Goal: Transaction & Acquisition: Purchase product/service

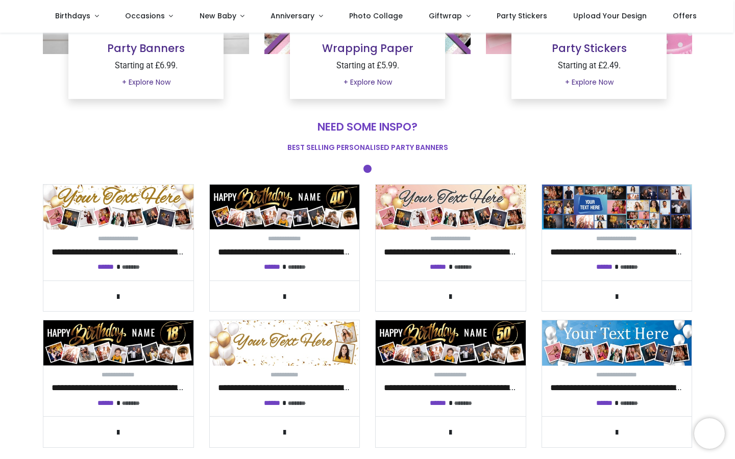
scroll to position [321, 0]
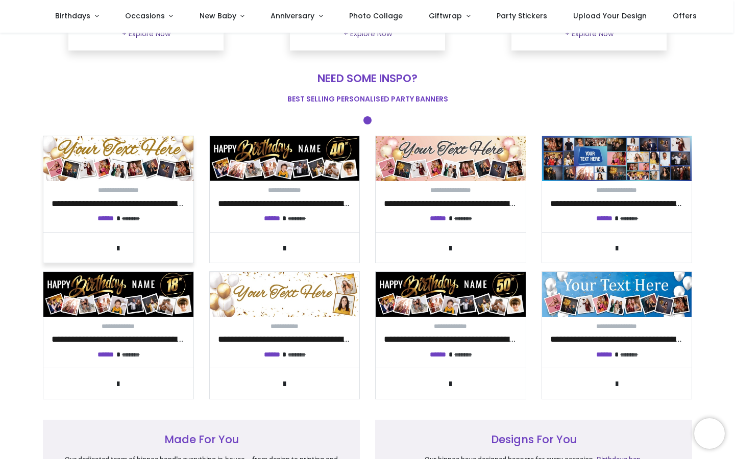
click at [115, 166] on img at bounding box center [118, 158] width 150 height 45
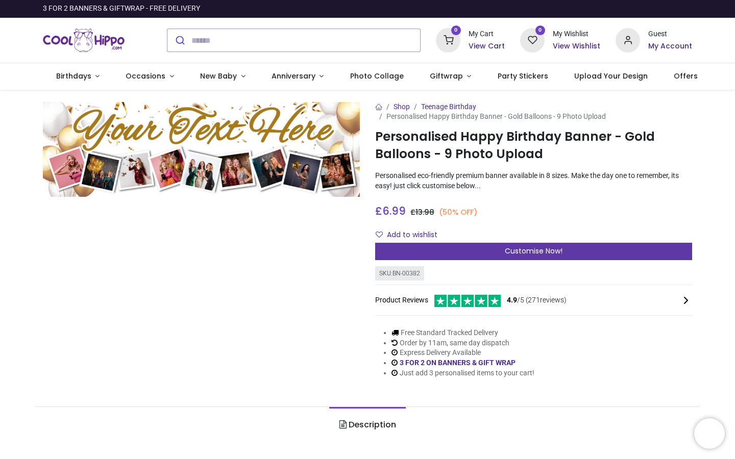
click at [476, 251] on div "Customise Now!" at bounding box center [533, 251] width 317 height 17
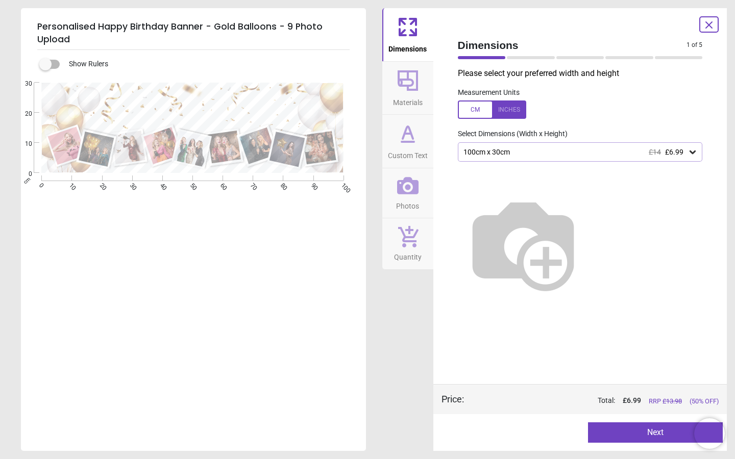
click at [514, 151] on div "100cm x 30cm £14 £6.99" at bounding box center [575, 152] width 226 height 9
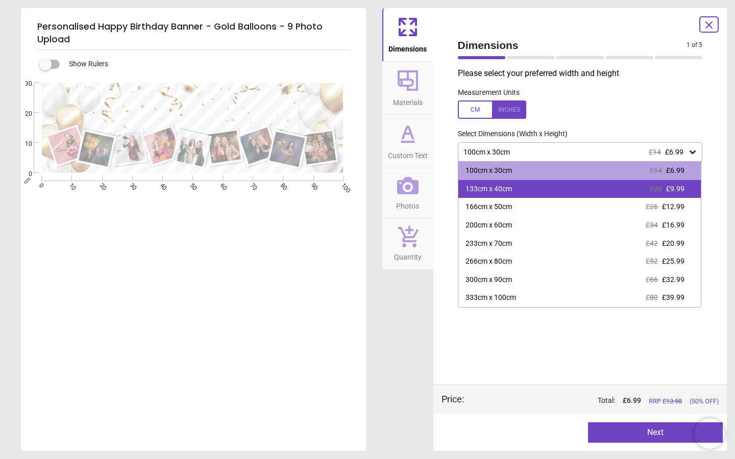
click at [519, 188] on div "133cm x 40cm £20 £9.99" at bounding box center [579, 189] width 243 height 18
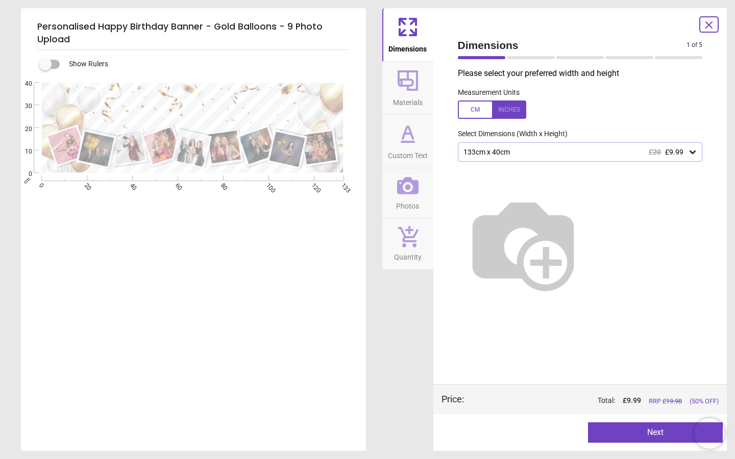
click at [401, 86] on icon at bounding box center [408, 80] width 20 height 20
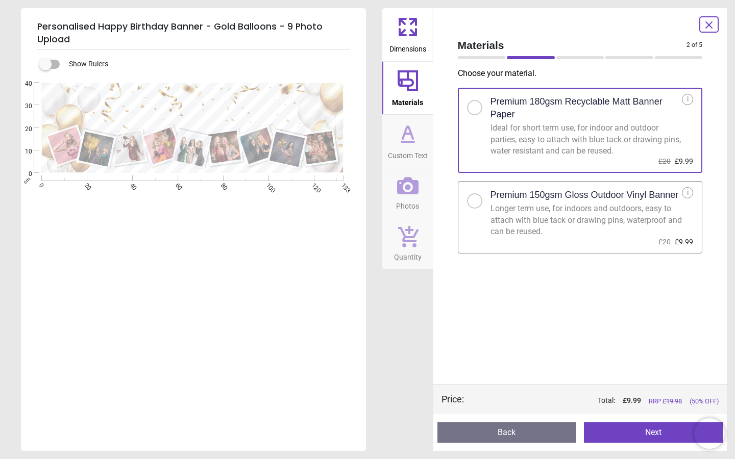
click at [402, 36] on icon at bounding box center [408, 27] width 25 height 25
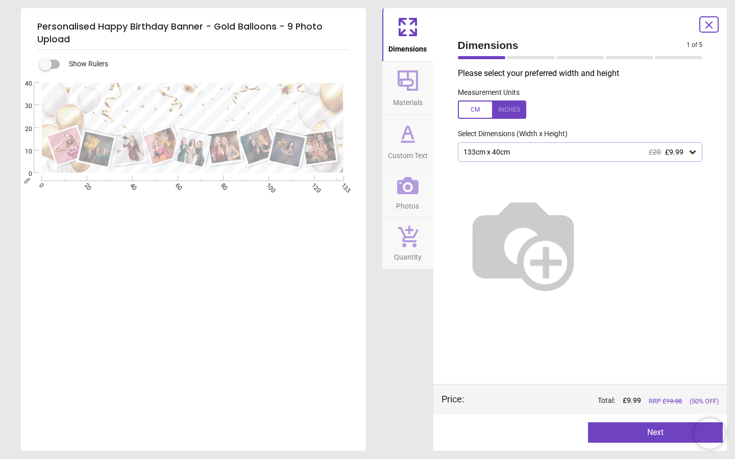
click at [416, 90] on icon at bounding box center [408, 80] width 25 height 25
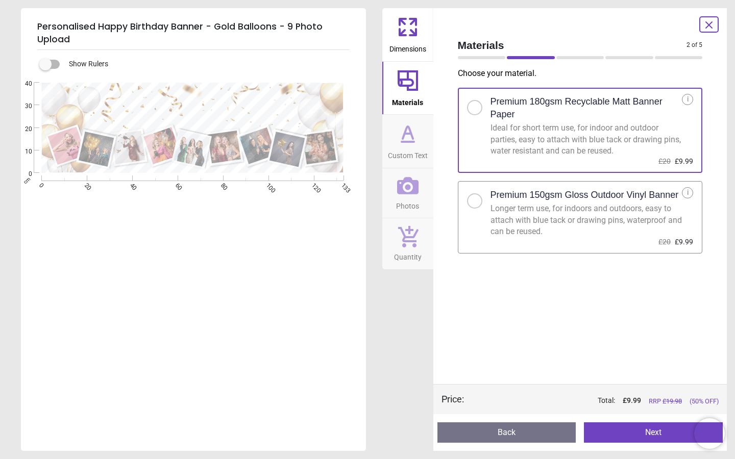
click at [422, 140] on button "Custom Text" at bounding box center [407, 141] width 51 height 53
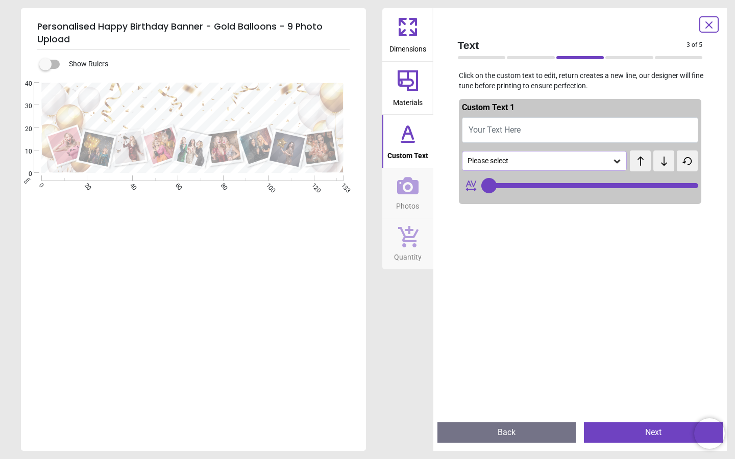
type input "**"
click at [503, 124] on button "Your Text Here" at bounding box center [580, 130] width 237 height 26
click at [504, 128] on span "Your Text Here" at bounding box center [495, 130] width 52 height 10
type textarea "**"
type input "**"
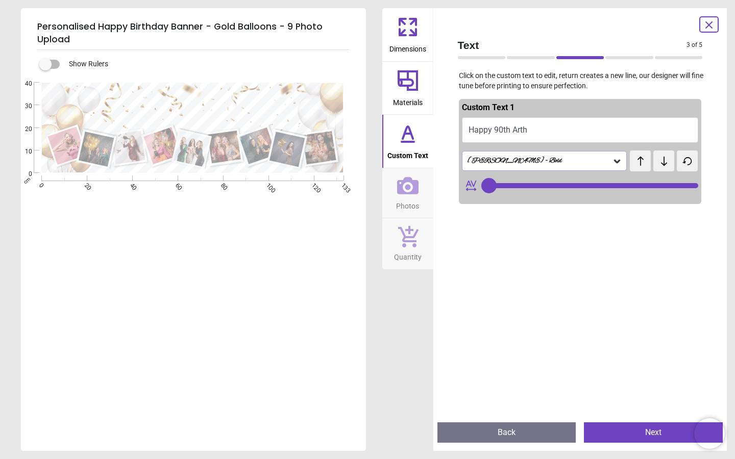
type textarea "**********"
type input "**"
type textarea "**********"
type input "**"
type textarea "**********"
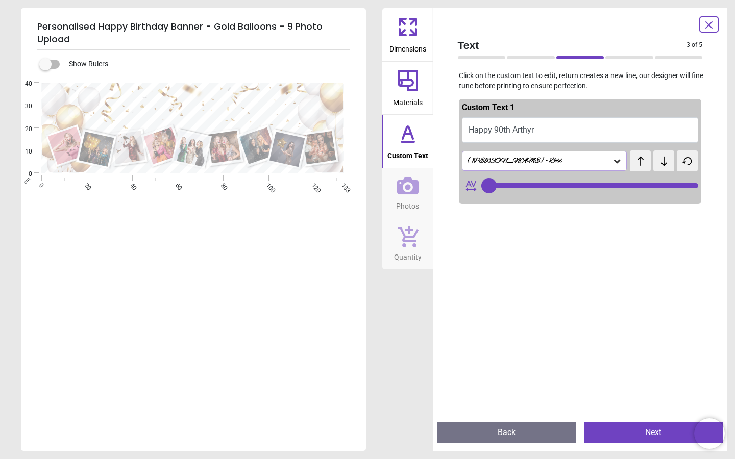
type input "**"
type textarea "**********"
type input "**"
type textarea "**********"
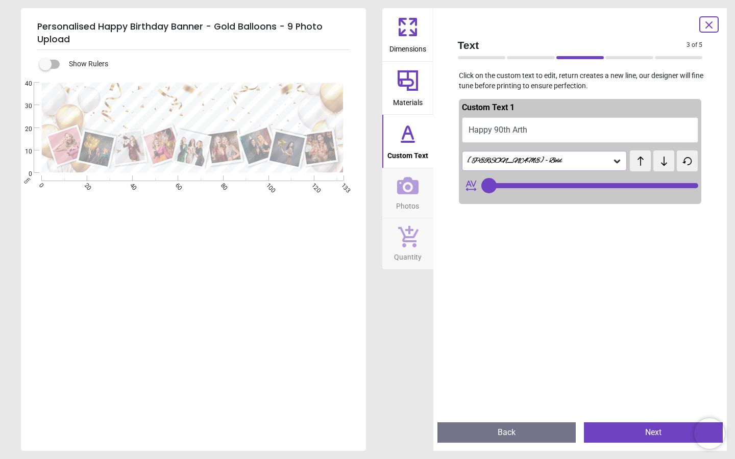
type input "**"
type textarea "**********"
type input "**"
type textarea "**********"
type input "**"
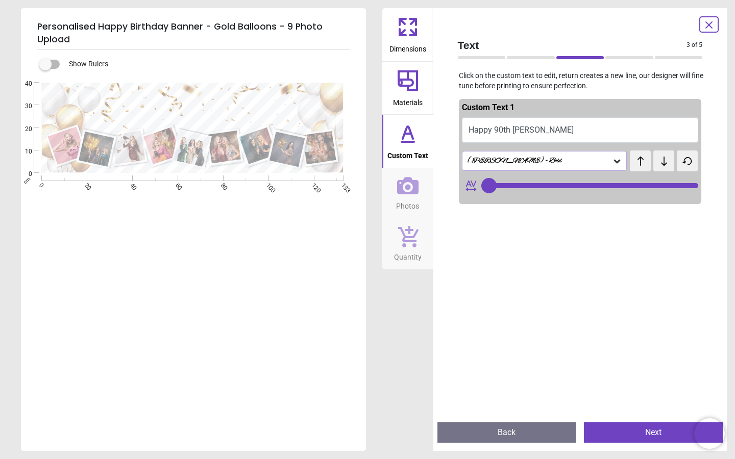
scroll to position [3, 0]
click at [515, 132] on button "Happy 90th Arthur!" at bounding box center [580, 130] width 237 height 26
click at [569, 131] on button "Happy 90th Arthur!" at bounding box center [580, 130] width 237 height 26
type textarea "**********"
type input "**"
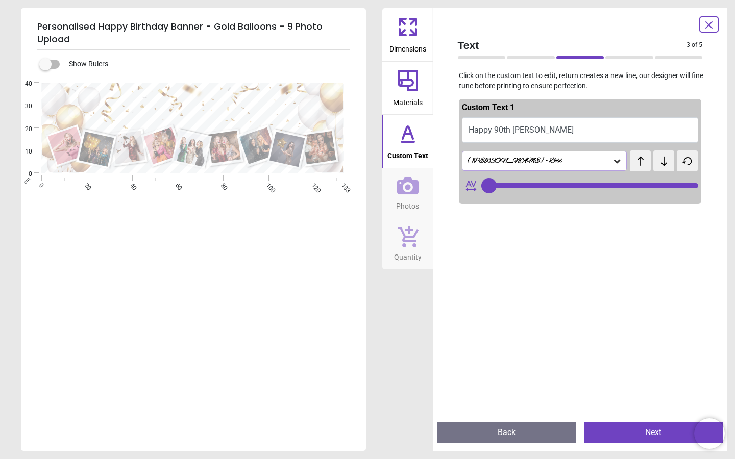
type textarea "**********"
type input "**"
type textarea "**********"
type input "**"
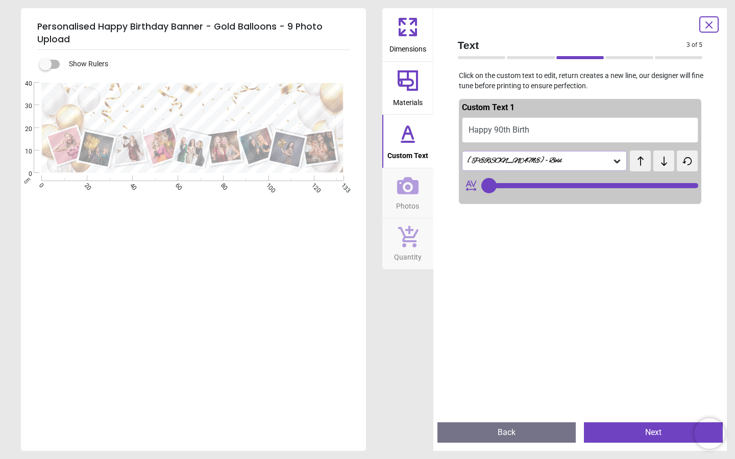
type textarea "**********"
type input "**"
type textarea "**********"
type input "**"
type textarea "**********"
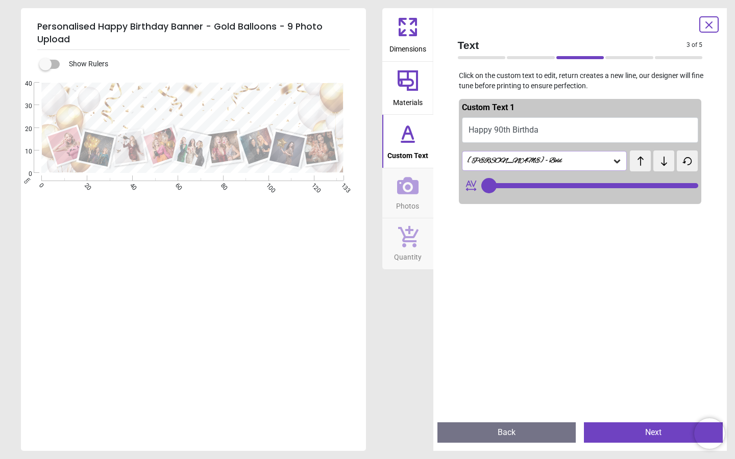
type input "**"
type textarea "**********"
type input "**"
type textarea "**********"
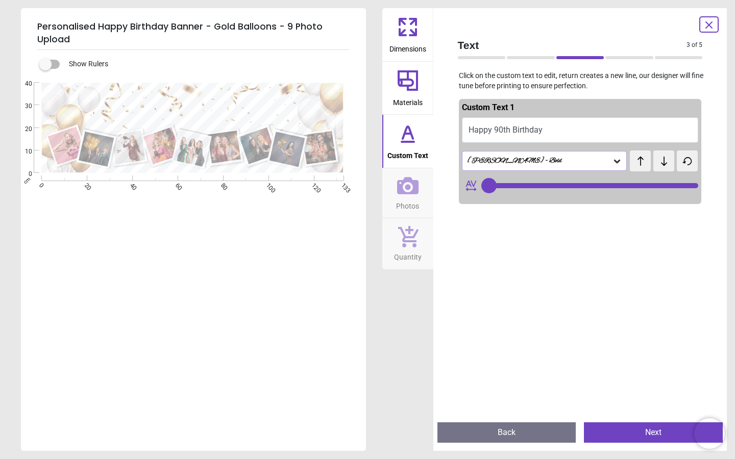
type input "**"
type textarea "**********"
type input "**"
type textarea "**********"
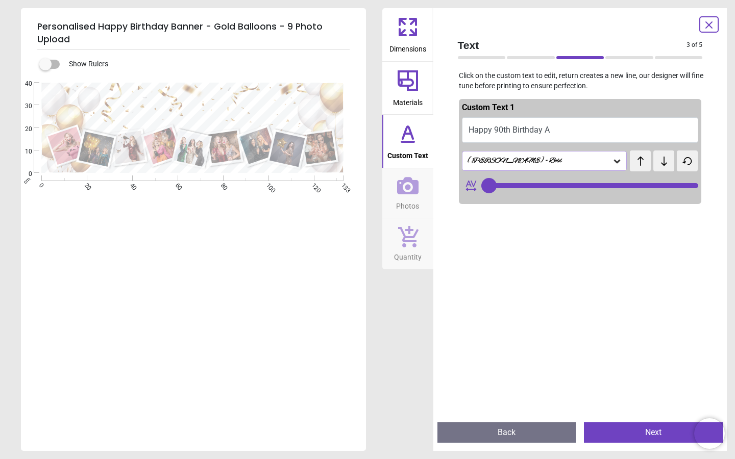
type input "**"
type textarea "**********"
type input "**"
type textarea "**********"
type input "**"
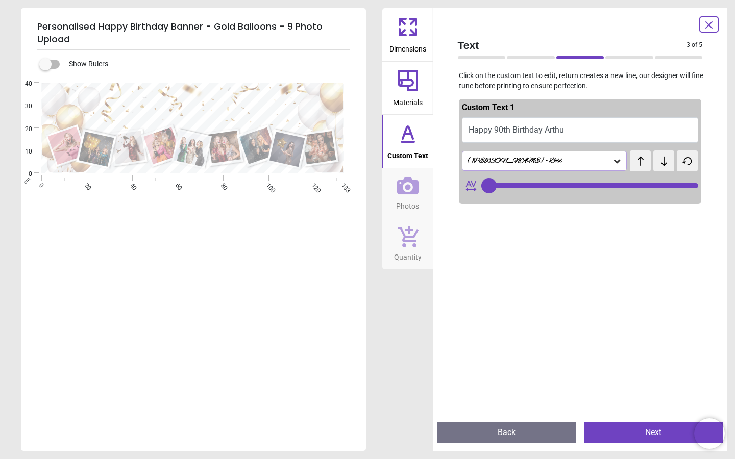
type textarea "**********"
type input "**"
type textarea "**********"
type input "**"
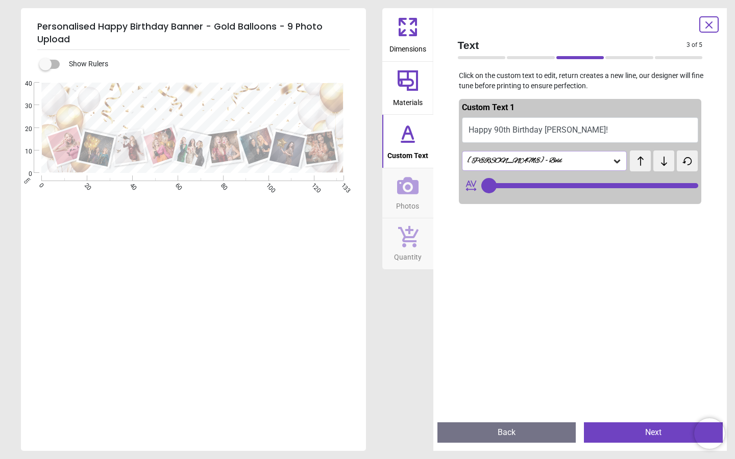
type textarea "**********"
click at [623, 162] on div "Alex Brush - Bold" at bounding box center [544, 160] width 165 height 19
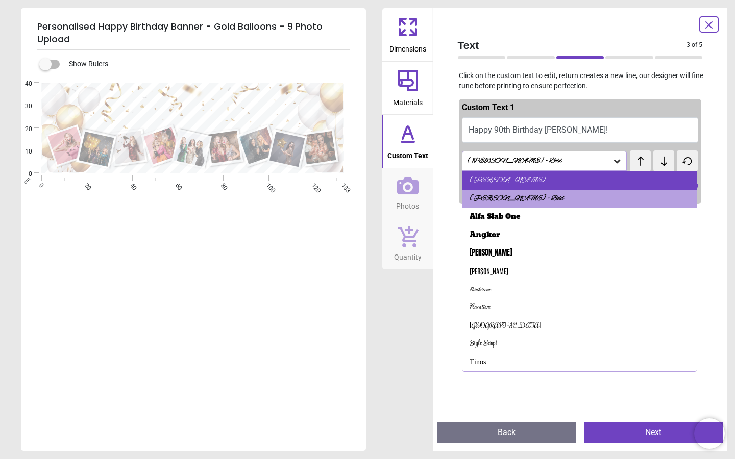
click at [517, 180] on div "Alex Brush" at bounding box center [579, 181] width 235 height 18
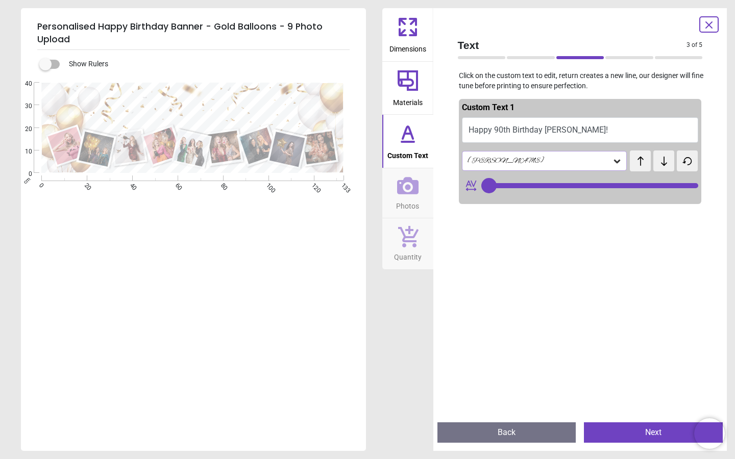
click at [535, 162] on div "Alex Brush" at bounding box center [540, 161] width 146 height 9
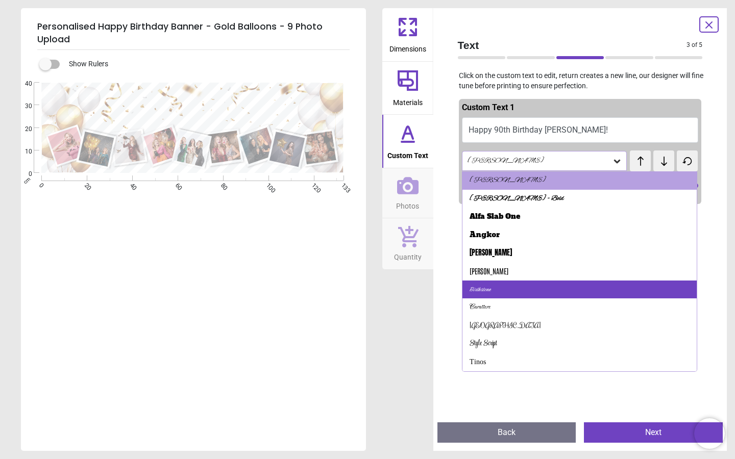
click at [501, 284] on div "Birthstone" at bounding box center [579, 290] width 235 height 18
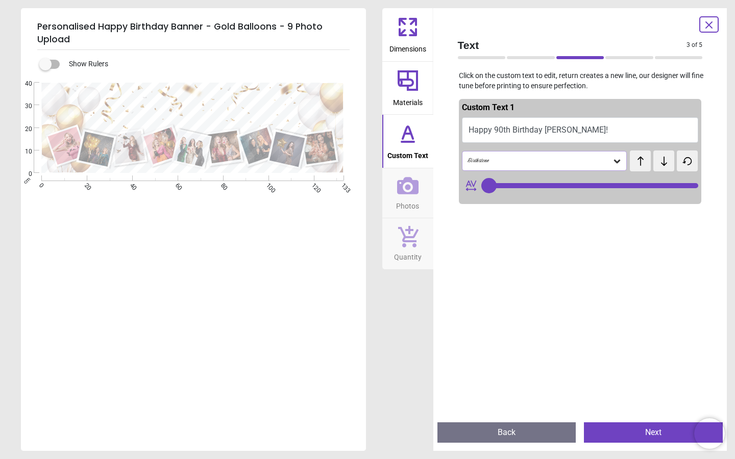
click at [526, 166] on div "Birthstone" at bounding box center [544, 160] width 165 height 19
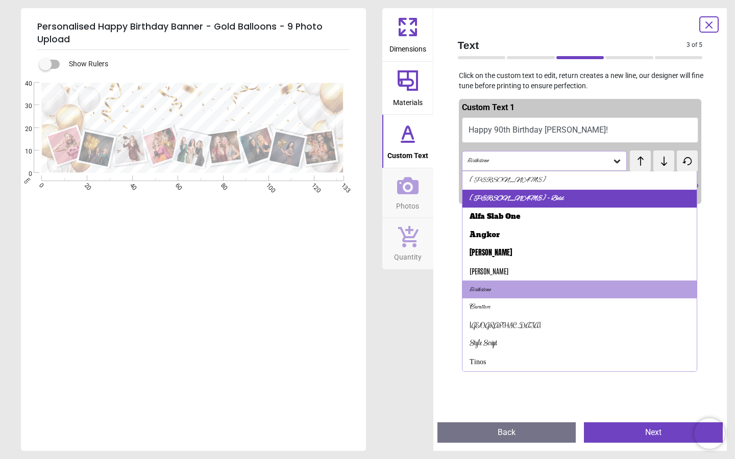
click at [509, 204] on div "Alex Brush - Bold" at bounding box center [517, 199] width 94 height 10
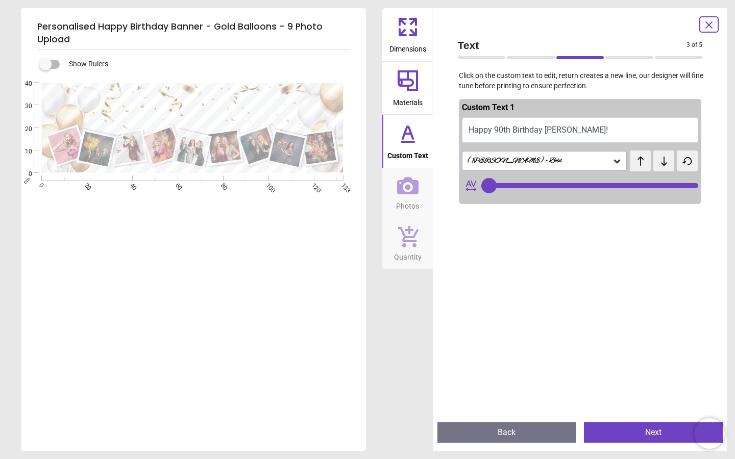
click at [517, 163] on div "Alex Brush - Bold" at bounding box center [540, 161] width 146 height 9
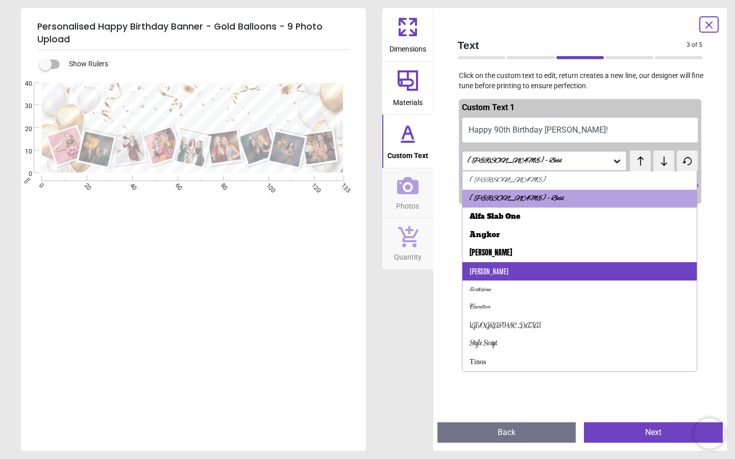
click at [516, 272] on div "Antonio" at bounding box center [579, 271] width 235 height 18
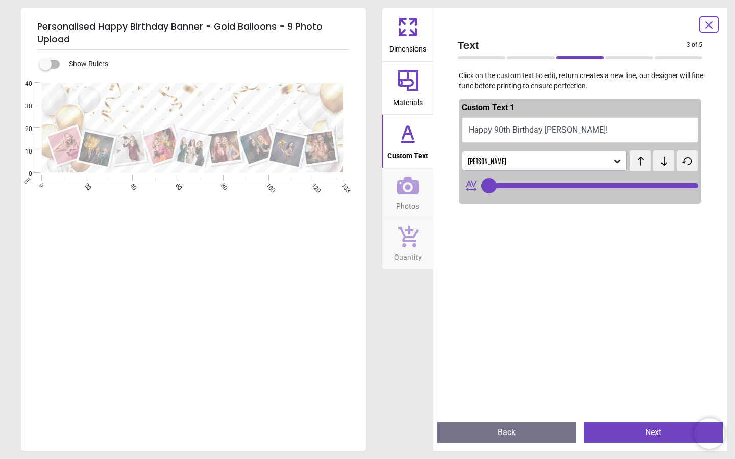
click at [519, 155] on div "Antonio" at bounding box center [544, 160] width 165 height 19
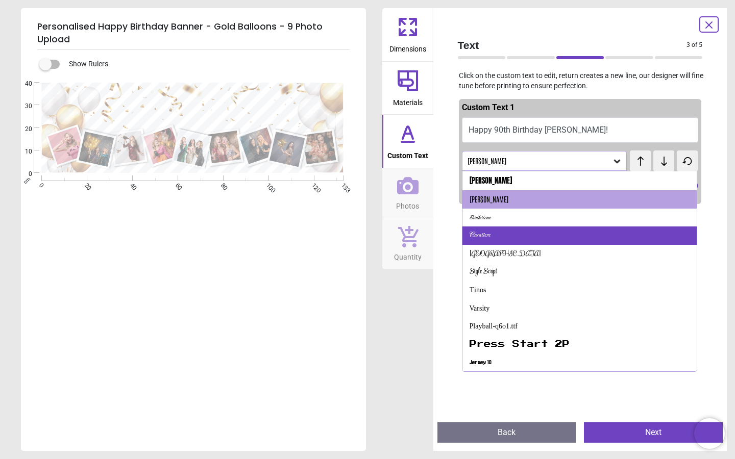
scroll to position [107, 0]
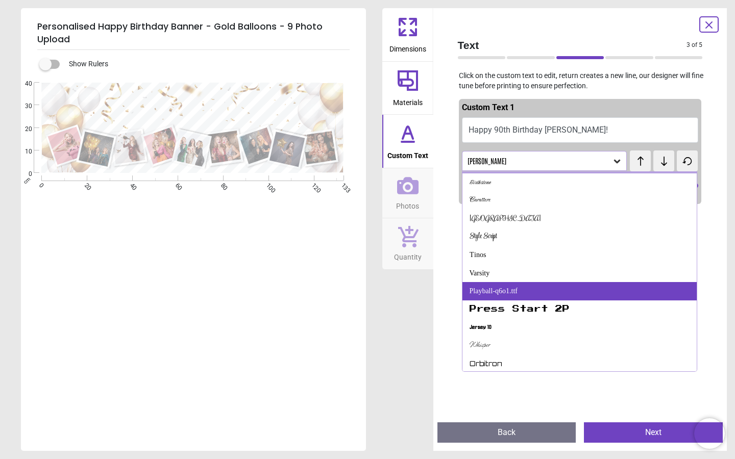
click at [510, 291] on div "Playball-q6o1.ttf" at bounding box center [494, 291] width 48 height 10
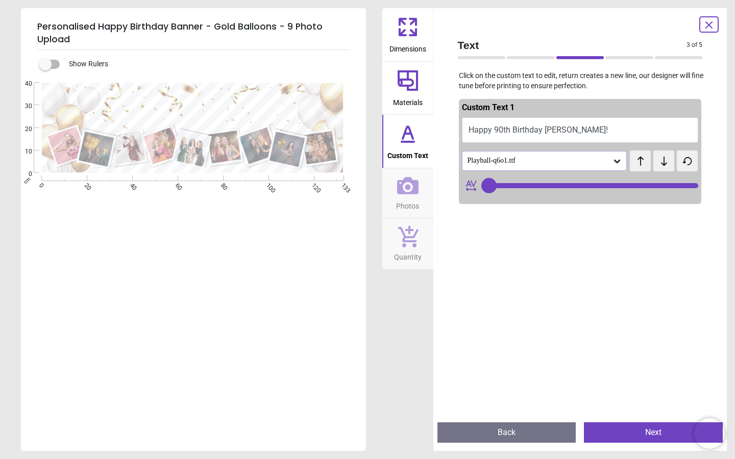
click at [516, 161] on div "Playball-q6o1.ttf" at bounding box center [540, 161] width 146 height 9
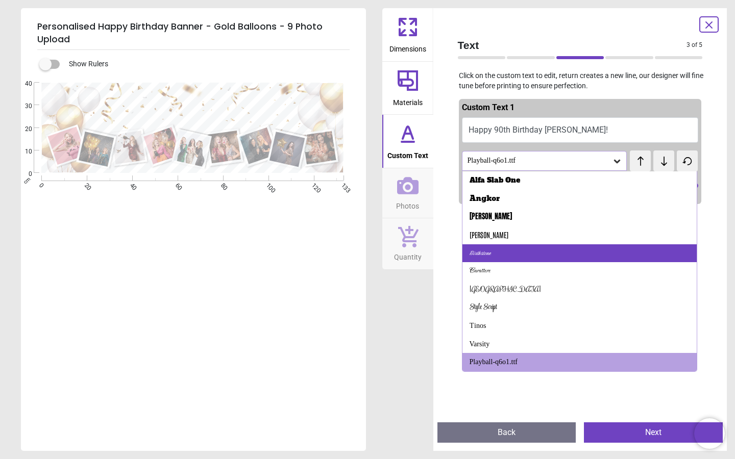
scroll to position [46, 0]
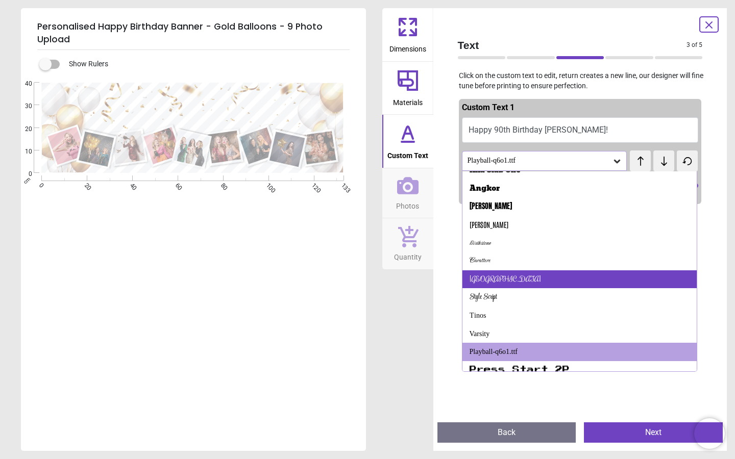
click at [528, 271] on div "Rochester" at bounding box center [579, 280] width 235 height 18
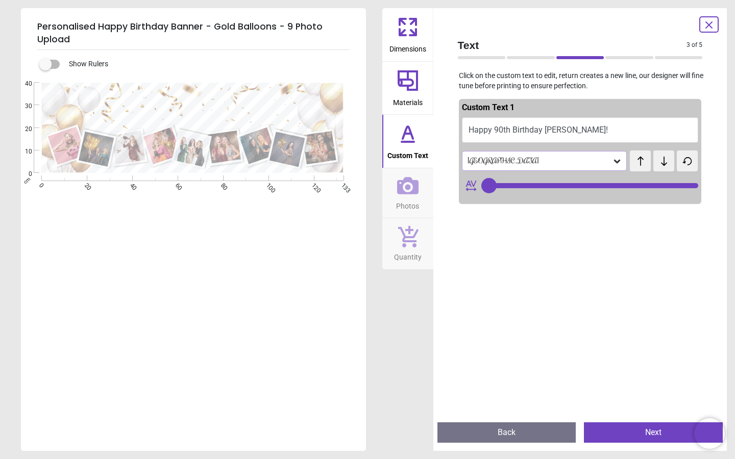
click at [526, 161] on div "Rochester" at bounding box center [540, 161] width 146 height 9
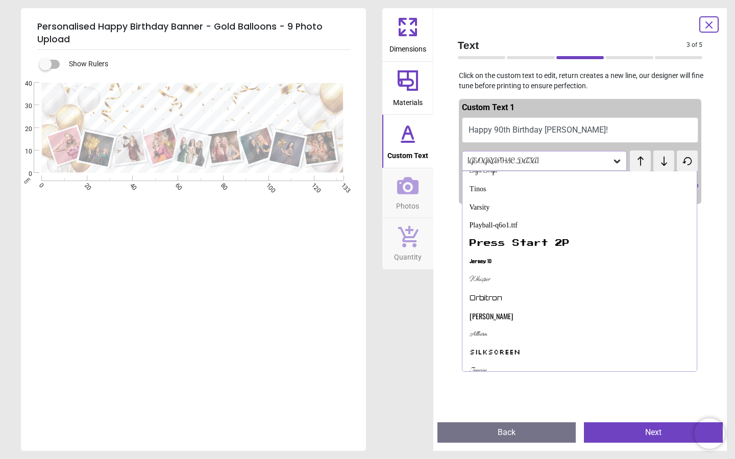
scroll to position [174, 0]
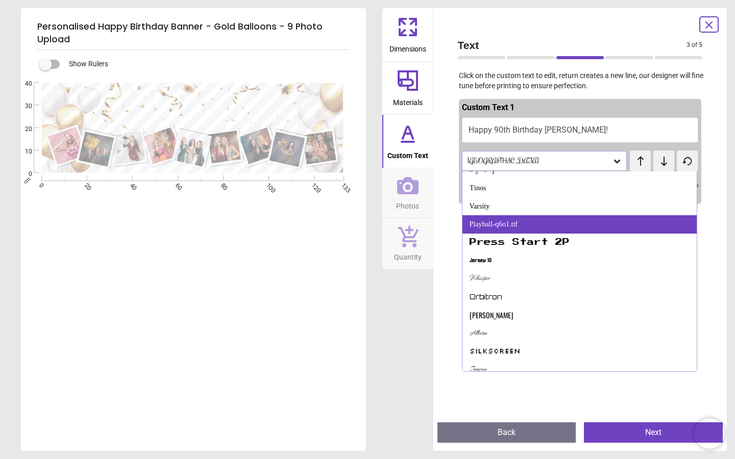
click at [526, 215] on div "Playball-q6o1.ttf" at bounding box center [579, 224] width 235 height 18
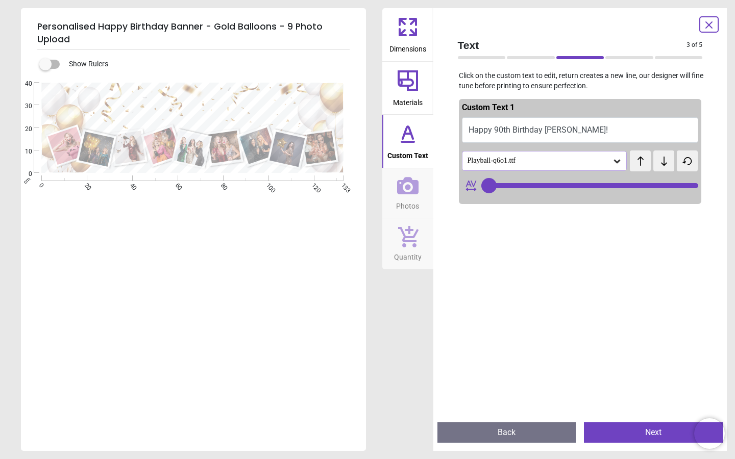
click at [520, 159] on div "Playball-q6o1.ttf" at bounding box center [540, 161] width 146 height 9
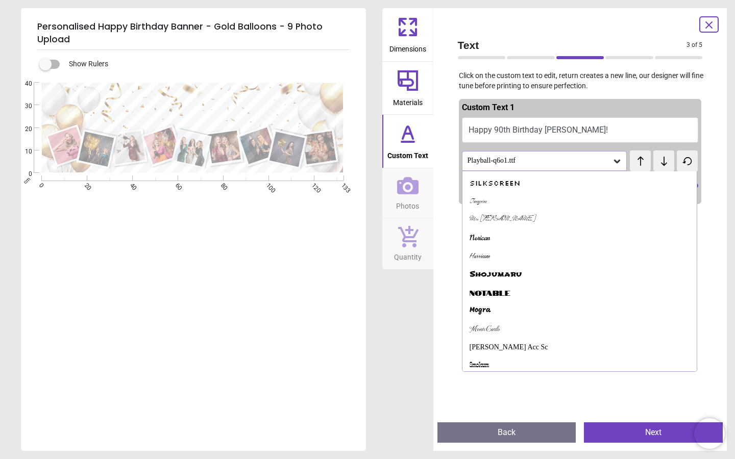
scroll to position [400, 0]
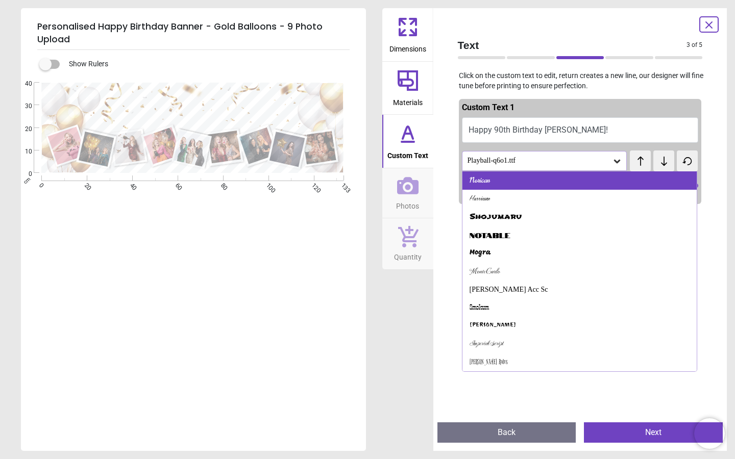
click at [511, 180] on div "Norican" at bounding box center [579, 181] width 235 height 18
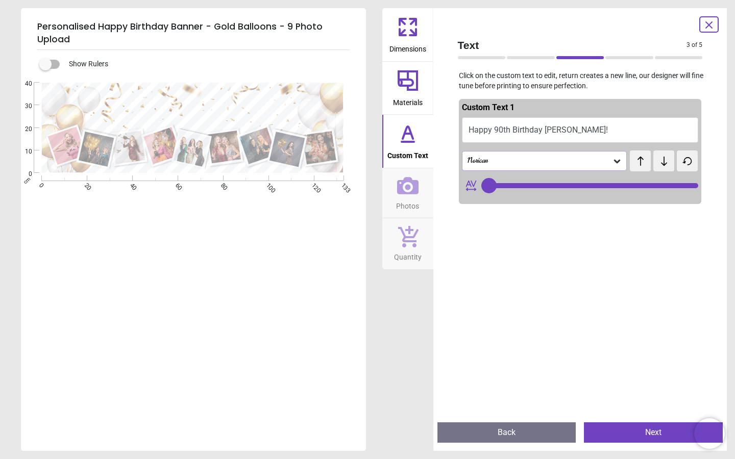
click at [502, 153] on div "Norican" at bounding box center [544, 160] width 165 height 19
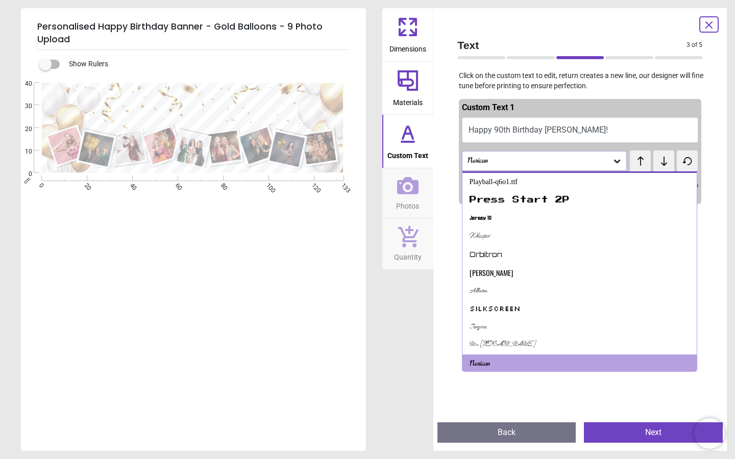
scroll to position [0, 0]
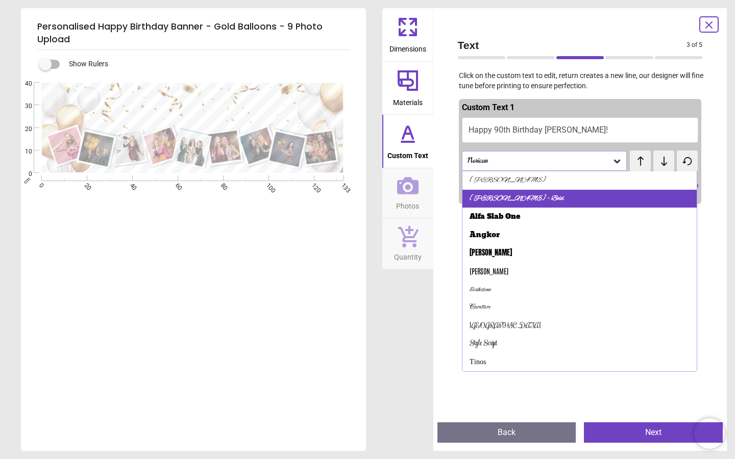
click at [501, 197] on div "Alex Brush - Bold" at bounding box center [517, 199] width 94 height 10
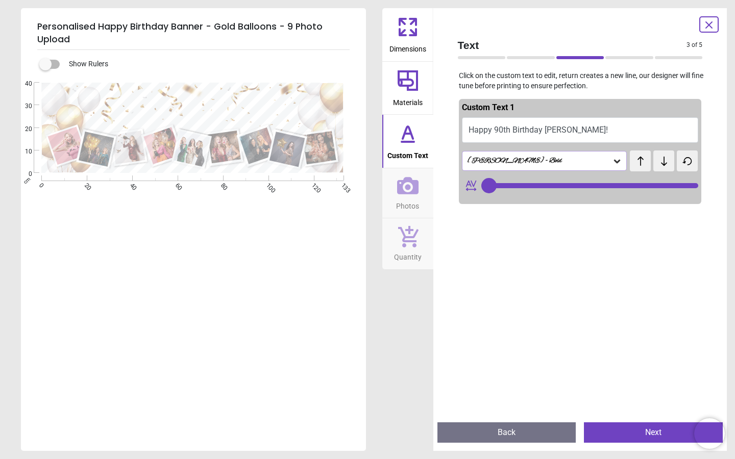
click at [508, 163] on div "Alex Brush - Bold" at bounding box center [540, 161] width 146 height 9
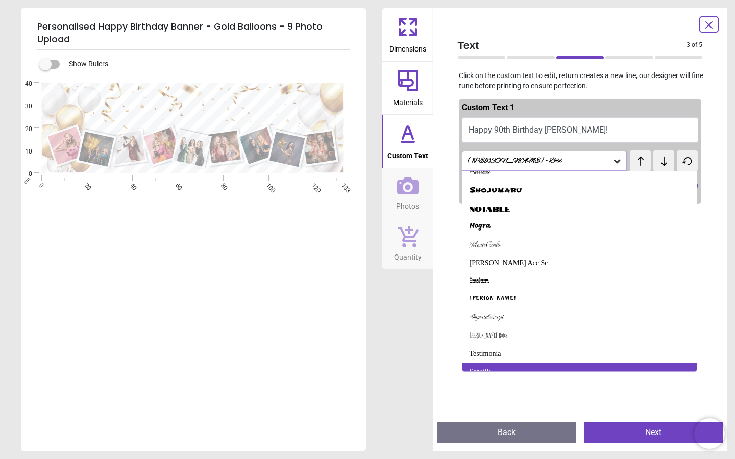
scroll to position [423, 0]
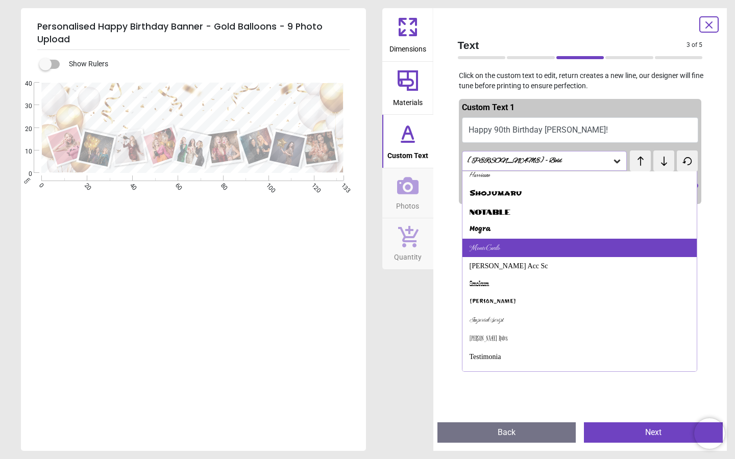
click at [504, 248] on div "MonteCarlo" at bounding box center [579, 248] width 235 height 18
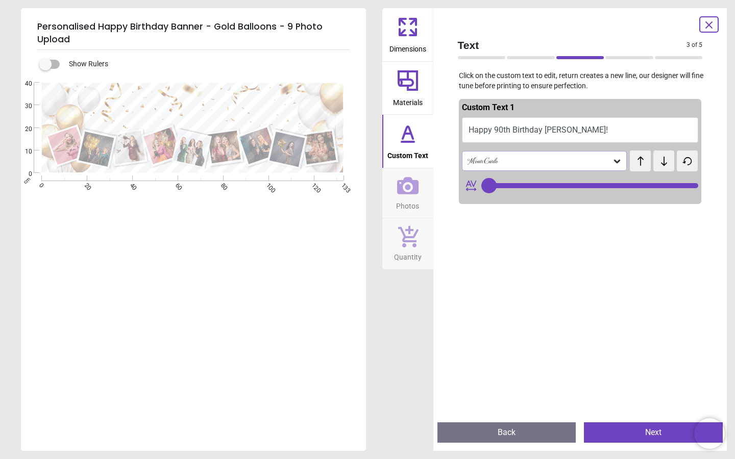
click at [507, 163] on div "MonteCarlo" at bounding box center [540, 161] width 146 height 9
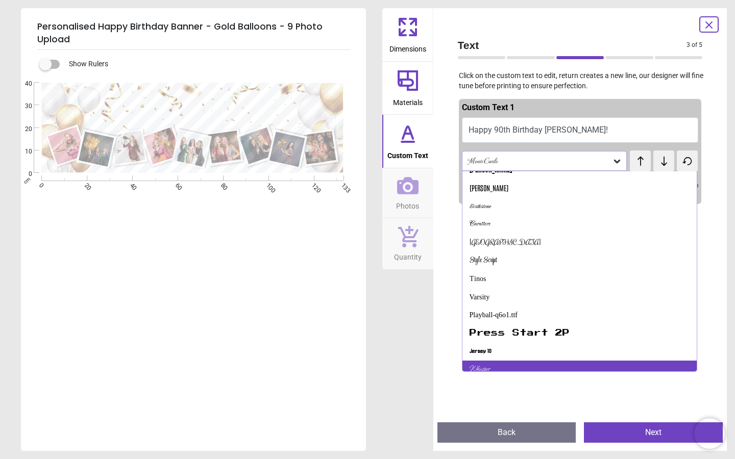
scroll to position [94, 0]
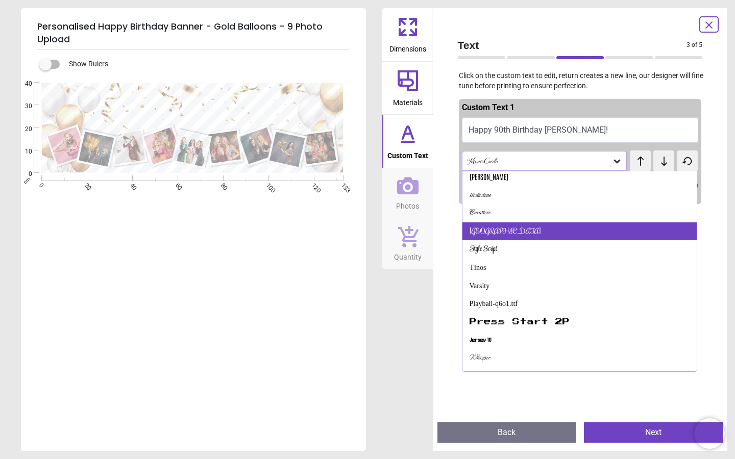
click at [514, 234] on div "Rochester" at bounding box center [579, 232] width 235 height 18
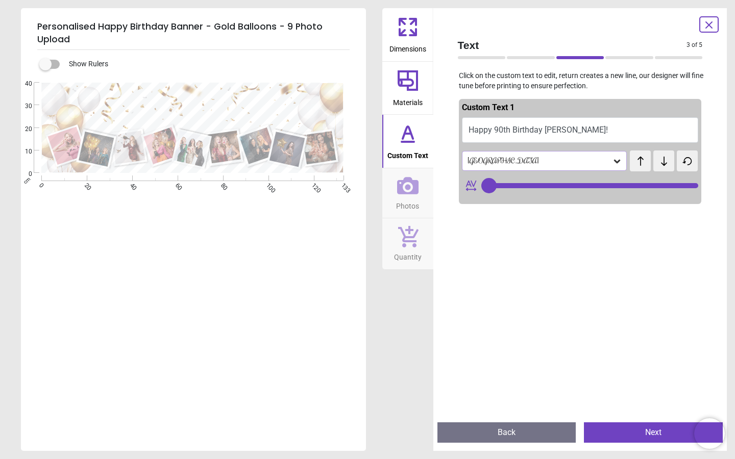
click at [523, 151] on div "Rochester test test" at bounding box center [580, 161] width 237 height 21
click at [523, 153] on div "Rochester" at bounding box center [544, 160] width 165 height 19
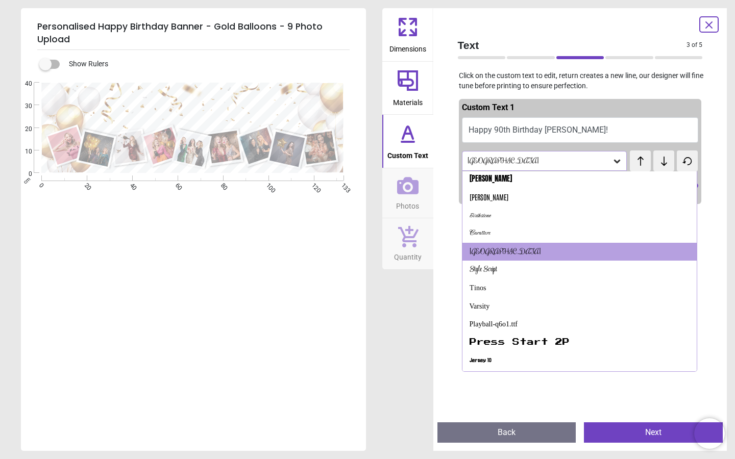
scroll to position [90, 0]
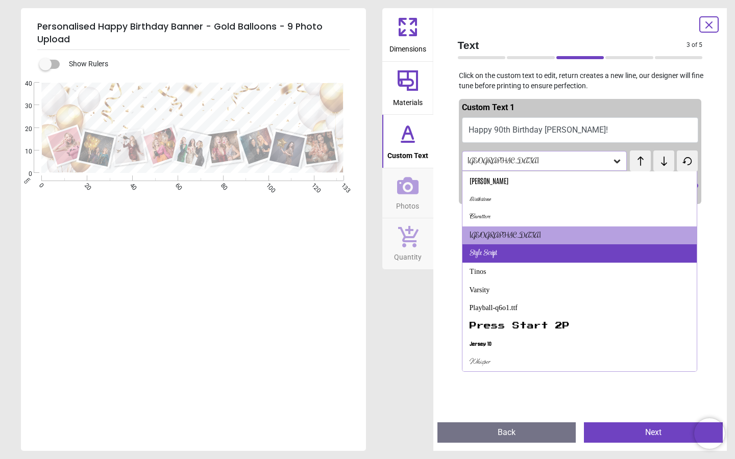
click at [509, 258] on div "Style Script" at bounding box center [579, 254] width 235 height 18
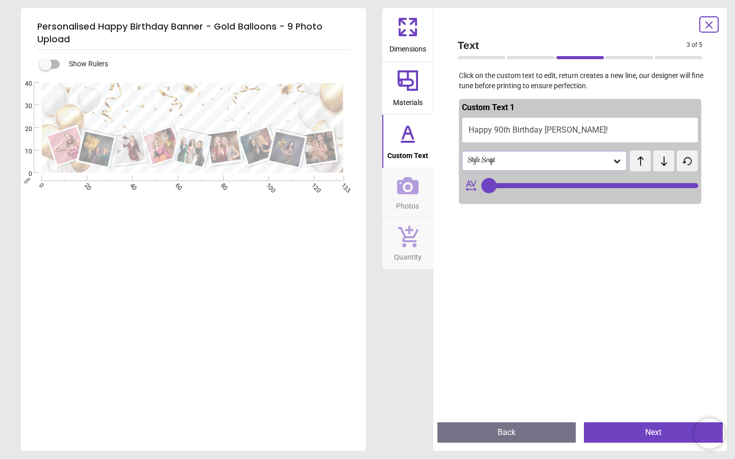
click at [534, 162] on div "Style Script" at bounding box center [540, 161] width 146 height 9
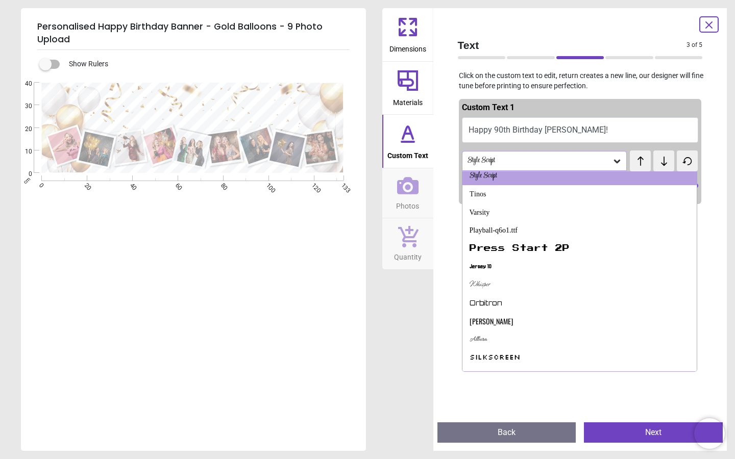
scroll to position [170, 0]
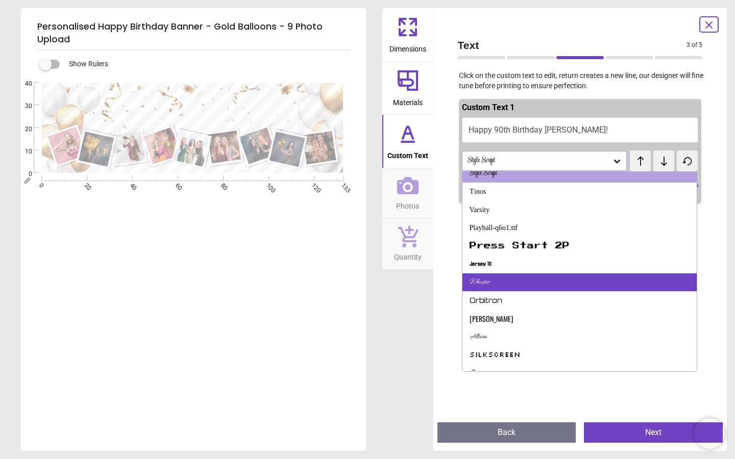
click at [514, 281] on div "Whisper" at bounding box center [579, 283] width 235 height 18
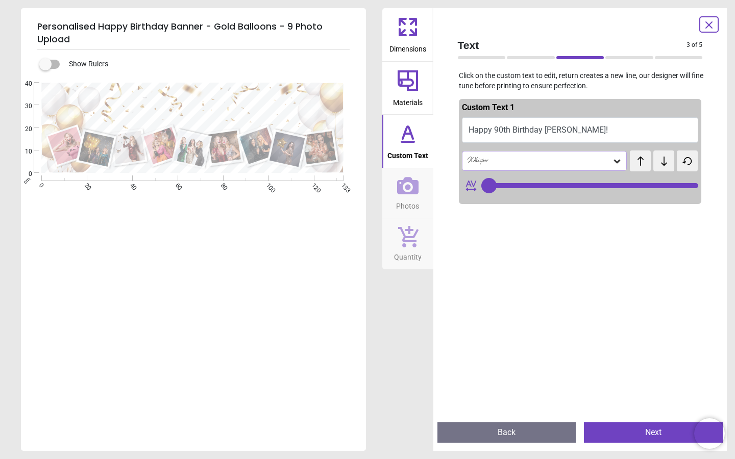
click at [536, 164] on div "Whisper" at bounding box center [540, 161] width 146 height 9
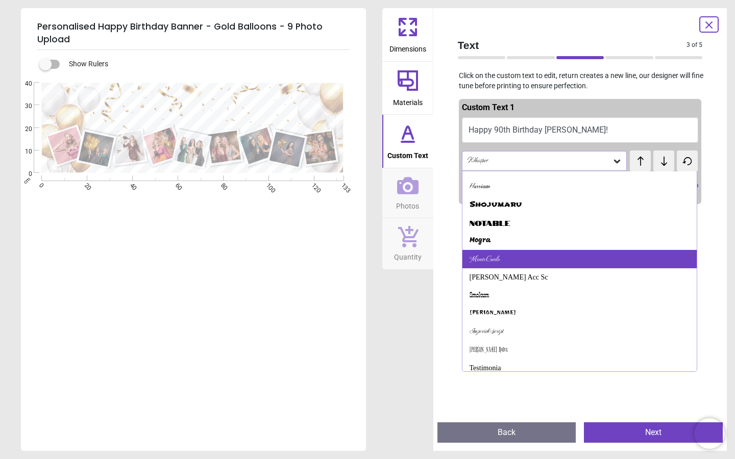
scroll to position [526, 0]
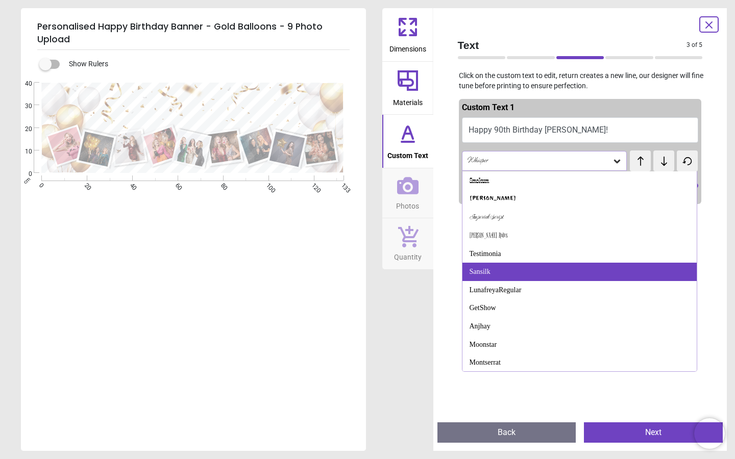
click at [504, 269] on div "Sansilk" at bounding box center [579, 272] width 235 height 18
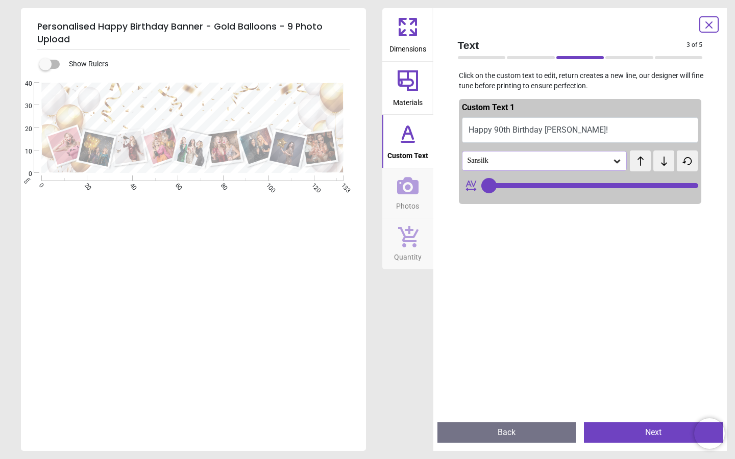
click at [515, 159] on div "Sansilk" at bounding box center [540, 161] width 146 height 9
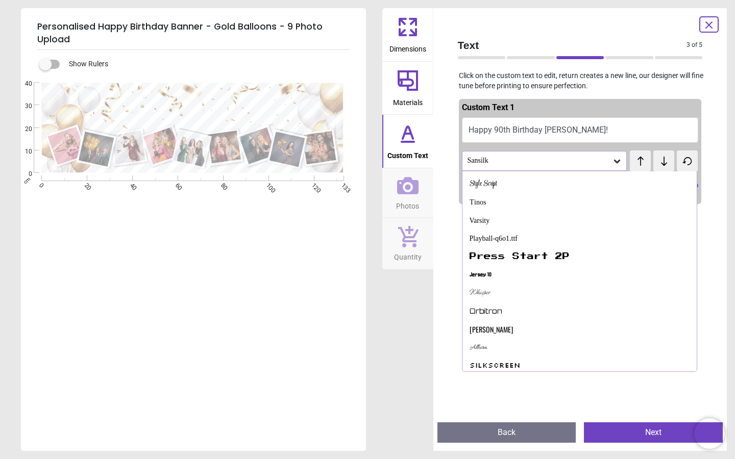
scroll to position [0, 0]
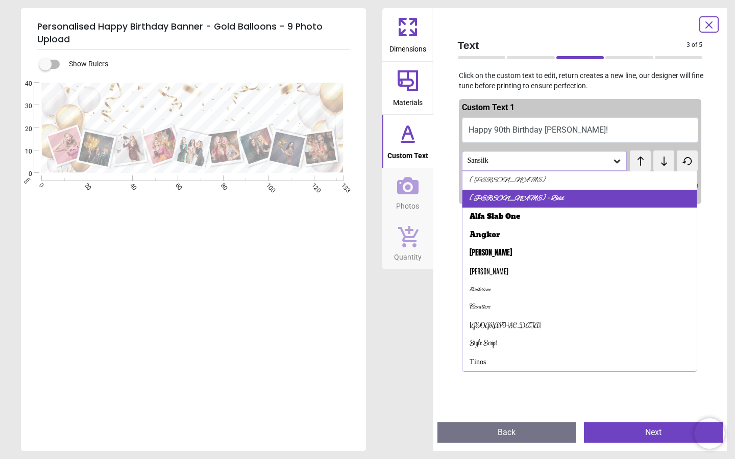
click at [538, 202] on div "Alex Brush - Bold" at bounding box center [579, 199] width 235 height 18
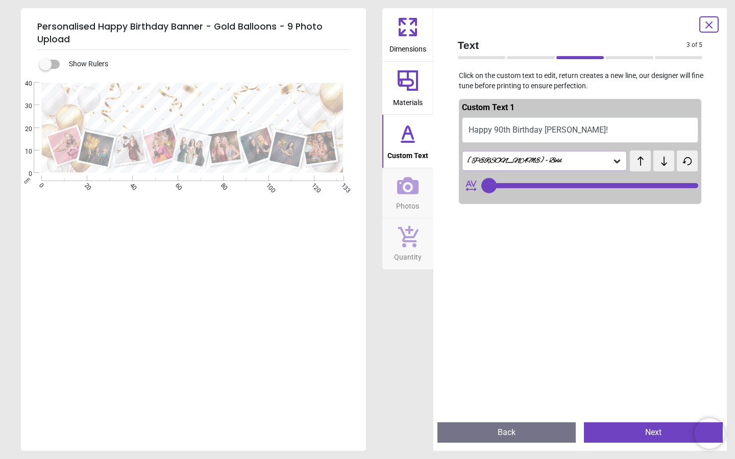
click at [544, 155] on div "Alex Brush - Bold" at bounding box center [544, 160] width 165 height 19
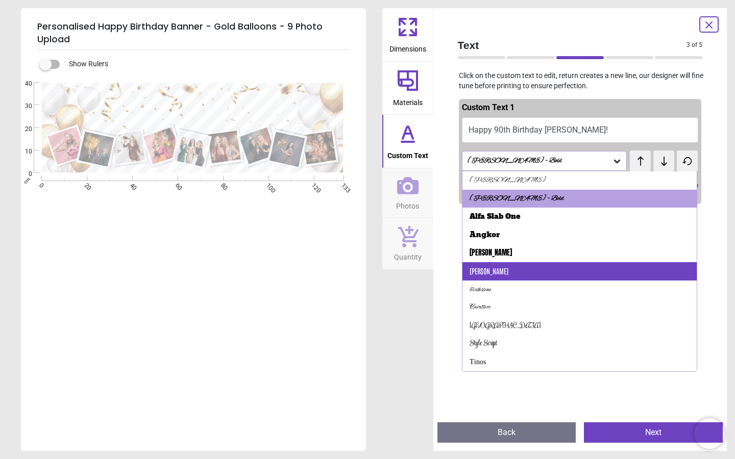
scroll to position [13, 0]
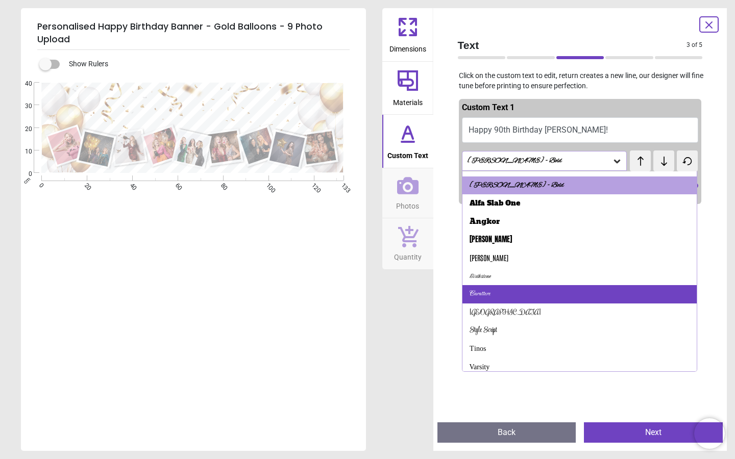
click at [532, 291] on div "Carattere" at bounding box center [579, 294] width 235 height 18
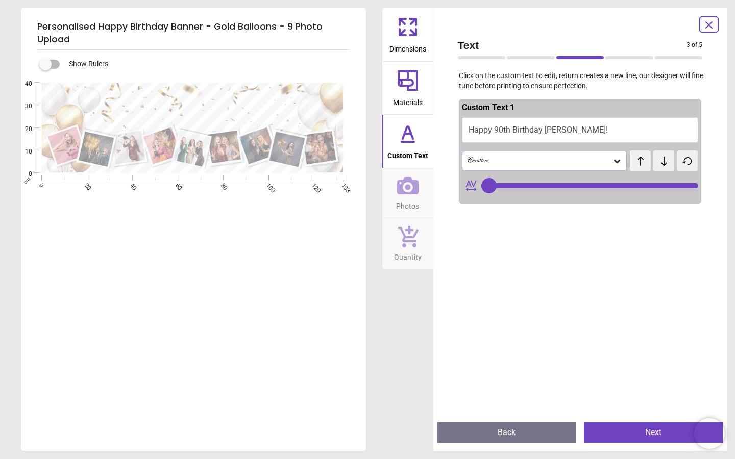
click at [530, 154] on div "Carattere" at bounding box center [544, 160] width 165 height 19
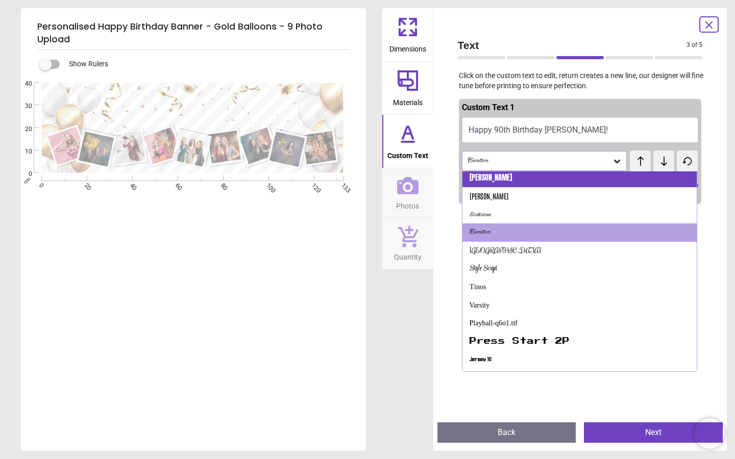
scroll to position [181, 0]
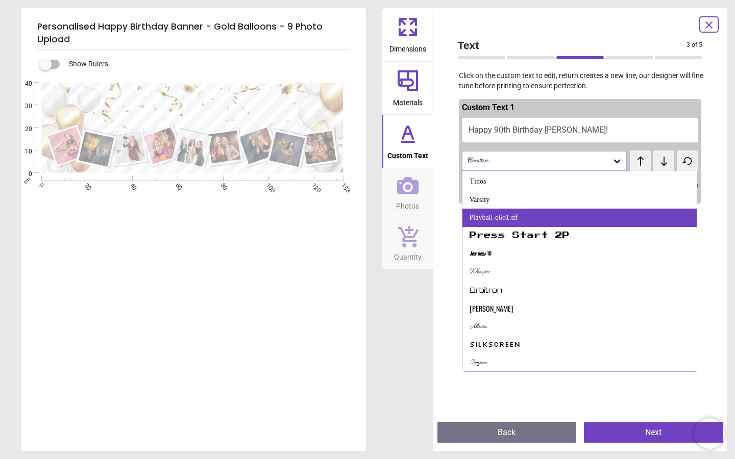
click at [525, 216] on div "Playball-q6o1.ttf" at bounding box center [579, 218] width 235 height 18
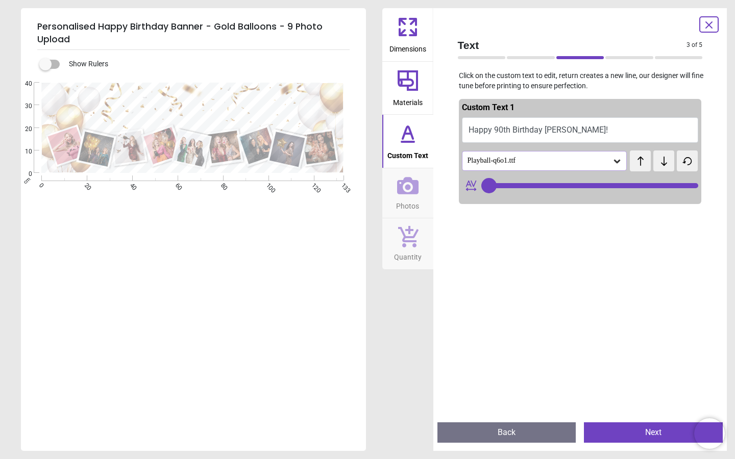
click at [522, 159] on div "Playball-q6o1.ttf" at bounding box center [540, 161] width 146 height 9
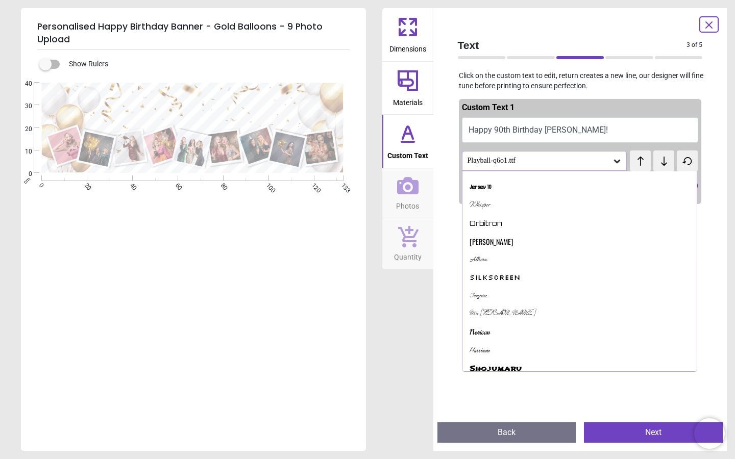
scroll to position [386, 0]
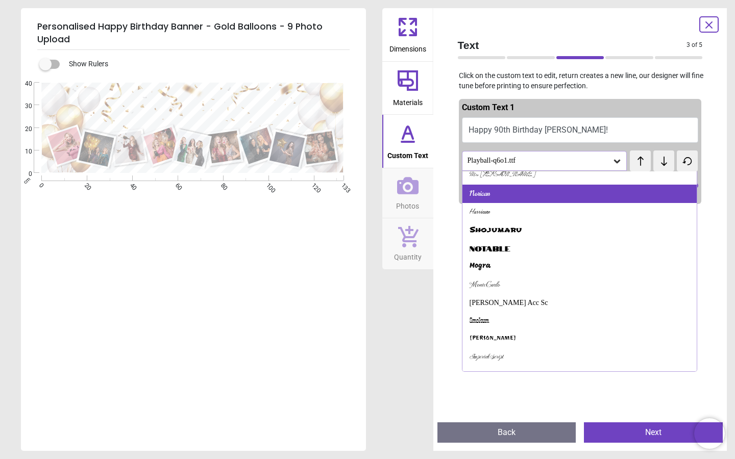
click at [531, 202] on div "Norican" at bounding box center [579, 194] width 235 height 18
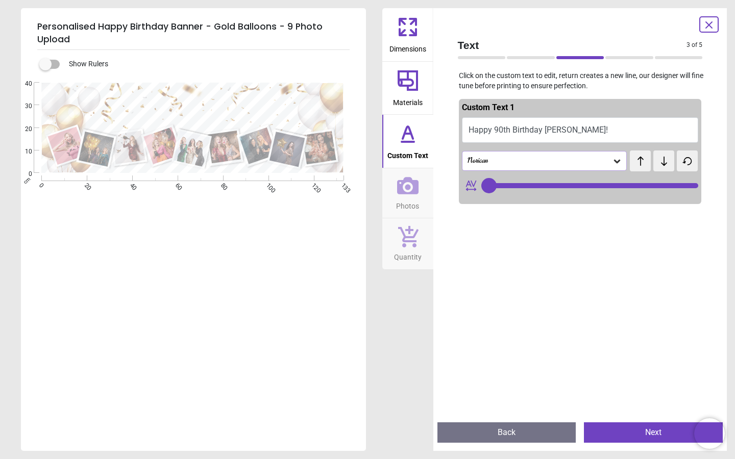
click at [524, 165] on div "Norican" at bounding box center [544, 160] width 165 height 19
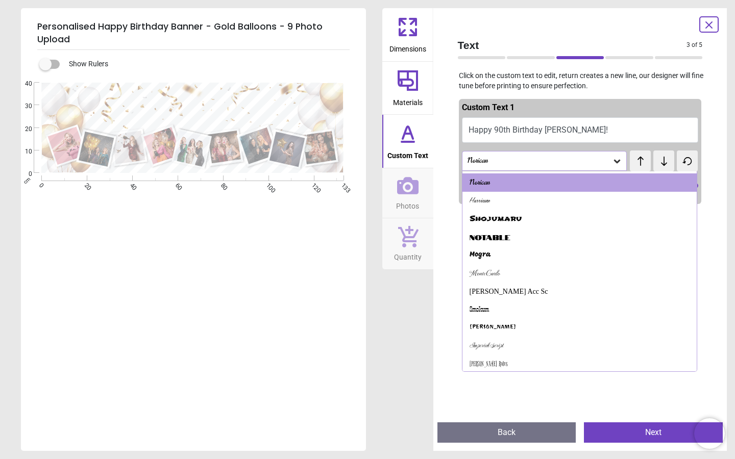
scroll to position [402, 0]
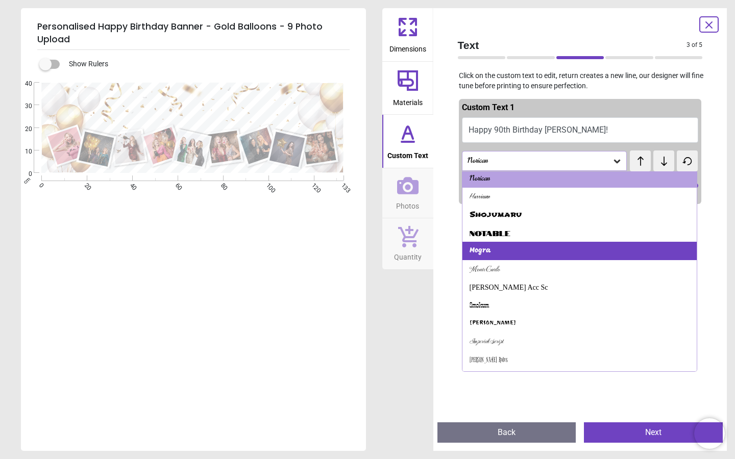
click at [522, 255] on div "Mogra" at bounding box center [579, 251] width 235 height 18
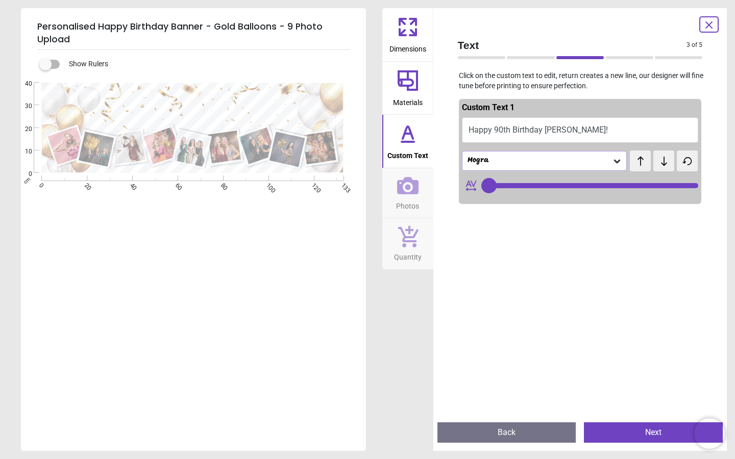
click at [522, 165] on div "Mogra" at bounding box center [540, 161] width 146 height 9
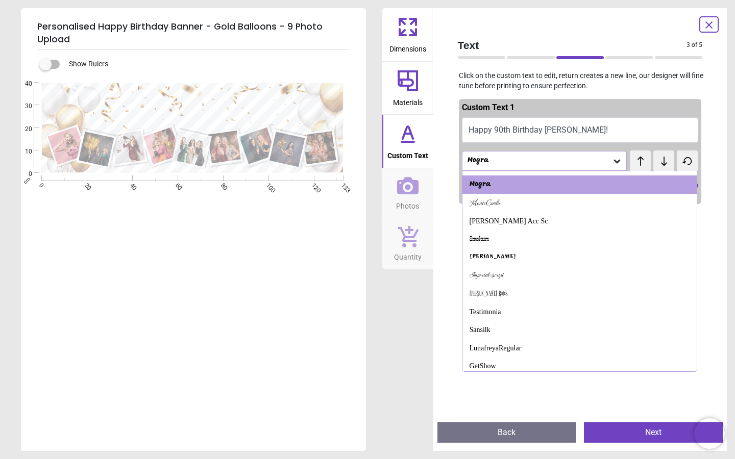
scroll to position [483, 0]
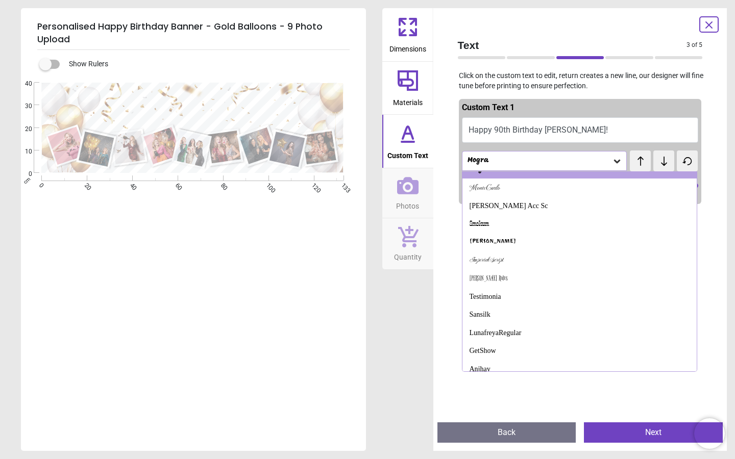
click at [531, 243] on div "Ravi Prakash" at bounding box center [579, 242] width 235 height 18
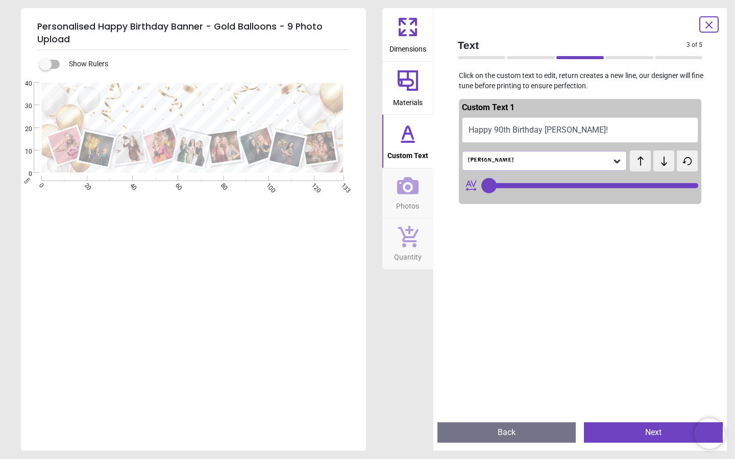
click at [527, 163] on div "Ravi Prakash" at bounding box center [540, 161] width 146 height 9
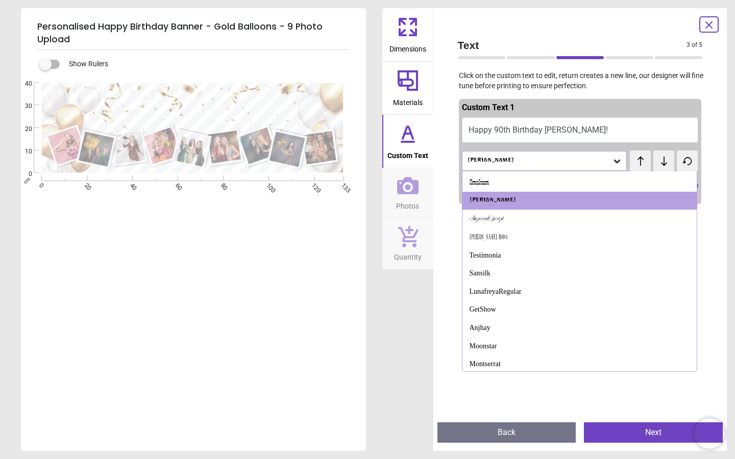
scroll to position [526, 0]
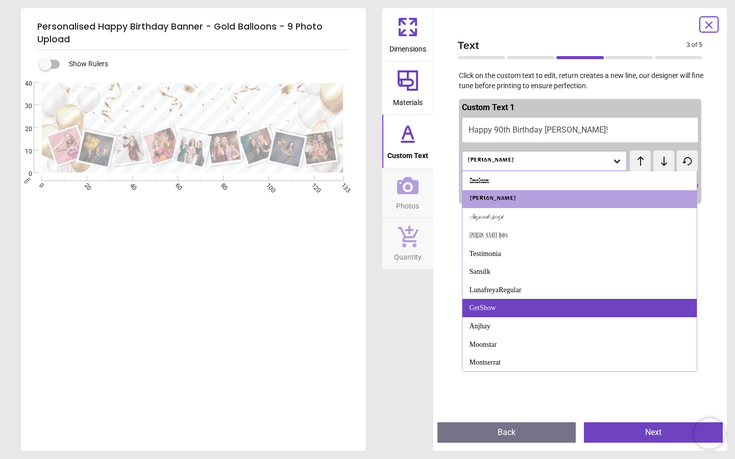
click at [525, 303] on div "GetShow" at bounding box center [579, 308] width 235 height 18
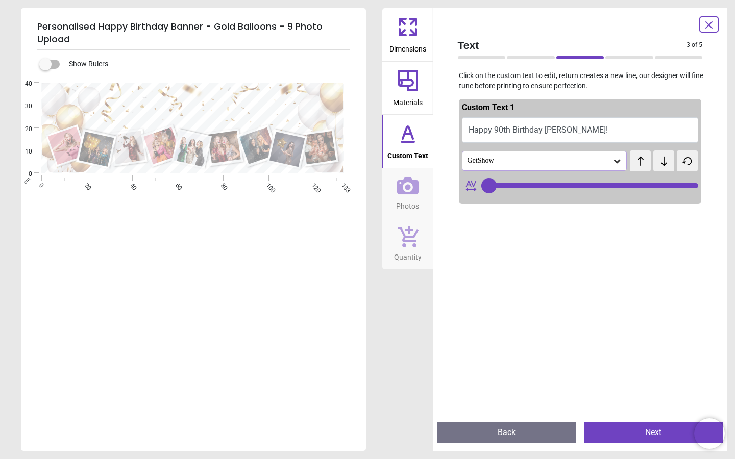
click at [525, 161] on div "GetShow" at bounding box center [540, 161] width 146 height 9
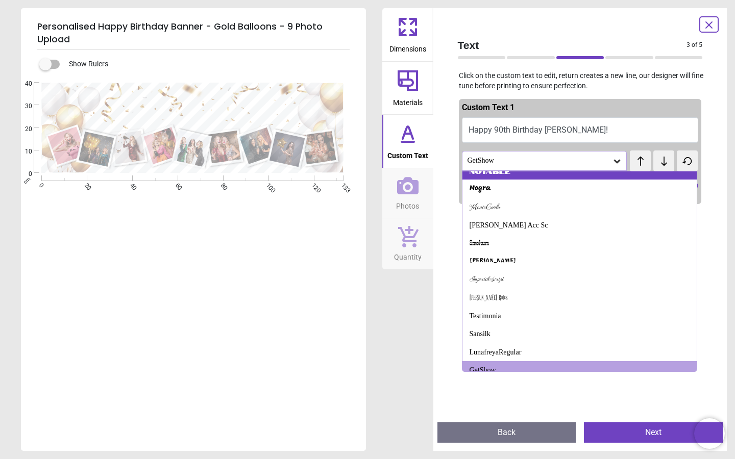
scroll to position [472, 0]
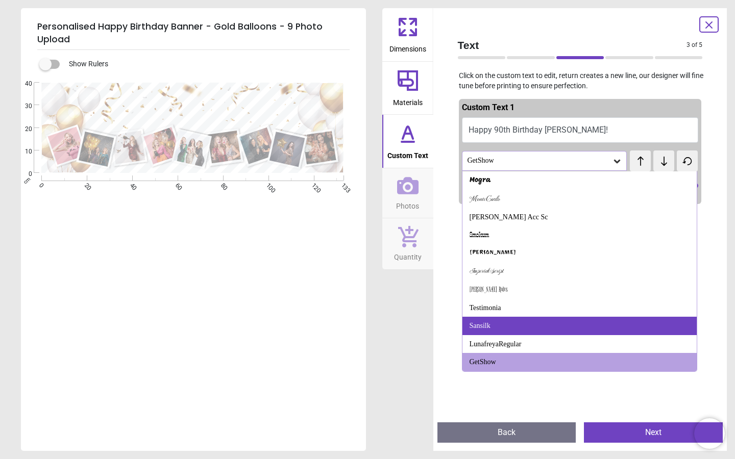
click at [501, 333] on div "Sansilk" at bounding box center [579, 326] width 235 height 18
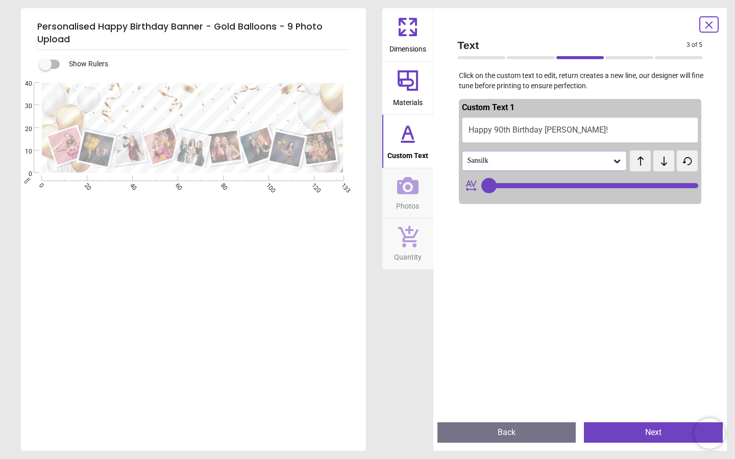
click at [515, 161] on div "Sansilk" at bounding box center [540, 161] width 146 height 9
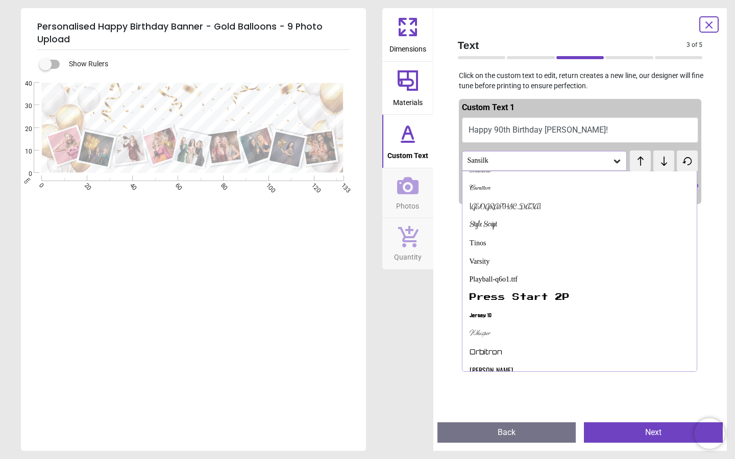
scroll to position [0, 0]
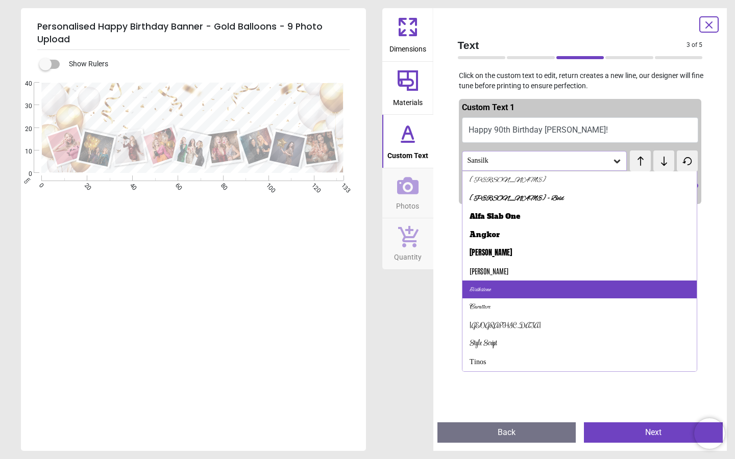
click at [517, 294] on div "Birthstone" at bounding box center [579, 290] width 235 height 18
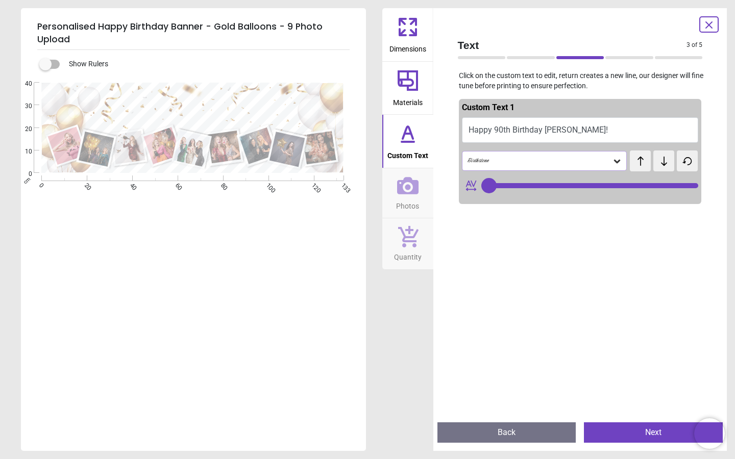
click at [522, 157] on div "Birthstone" at bounding box center [540, 161] width 146 height 9
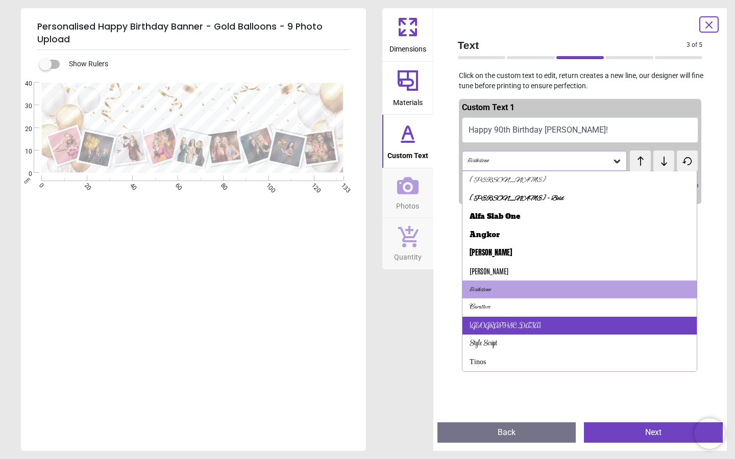
click at [517, 330] on div "Rochester" at bounding box center [579, 326] width 235 height 18
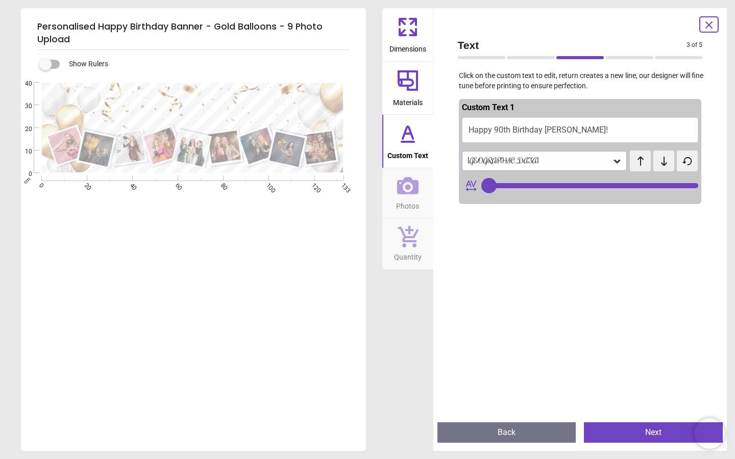
click at [520, 159] on div "Rochester" at bounding box center [540, 161] width 146 height 9
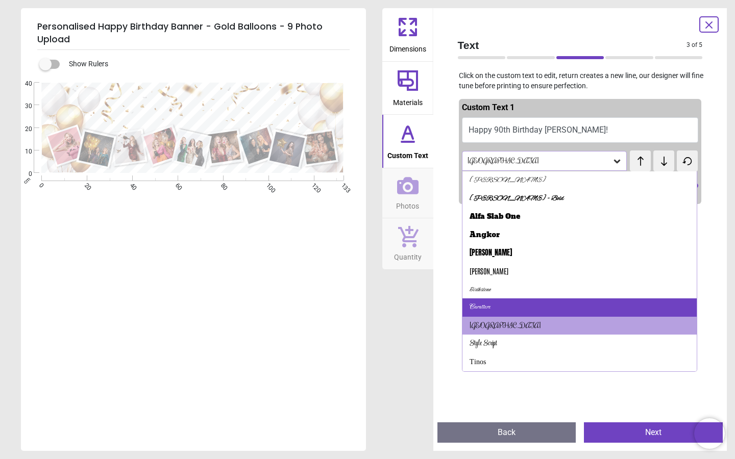
click at [514, 304] on div "Carattere" at bounding box center [579, 308] width 235 height 18
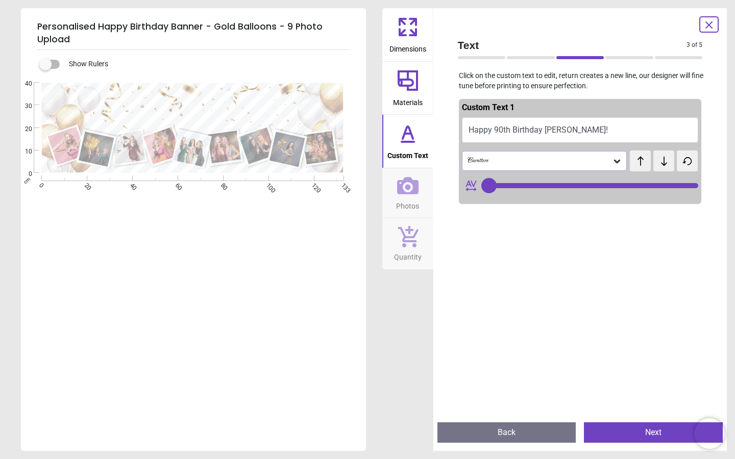
click at [522, 162] on div "Carattere" at bounding box center [540, 161] width 146 height 9
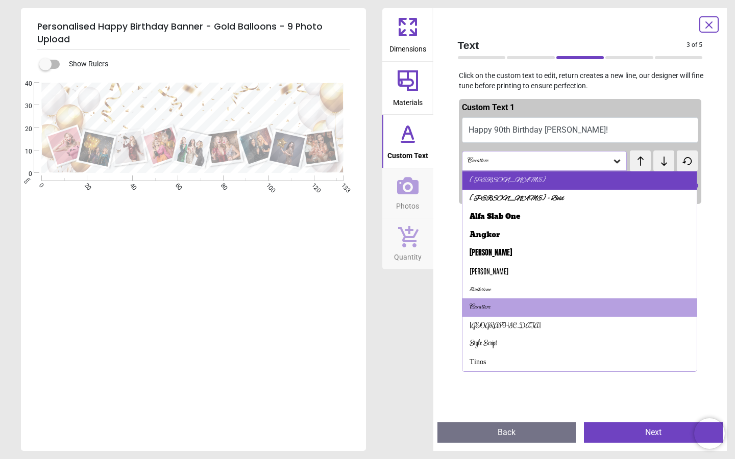
click at [533, 186] on div "Alex Brush" at bounding box center [579, 181] width 235 height 18
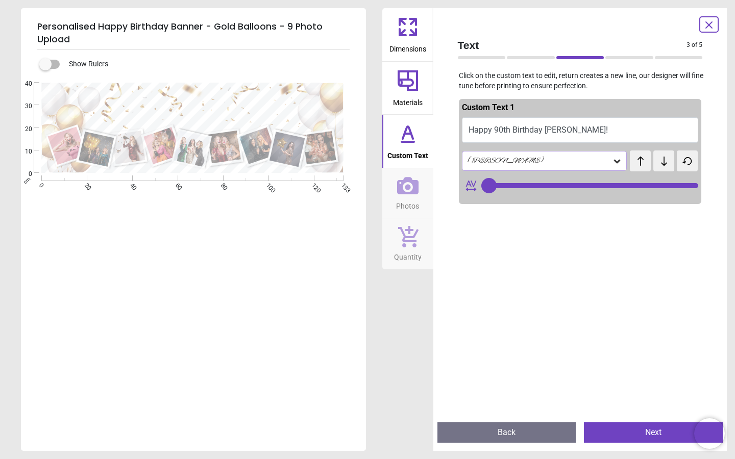
click at [533, 158] on div "Alex Brush" at bounding box center [540, 161] width 146 height 9
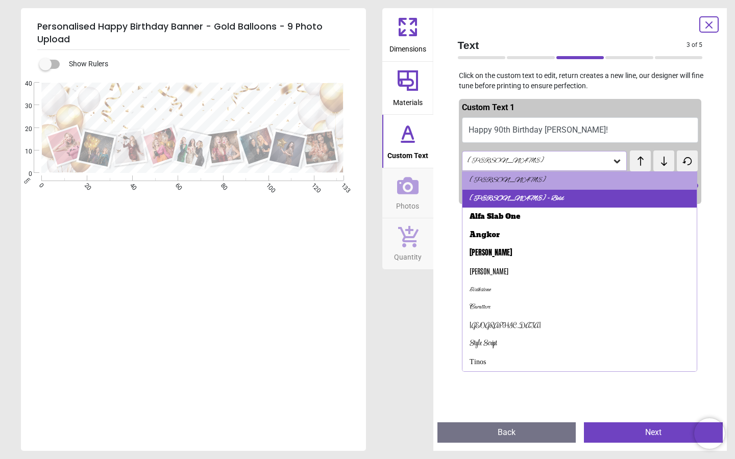
click at [527, 200] on div "Alex Brush - Bold" at bounding box center [579, 199] width 235 height 18
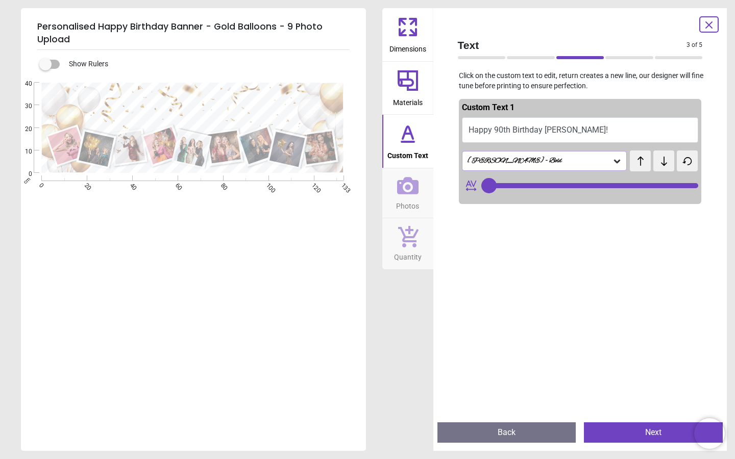
click at [523, 157] on div "Alex Brush - Bold" at bounding box center [540, 161] width 146 height 9
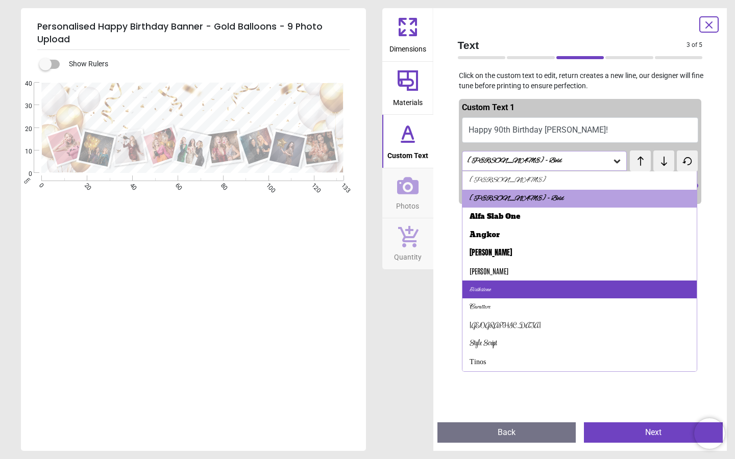
click at [505, 292] on div "Birthstone" at bounding box center [579, 290] width 235 height 18
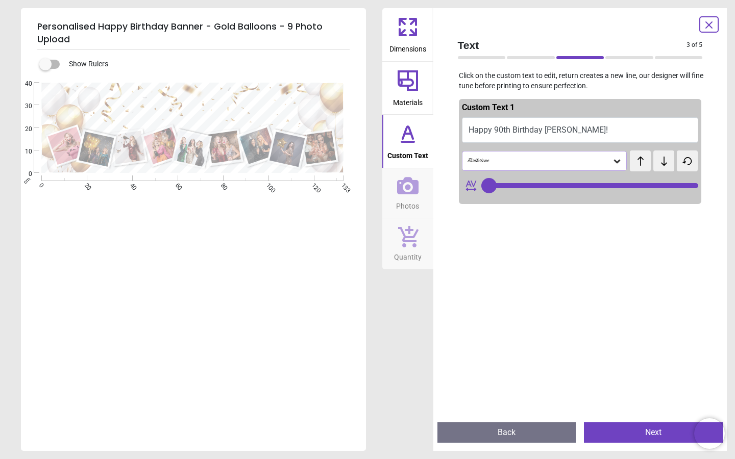
click at [516, 154] on div "Birthstone" at bounding box center [544, 160] width 165 height 19
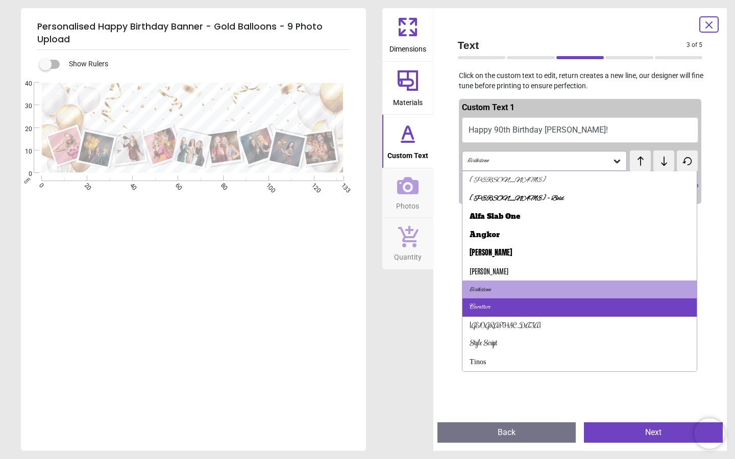
click at [503, 307] on div "Carattere" at bounding box center [579, 308] width 235 height 18
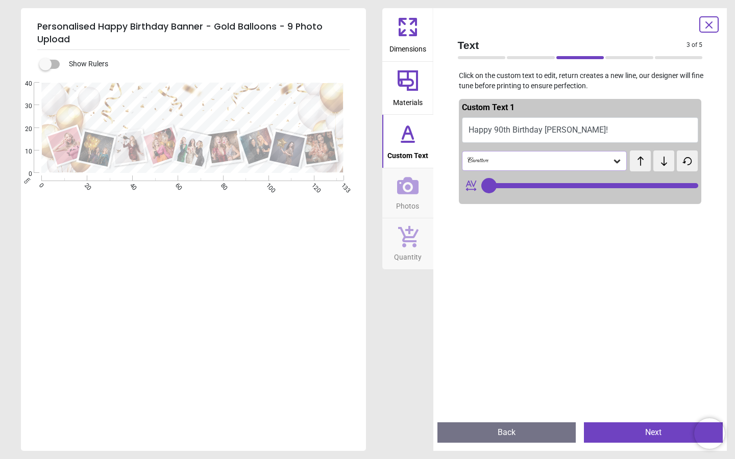
click at [508, 160] on div "Carattere" at bounding box center [540, 161] width 146 height 9
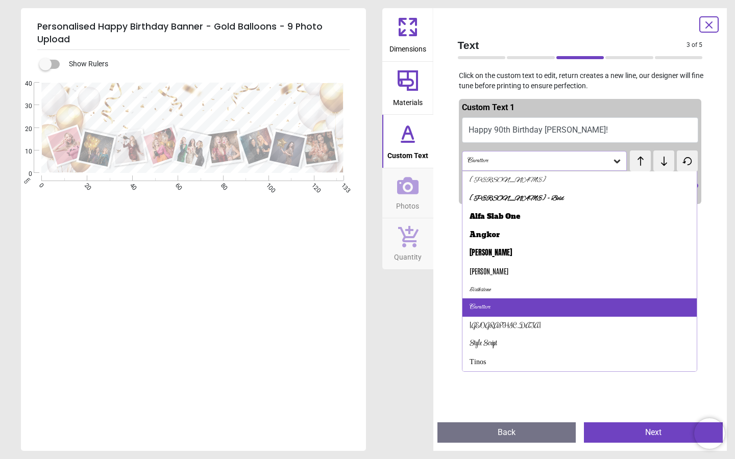
scroll to position [20, 0]
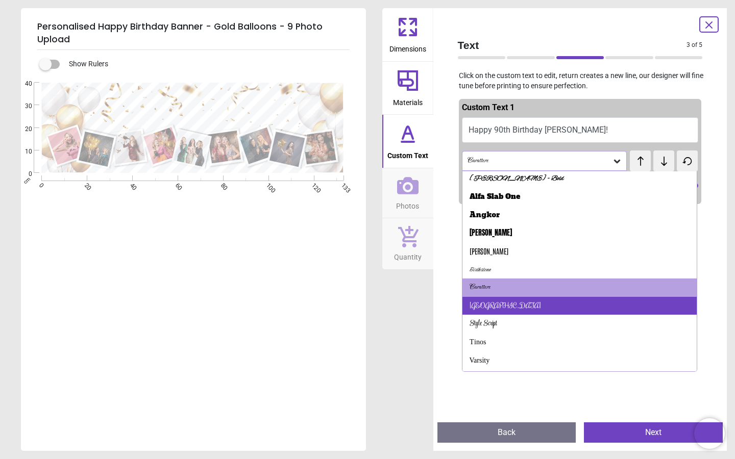
click at [518, 305] on div "Rochester" at bounding box center [579, 306] width 235 height 18
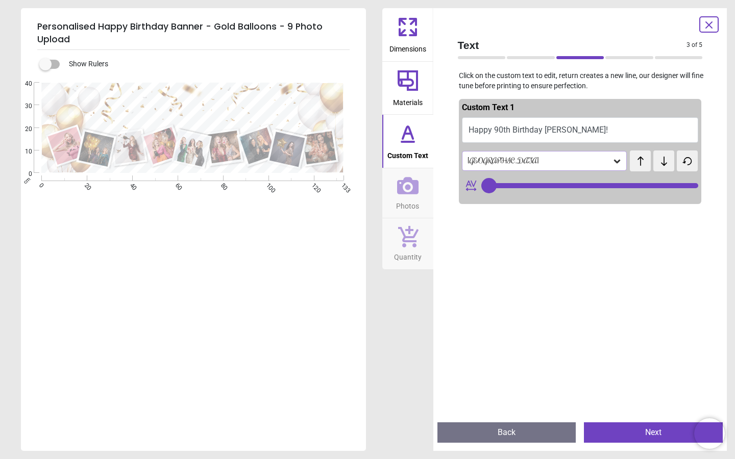
click at [522, 163] on div "Rochester" at bounding box center [540, 161] width 146 height 9
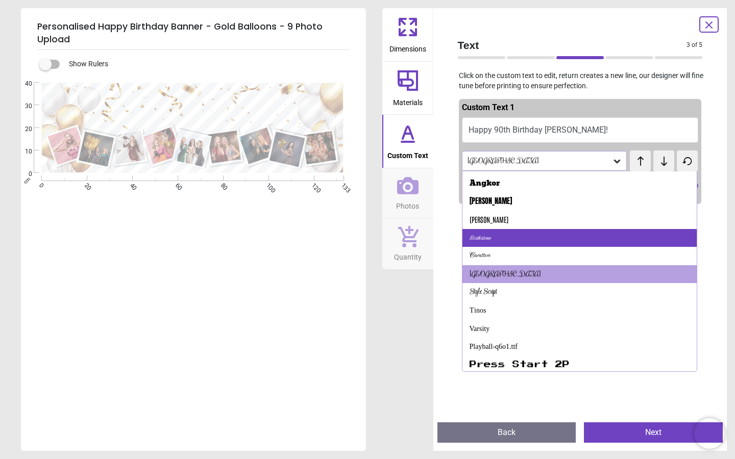
scroll to position [53, 0]
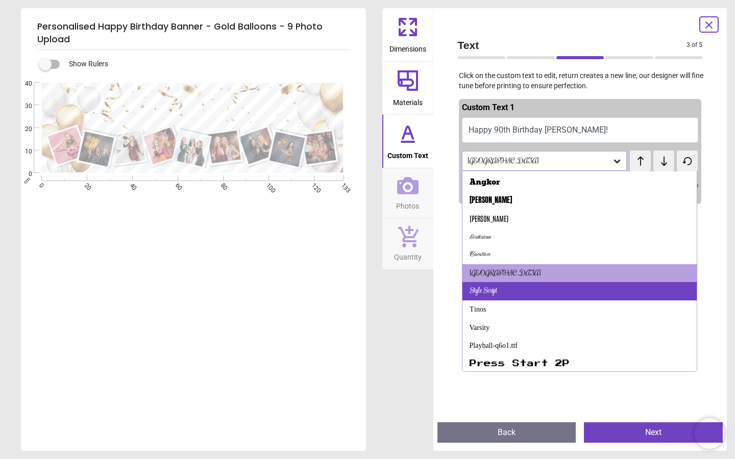
click at [521, 288] on div "Style Script" at bounding box center [579, 291] width 235 height 18
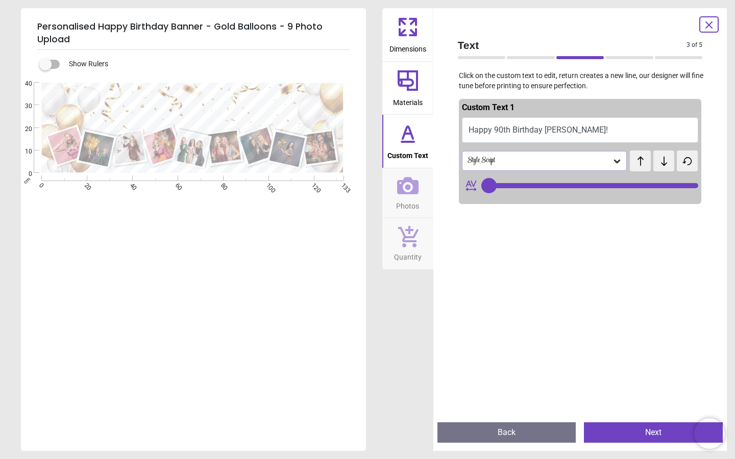
click at [512, 161] on div "Style Script" at bounding box center [540, 161] width 146 height 9
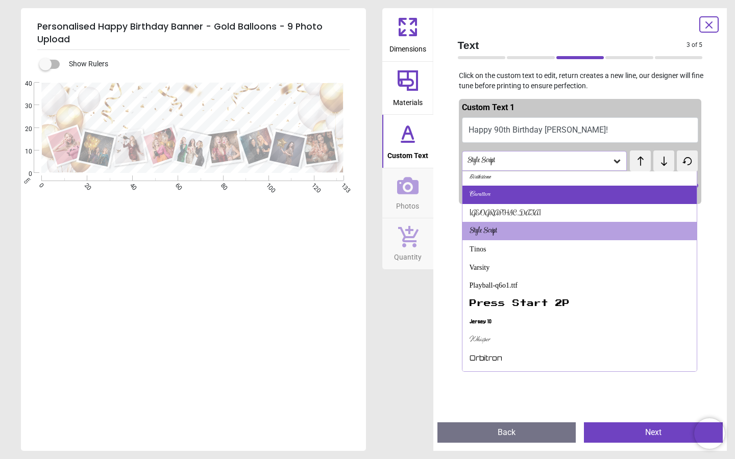
scroll to position [114, 0]
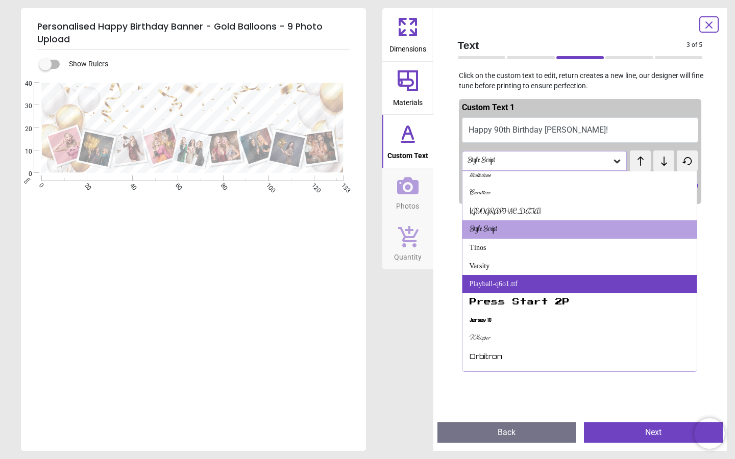
click at [524, 281] on div "Playball-q6o1.ttf" at bounding box center [579, 284] width 235 height 18
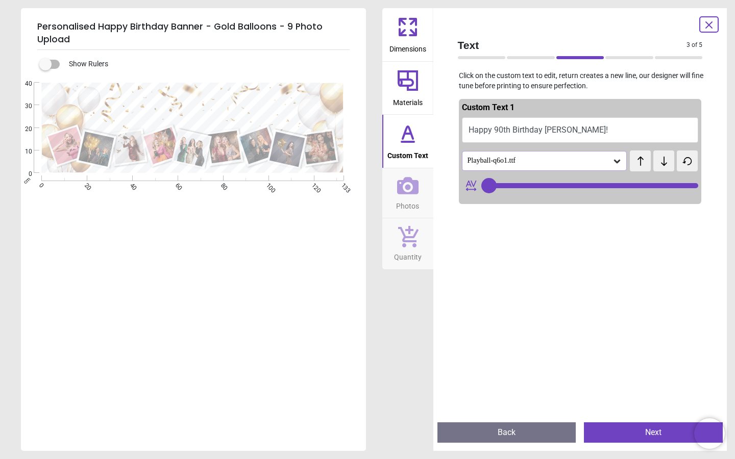
click at [514, 161] on div "Playball-q6o1.ttf" at bounding box center [540, 161] width 146 height 9
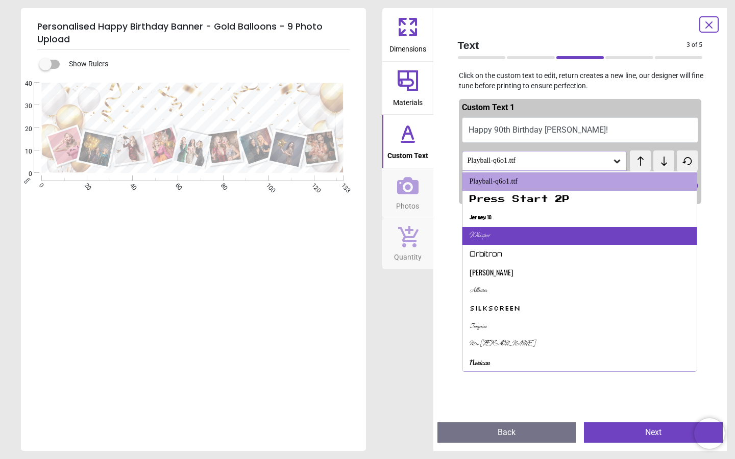
scroll to position [221, 0]
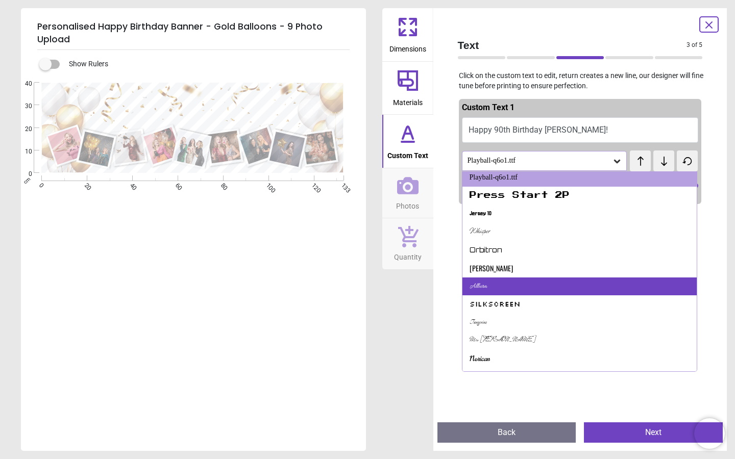
click at [507, 285] on div "Allura" at bounding box center [579, 287] width 235 height 18
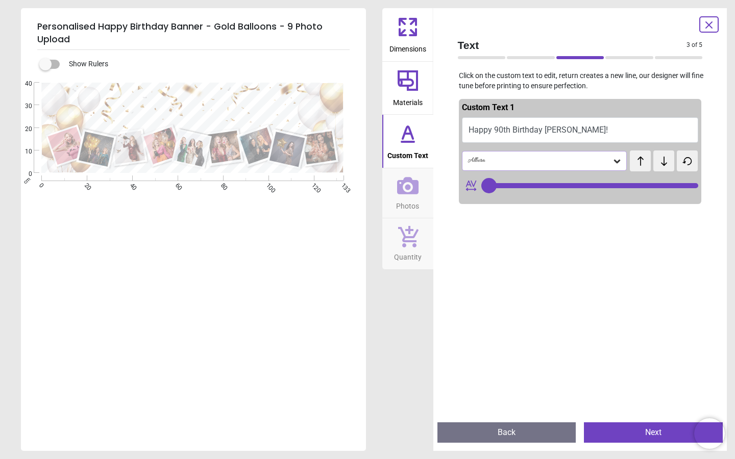
click at [524, 162] on div "Allura" at bounding box center [540, 161] width 146 height 9
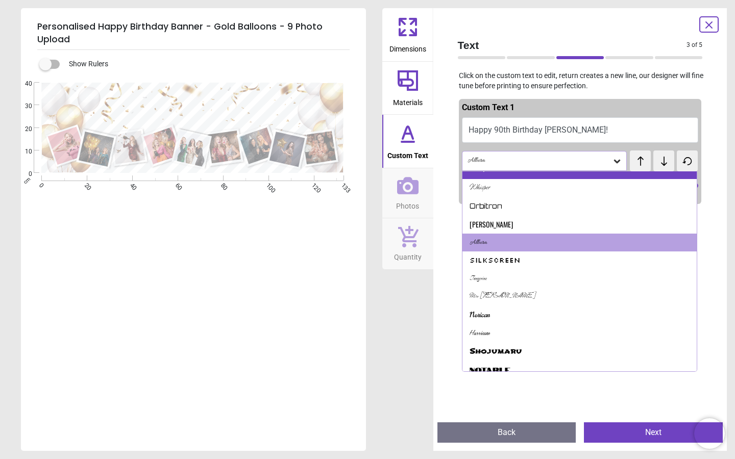
scroll to position [267, 0]
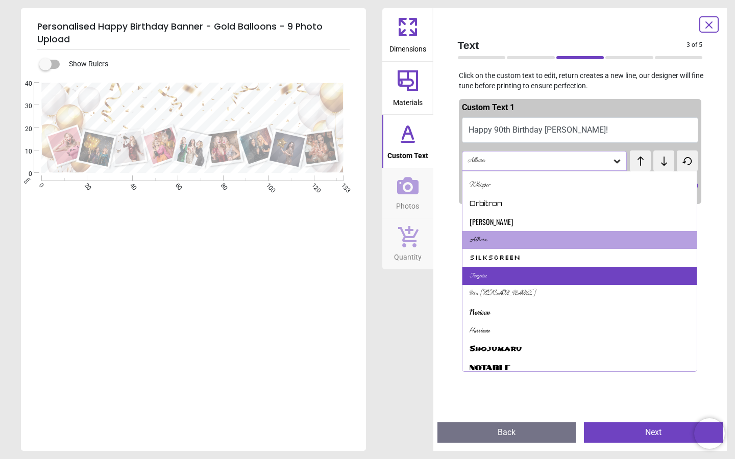
click at [515, 274] on div "Tangerine" at bounding box center [579, 276] width 235 height 18
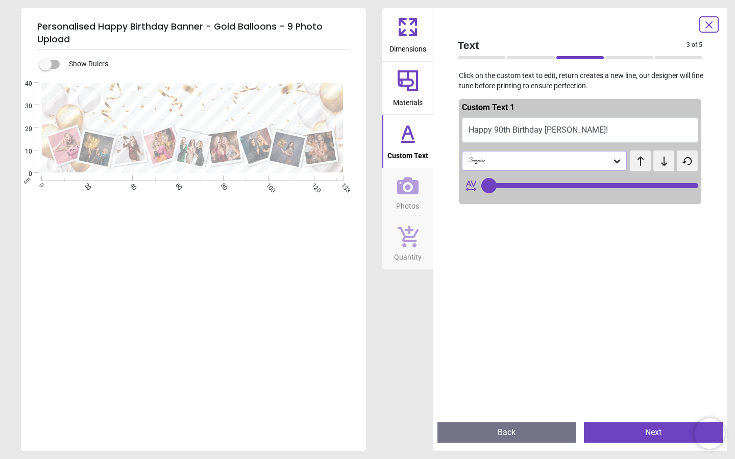
click at [523, 169] on div "Tangerine" at bounding box center [544, 160] width 165 height 19
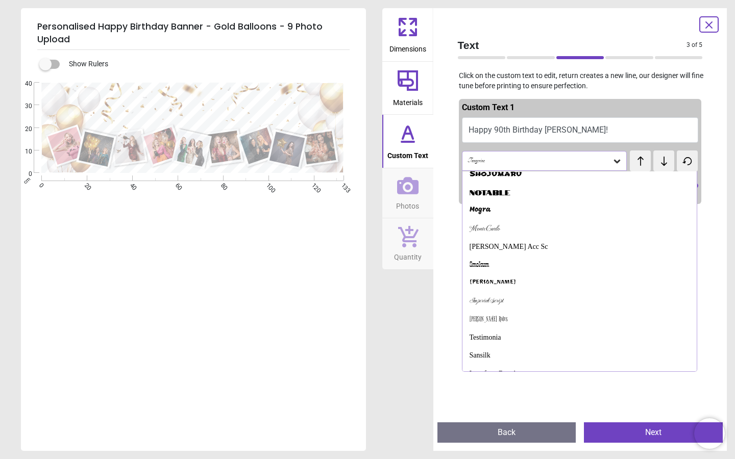
scroll to position [526, 0]
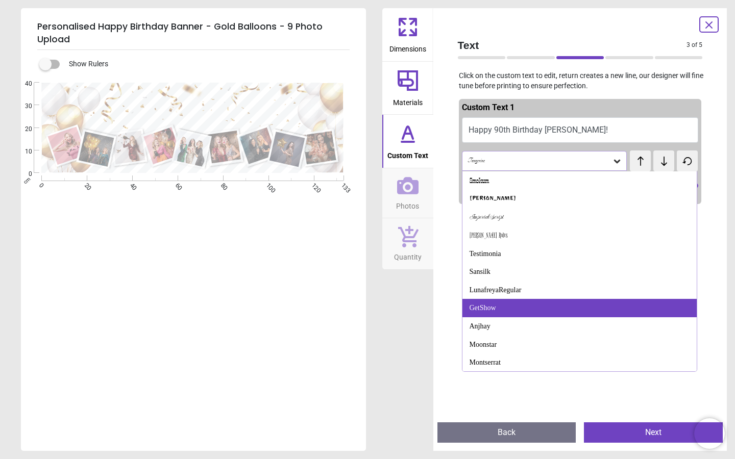
click at [504, 302] on div "GetShow" at bounding box center [579, 308] width 235 height 18
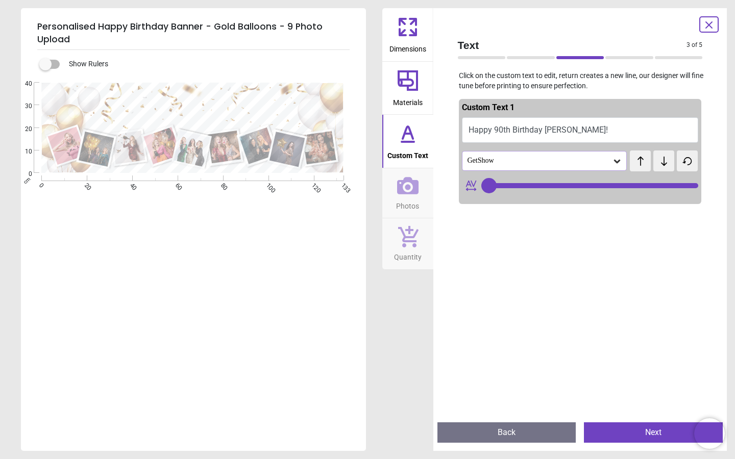
click at [505, 159] on div "GetShow" at bounding box center [540, 161] width 146 height 9
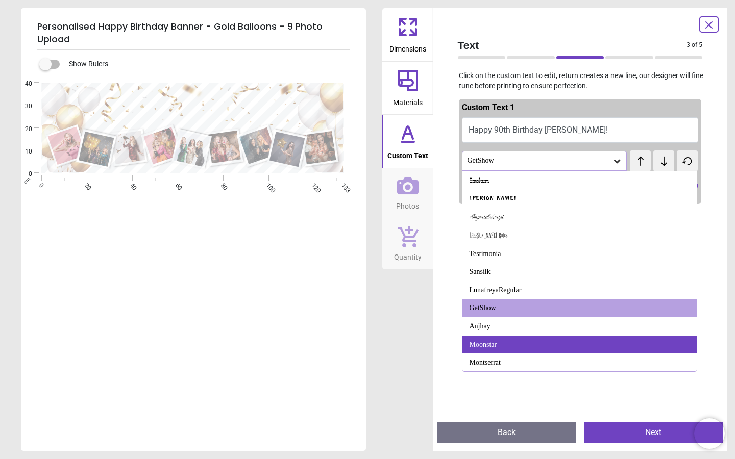
click at [506, 350] on div "Moonstar" at bounding box center [579, 345] width 235 height 18
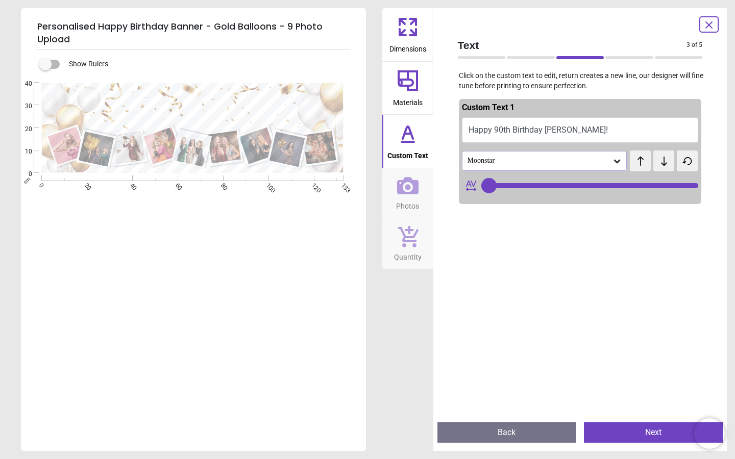
click at [509, 160] on div "Moonstar" at bounding box center [540, 161] width 146 height 9
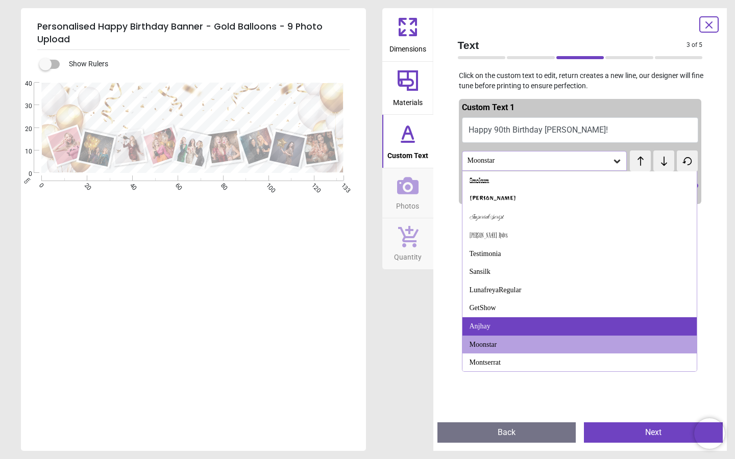
click at [512, 326] on div "Anjhay" at bounding box center [579, 327] width 235 height 18
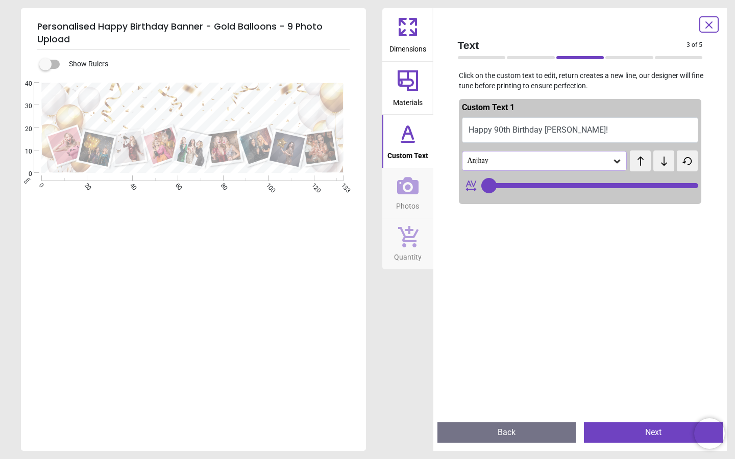
click at [507, 159] on div "Anjhay" at bounding box center [540, 161] width 146 height 9
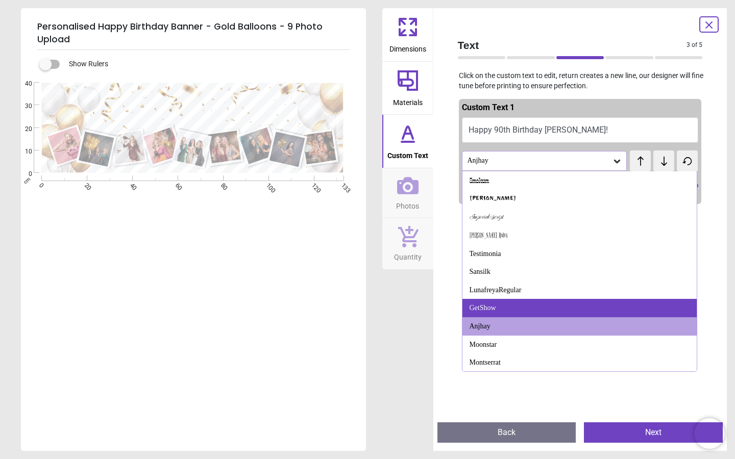
click at [507, 309] on div "GetShow" at bounding box center [579, 308] width 235 height 18
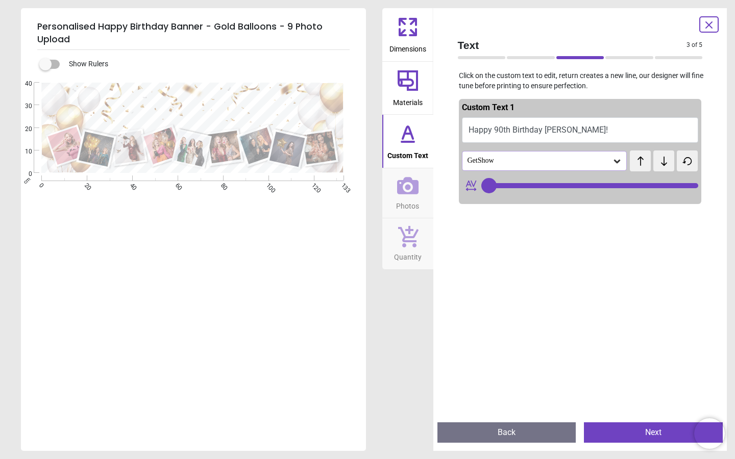
click at [506, 277] on div at bounding box center [580, 437] width 243 height 459
click at [222, 262] on div "**********" at bounding box center [192, 312] width 343 height 459
click at [541, 129] on button "Happy 90th Birthday Arthur!" at bounding box center [580, 130] width 237 height 26
click at [527, 161] on div "GetShow" at bounding box center [540, 161] width 146 height 9
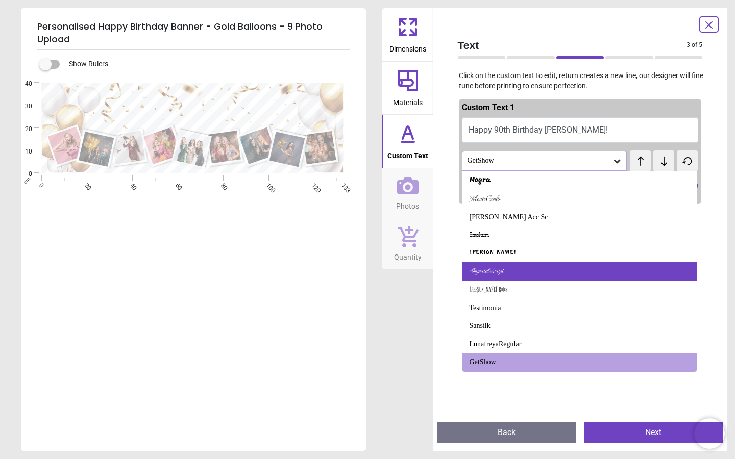
scroll to position [0, 0]
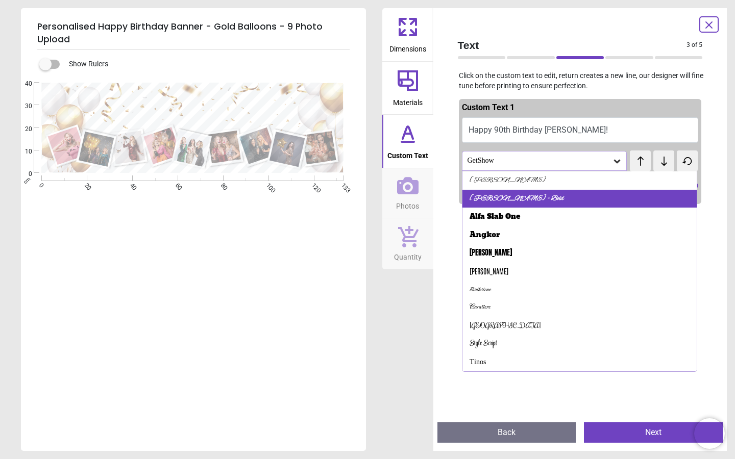
click at [515, 194] on div "Alex Brush - Bold" at bounding box center [517, 199] width 94 height 10
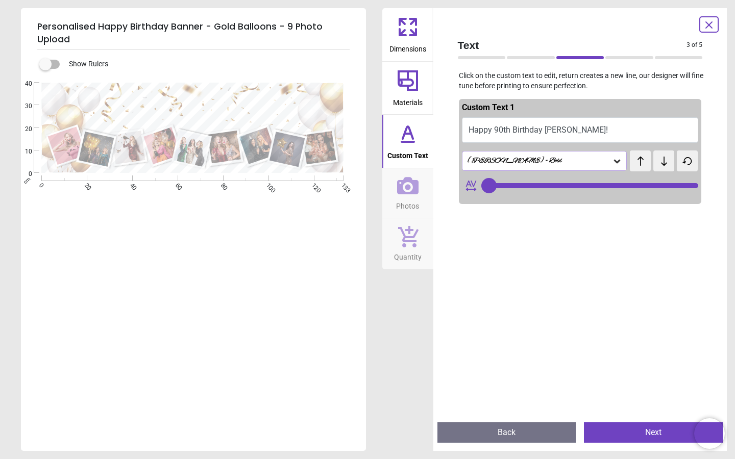
click at [523, 159] on div "Alex Brush - Bold" at bounding box center [540, 161] width 146 height 9
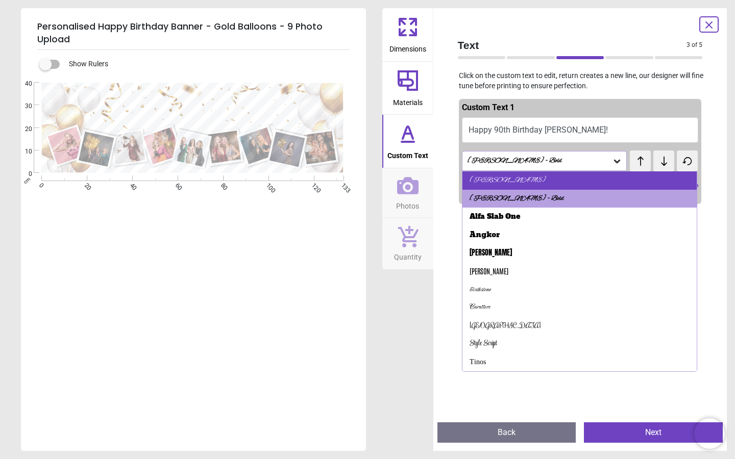
click at [520, 175] on div "Alex Brush" at bounding box center [579, 181] width 235 height 18
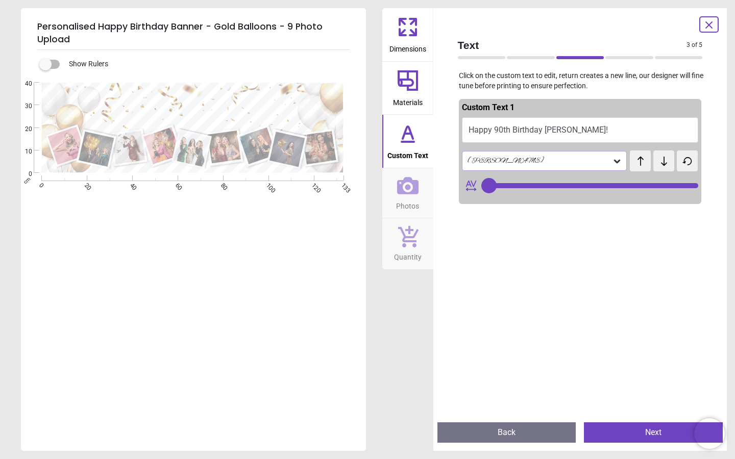
click at [520, 155] on div "Alex Brush" at bounding box center [544, 160] width 165 height 19
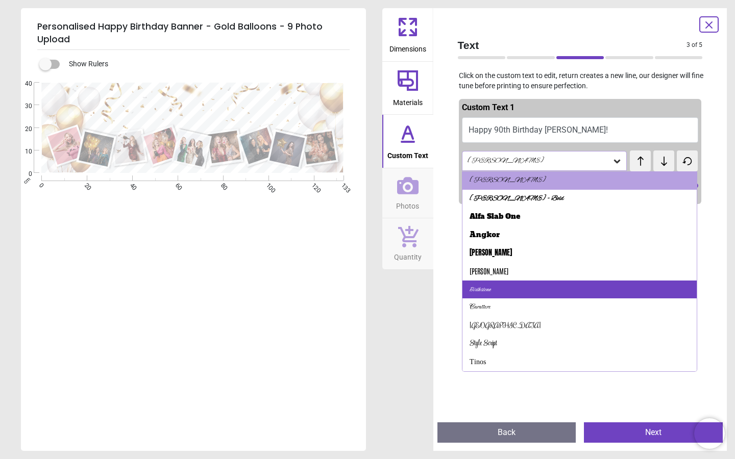
click at [502, 286] on div "Birthstone" at bounding box center [579, 290] width 235 height 18
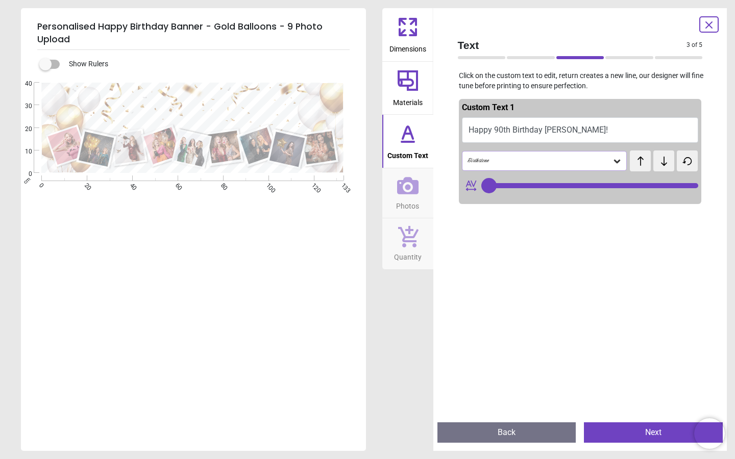
click at [522, 164] on div "Birthstone" at bounding box center [540, 161] width 146 height 9
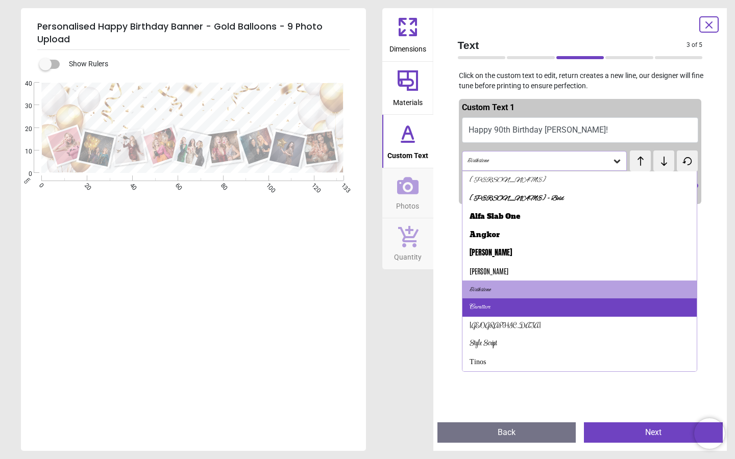
click at [521, 302] on div "Carattere" at bounding box center [579, 308] width 235 height 18
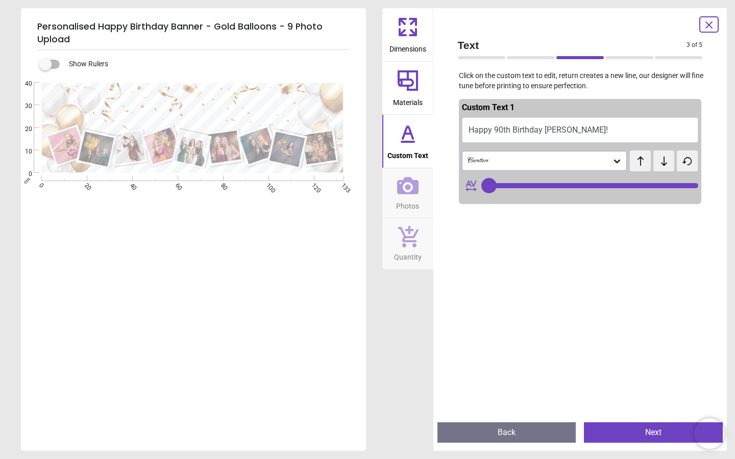
click at [535, 163] on div "Carattere" at bounding box center [540, 161] width 146 height 9
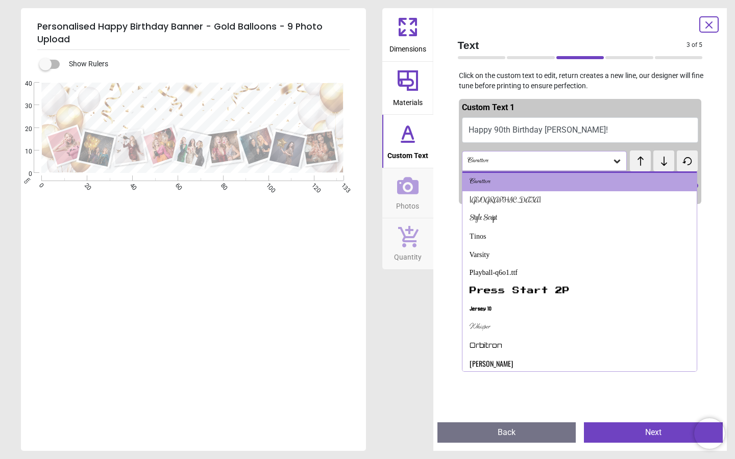
scroll to position [127, 0]
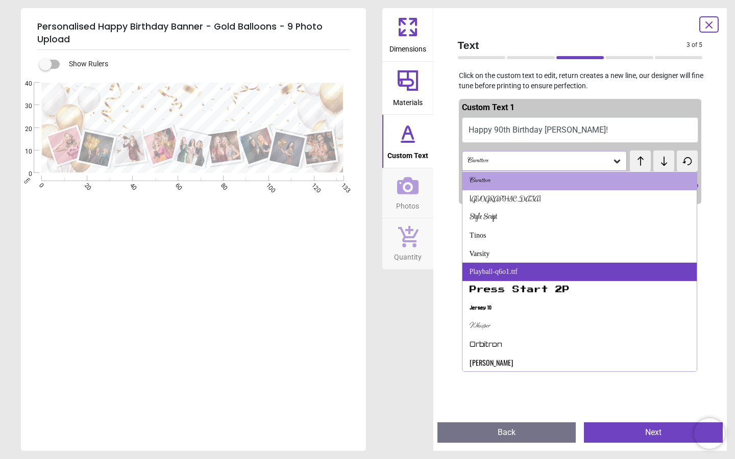
click at [530, 276] on div "Playball-q6o1.ttf" at bounding box center [579, 272] width 235 height 18
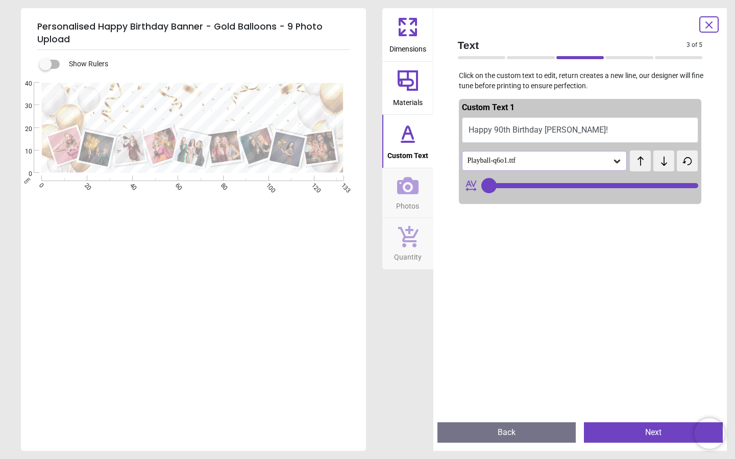
click at [507, 162] on div "Playball-q6o1.ttf" at bounding box center [540, 161] width 146 height 9
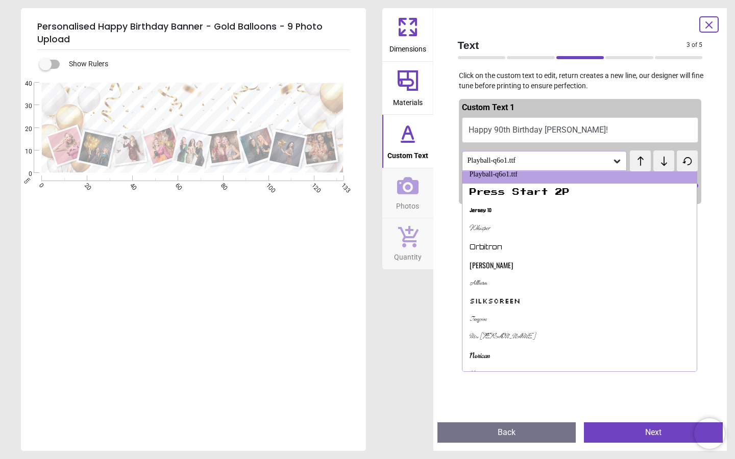
scroll to position [234, 0]
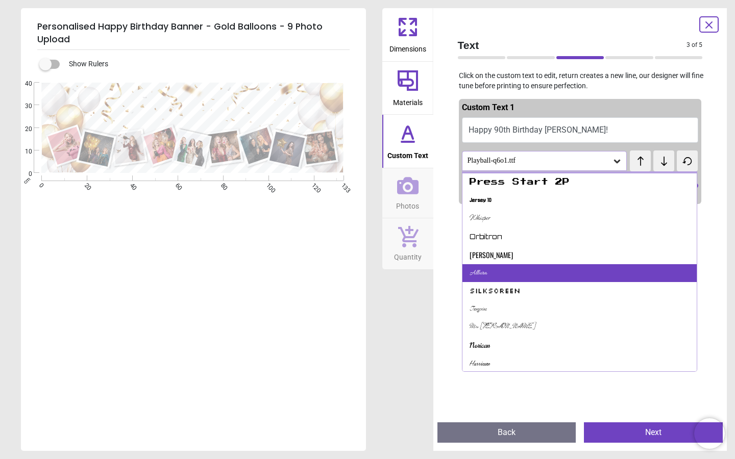
click at [515, 270] on div "Allura" at bounding box center [579, 273] width 235 height 18
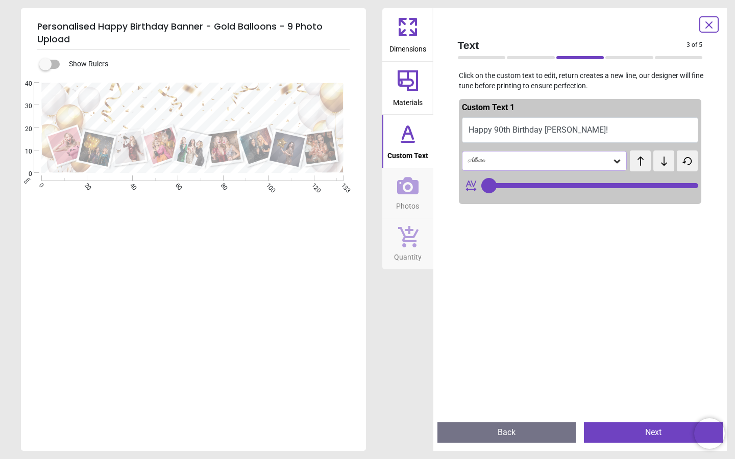
click at [519, 164] on div "Allura" at bounding box center [540, 161] width 146 height 9
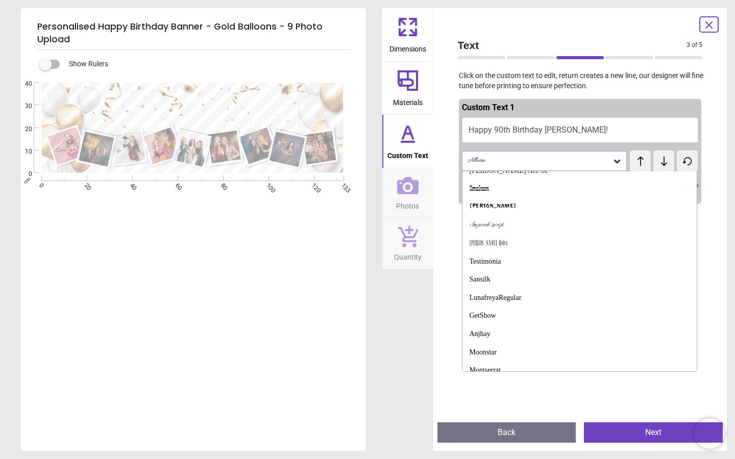
scroll to position [526, 0]
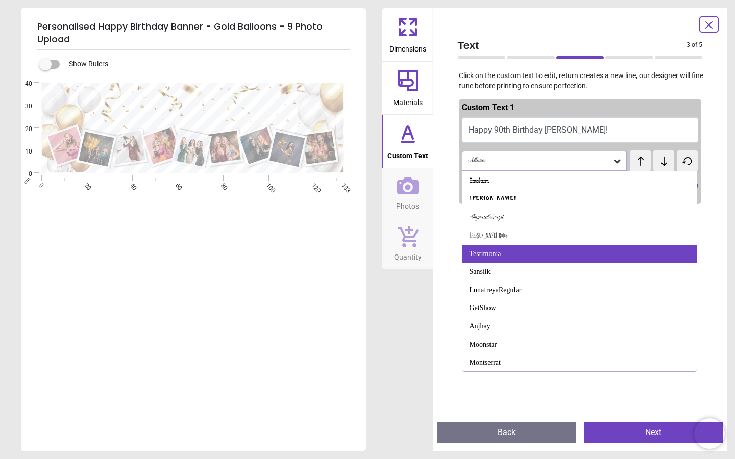
click at [525, 253] on div "Testimonia" at bounding box center [579, 254] width 235 height 18
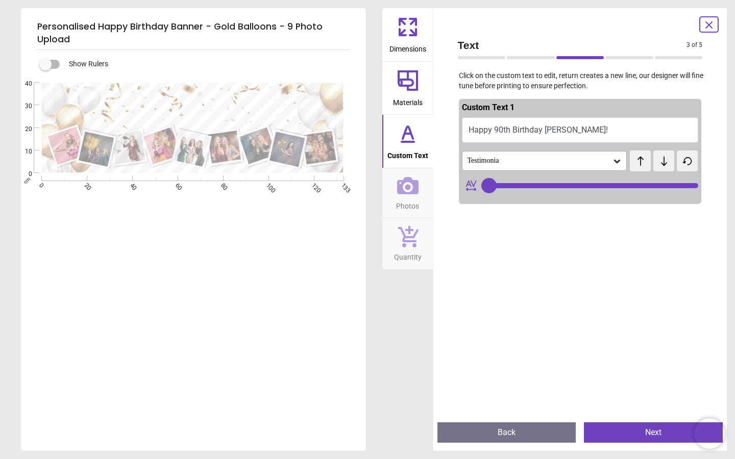
click at [527, 157] on div "Testimonia" at bounding box center [540, 161] width 146 height 9
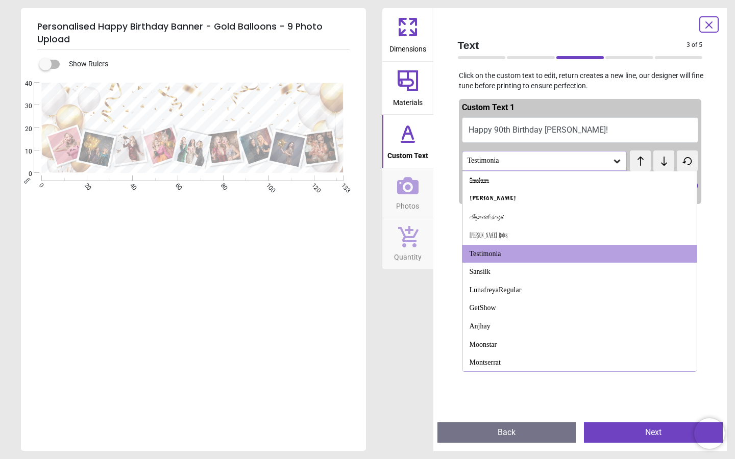
click at [450, 320] on div "Custom Text 1 Happy 90th Birthday Arthur! Testimonia test test Alex Brush Alex …" at bounding box center [580, 254] width 261 height 320
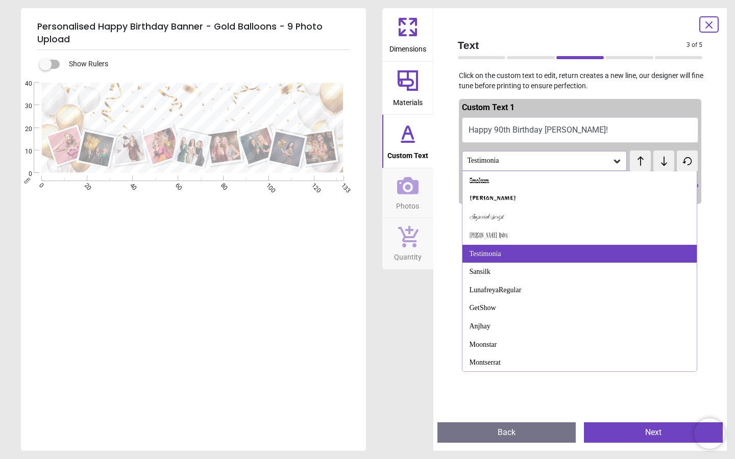
click at [512, 256] on div "Testimonia" at bounding box center [579, 254] width 235 height 18
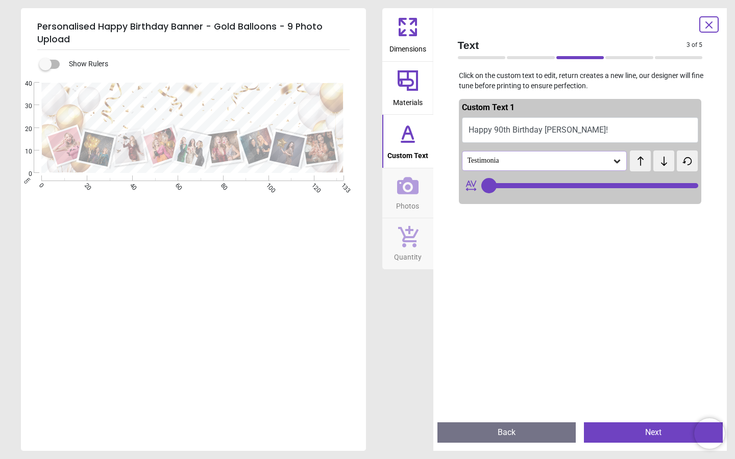
click at [540, 163] on div "Testimonia" at bounding box center [540, 161] width 146 height 9
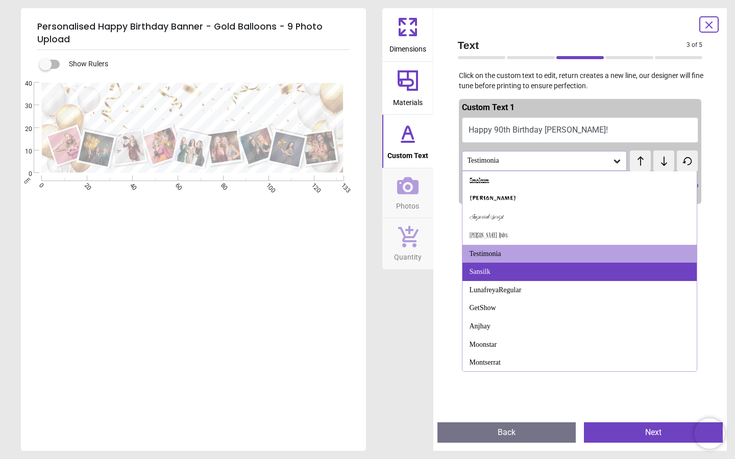
click at [527, 272] on div "Sansilk" at bounding box center [579, 272] width 235 height 18
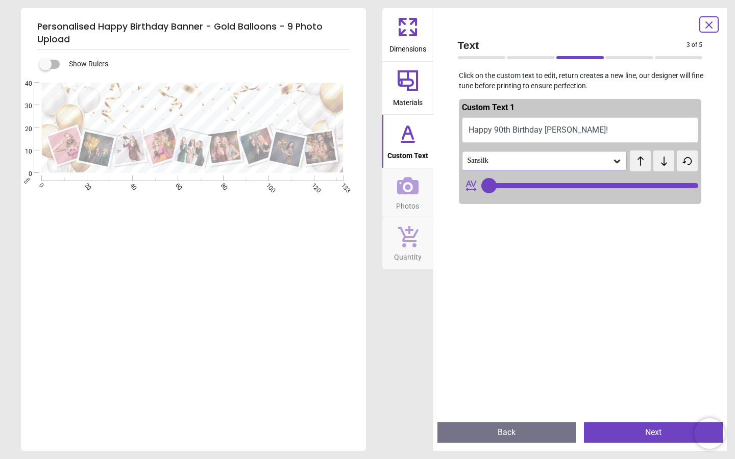
click at [516, 160] on div "Sansilk" at bounding box center [540, 161] width 146 height 9
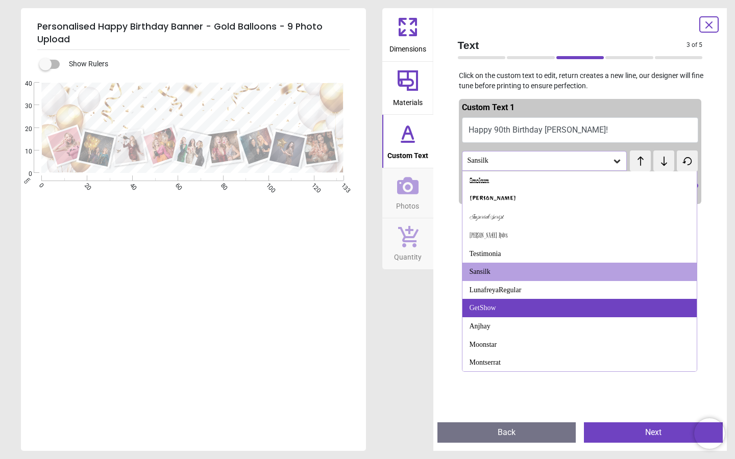
click at [496, 312] on div "GetShow" at bounding box center [579, 308] width 235 height 18
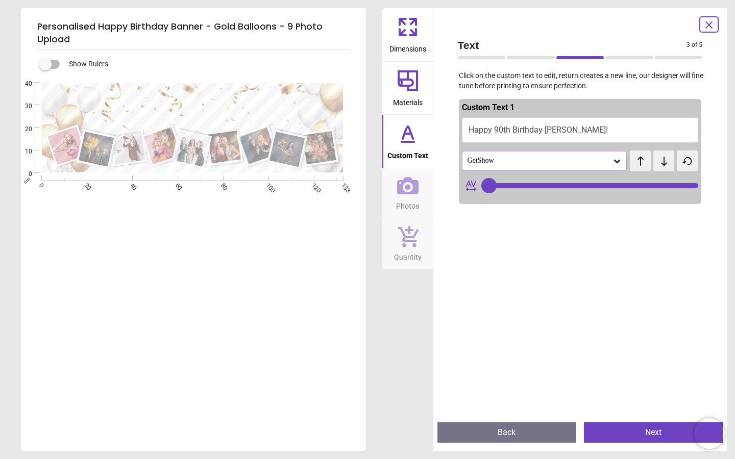
click at [507, 165] on div "GetShow" at bounding box center [540, 161] width 146 height 9
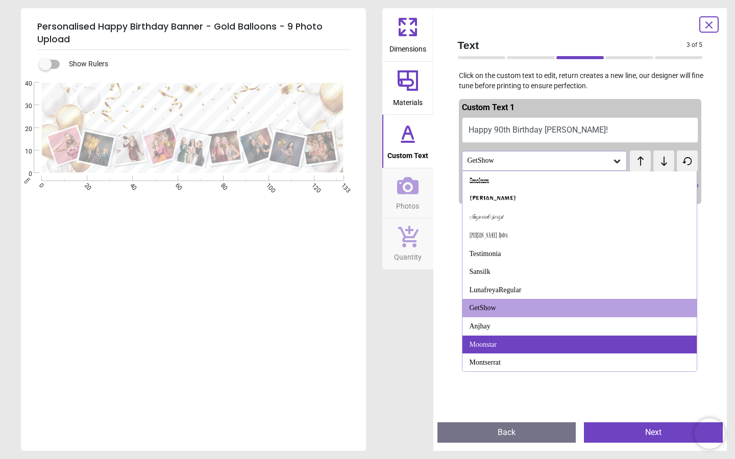
click at [526, 341] on div "Moonstar" at bounding box center [579, 345] width 235 height 18
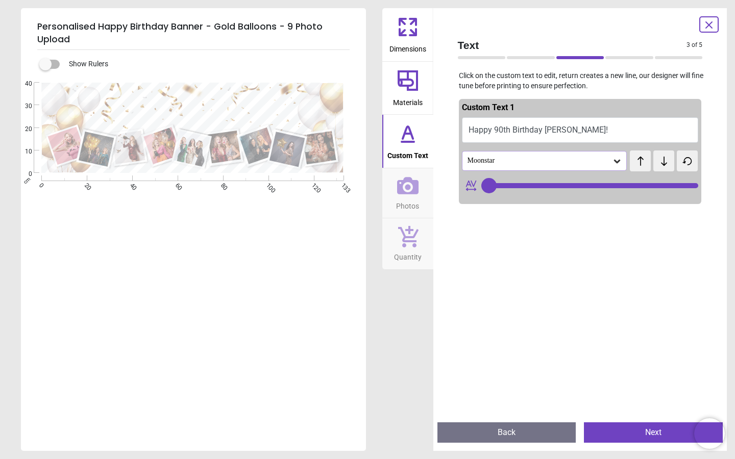
click at [530, 162] on div "Moonstar" at bounding box center [540, 161] width 146 height 9
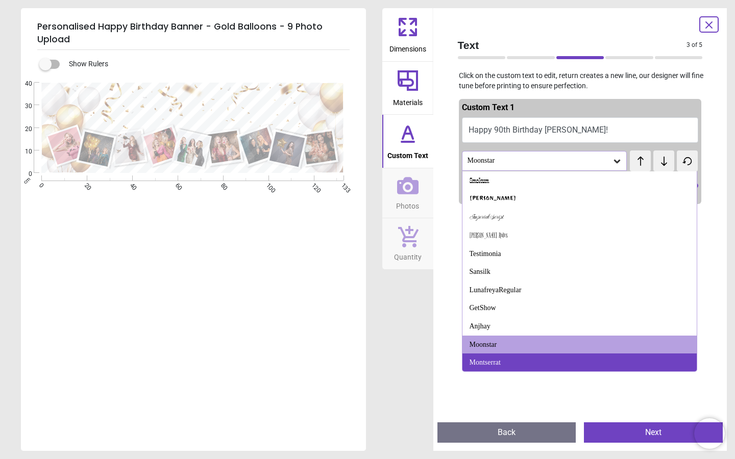
click at [501, 361] on div "Montserrat" at bounding box center [485, 363] width 31 height 10
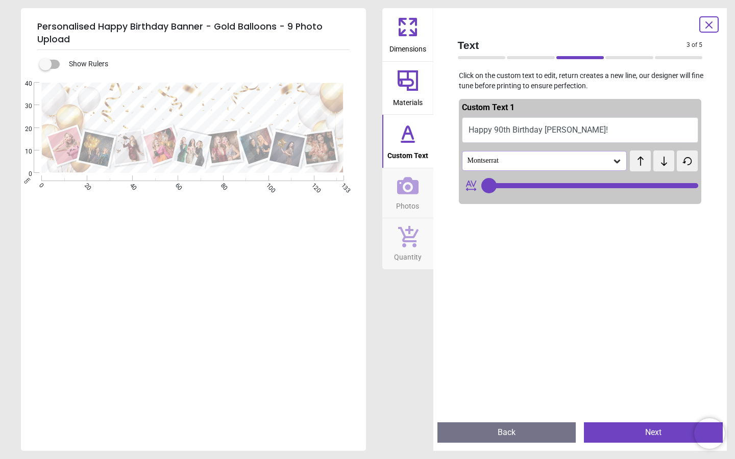
click at [531, 159] on div "Montserrat" at bounding box center [540, 161] width 146 height 9
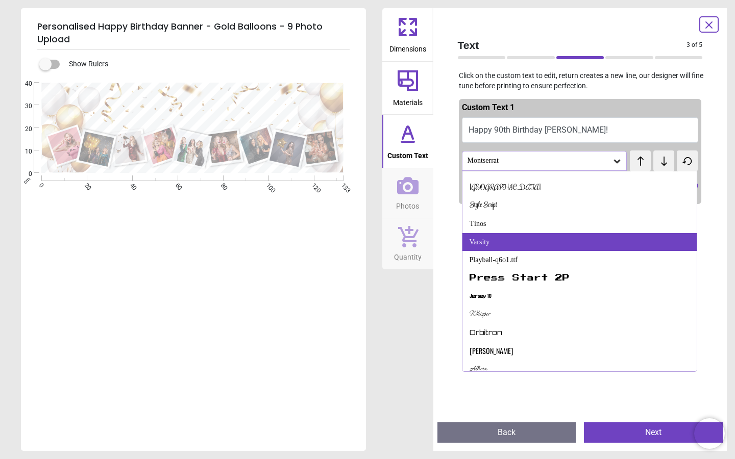
scroll to position [0, 0]
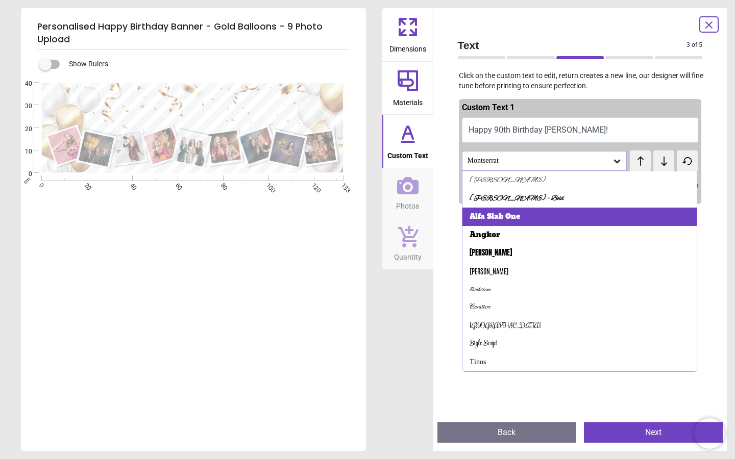
click at [512, 217] on div "Alfa Slab One" at bounding box center [495, 217] width 51 height 10
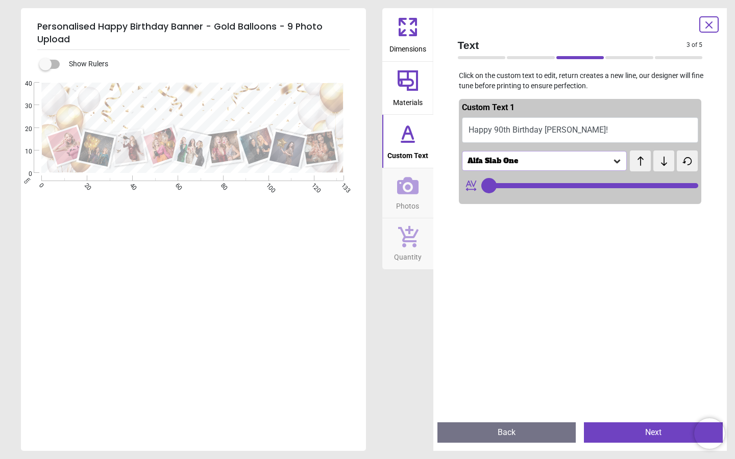
click at [522, 159] on div "Alfa Slab One" at bounding box center [540, 161] width 146 height 9
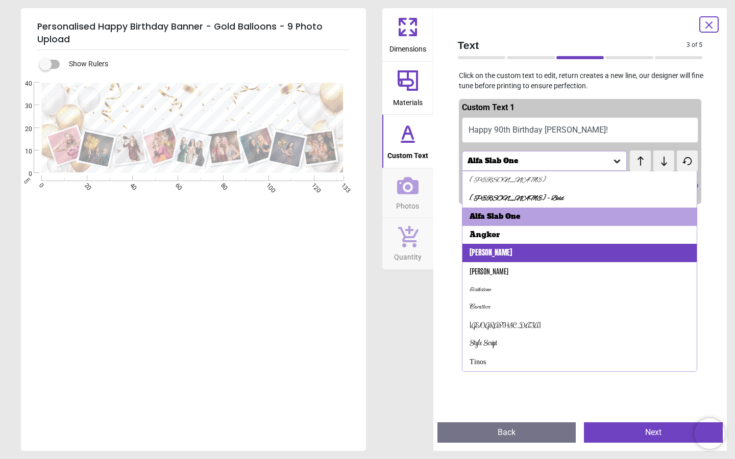
scroll to position [8, 0]
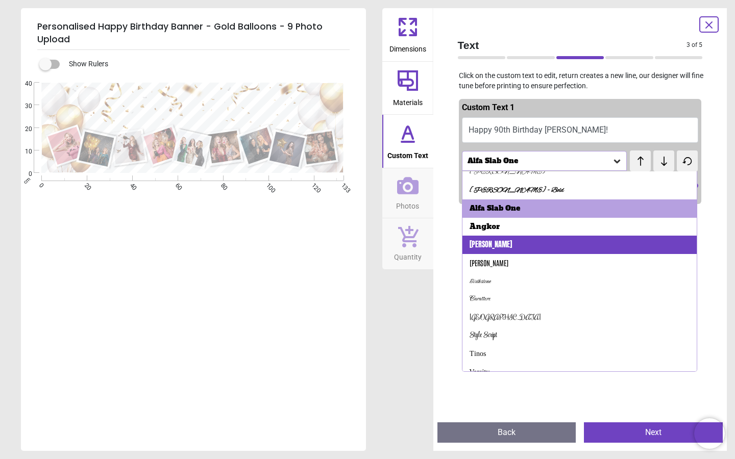
click at [529, 249] on div "Anton" at bounding box center [579, 245] width 235 height 18
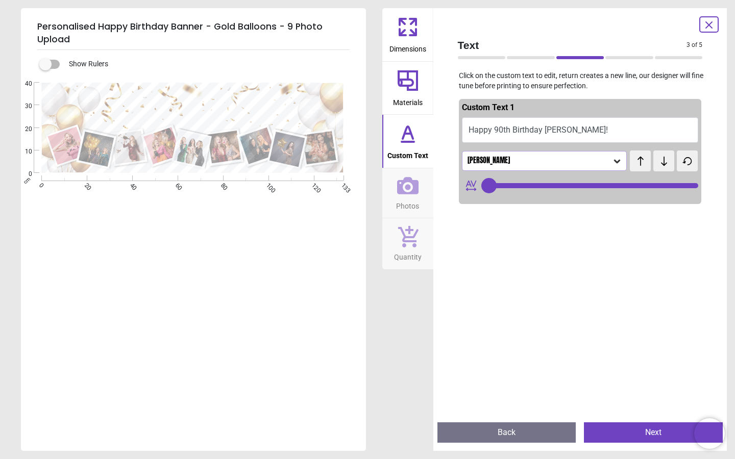
click at [531, 166] on div "Anton" at bounding box center [544, 160] width 165 height 19
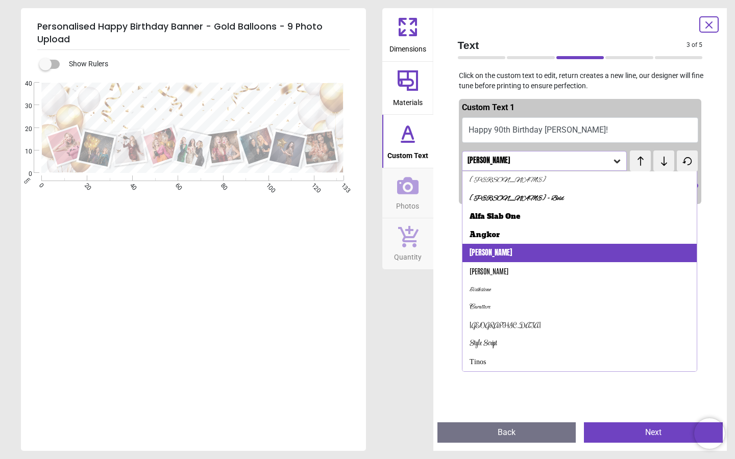
scroll to position [91, 0]
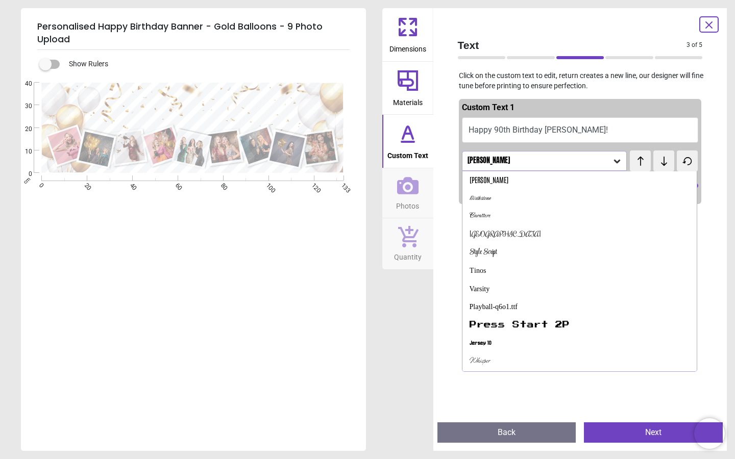
click at [535, 246] on div "Style Script" at bounding box center [579, 252] width 235 height 18
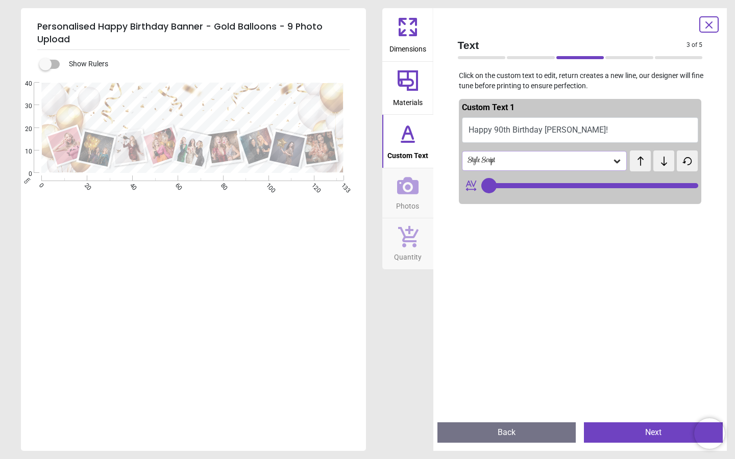
click at [544, 162] on div "Style Script" at bounding box center [540, 161] width 146 height 9
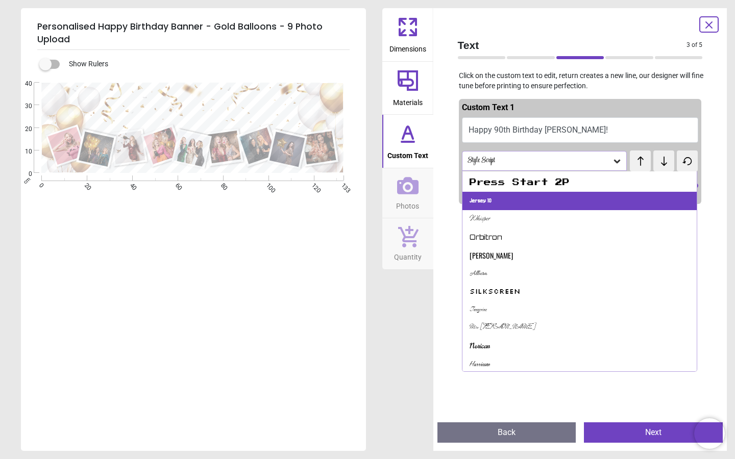
scroll to position [235, 0]
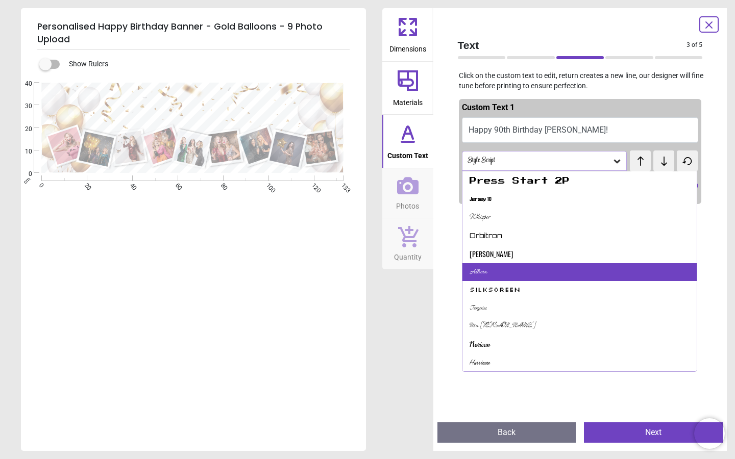
click at [510, 278] on div "Allura" at bounding box center [579, 272] width 235 height 18
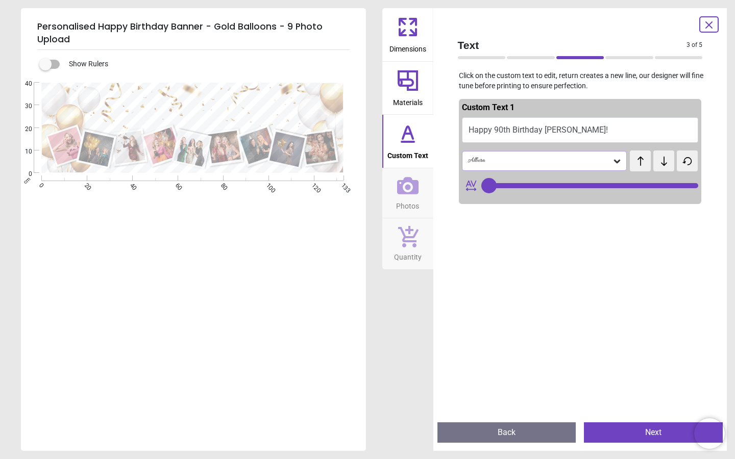
click at [529, 158] on div "Allura" at bounding box center [540, 161] width 146 height 9
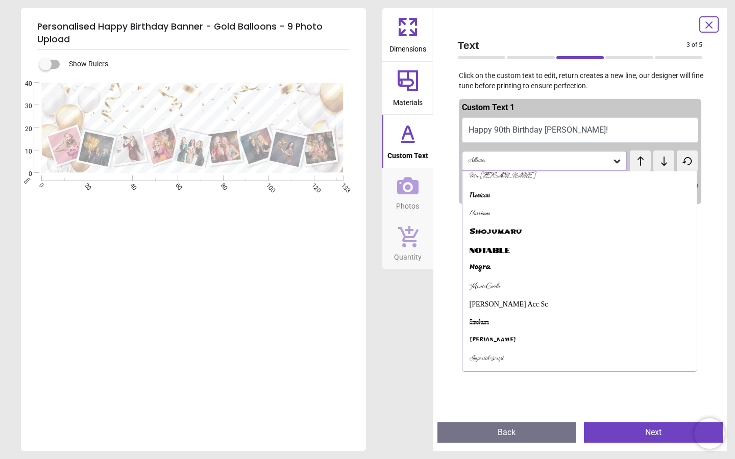
scroll to position [395, 0]
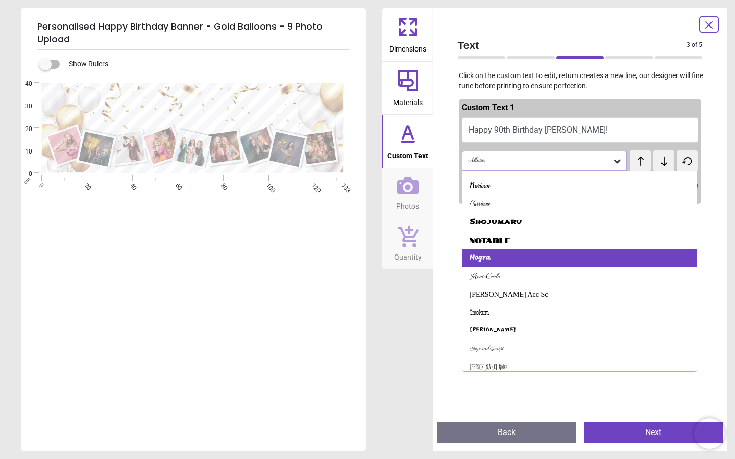
click at [516, 257] on div "Mogra" at bounding box center [579, 258] width 235 height 18
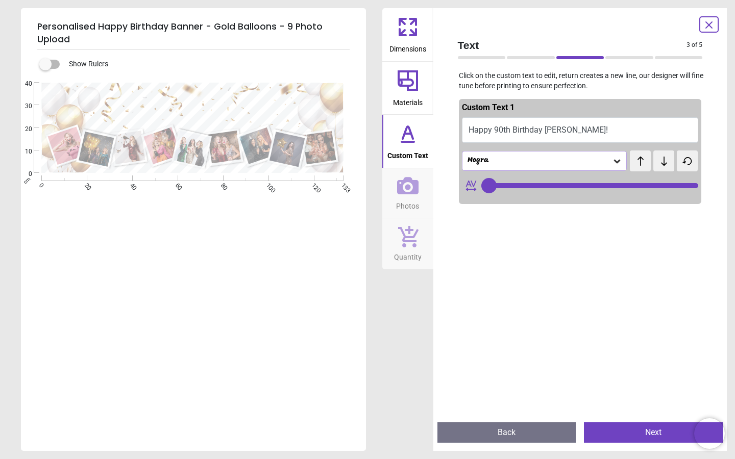
click at [513, 162] on div "Mogra" at bounding box center [540, 161] width 146 height 9
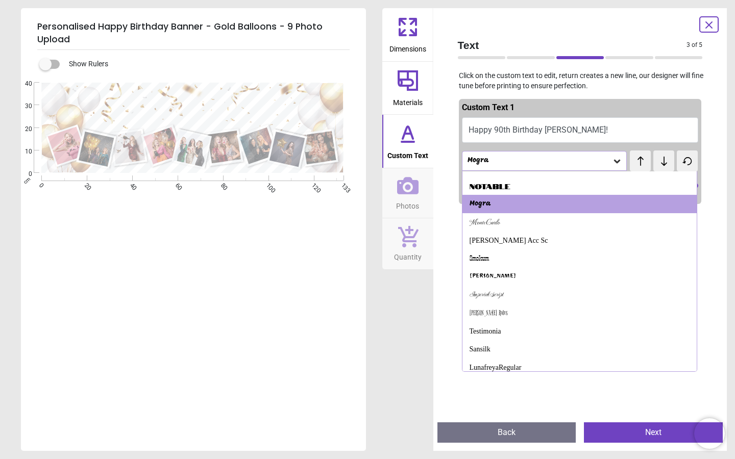
scroll to position [451, 0]
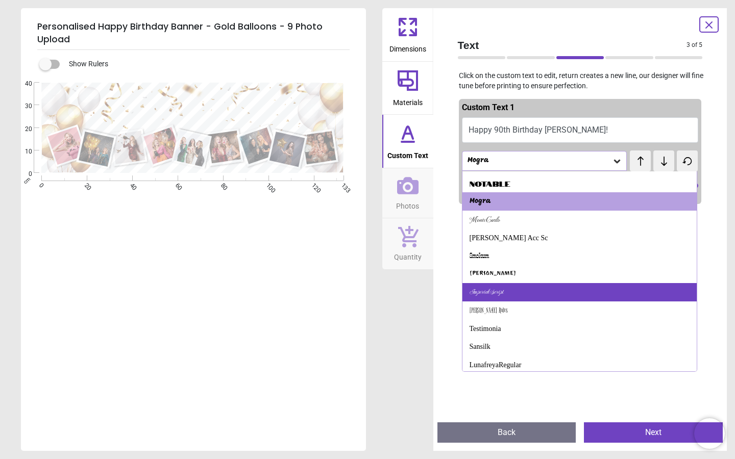
click at [515, 296] on div "Imperial Script" at bounding box center [579, 292] width 235 height 18
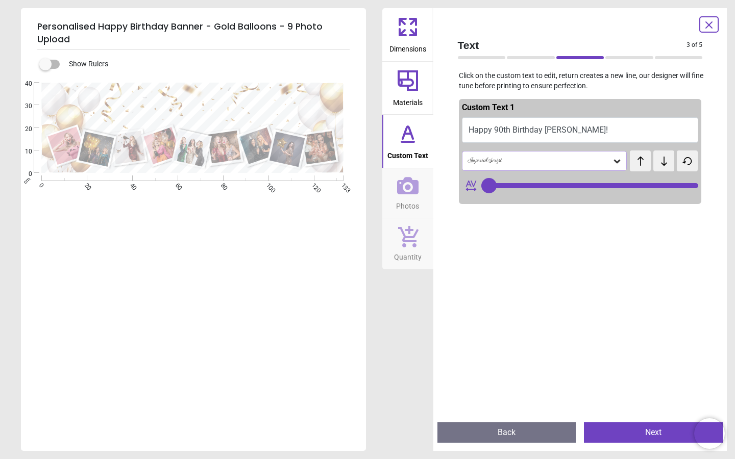
click at [511, 159] on div "Imperial Script" at bounding box center [540, 161] width 146 height 9
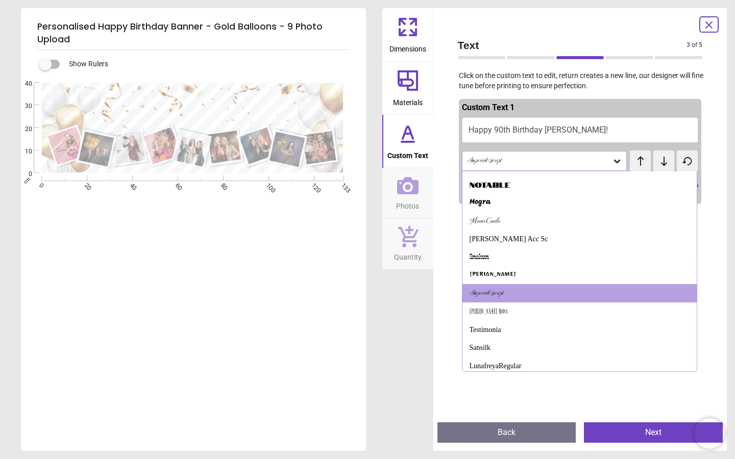
scroll to position [461, 0]
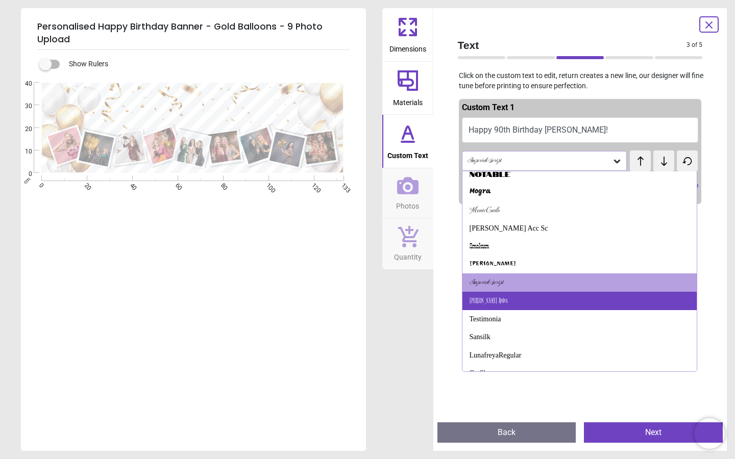
click at [509, 298] on div "Bigelow Rules" at bounding box center [579, 301] width 235 height 18
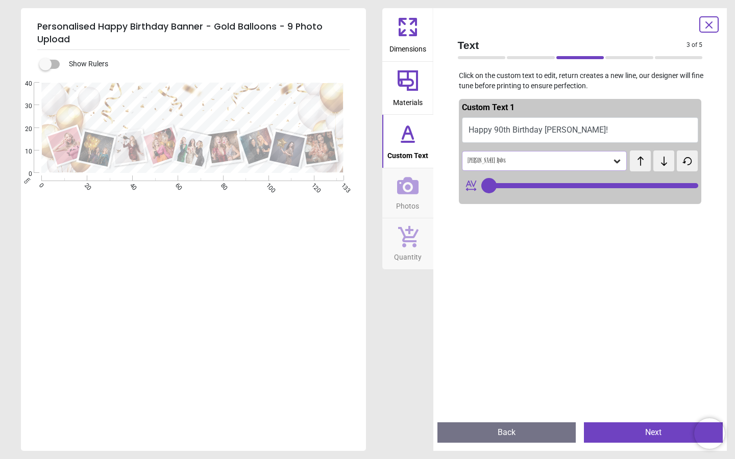
click at [531, 162] on div "Bigelow Rules" at bounding box center [540, 161] width 146 height 9
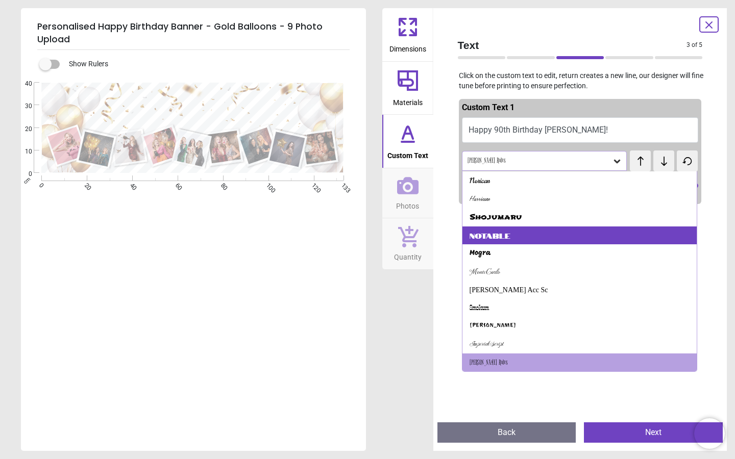
scroll to position [526, 0]
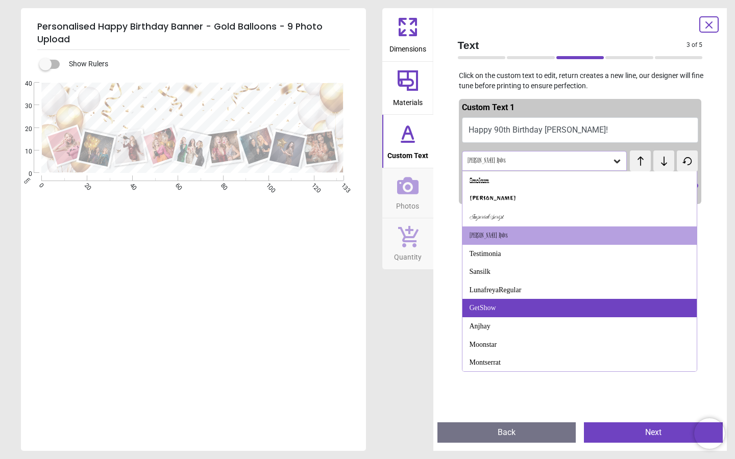
click at [507, 312] on div "GetShow" at bounding box center [579, 308] width 235 height 18
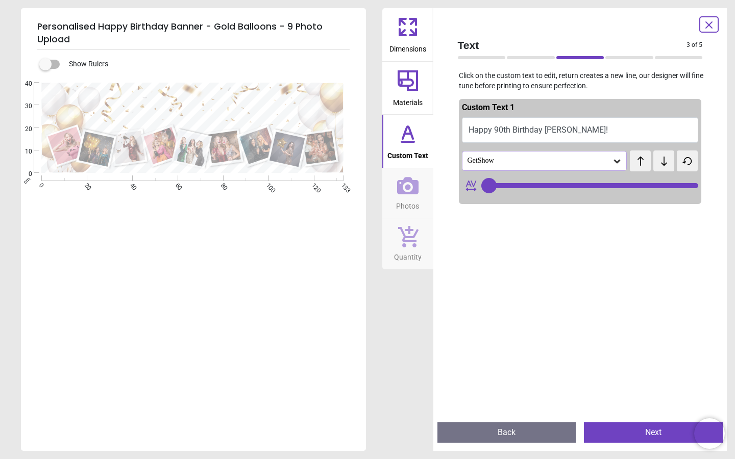
click at [526, 158] on div "GetShow" at bounding box center [540, 161] width 146 height 9
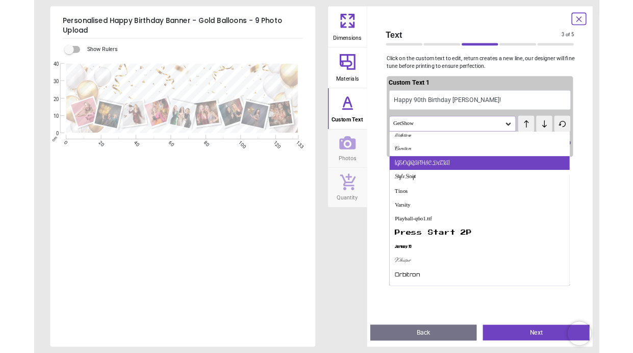
scroll to position [0, 0]
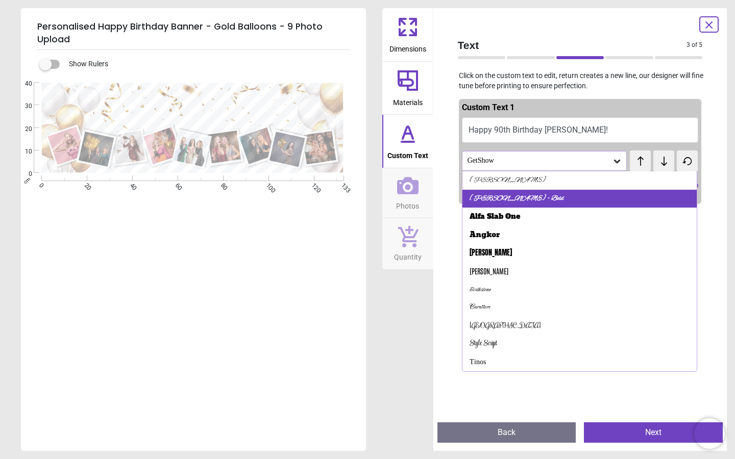
click at [517, 201] on div "Alex Brush - Bold" at bounding box center [517, 199] width 94 height 10
type input "**"
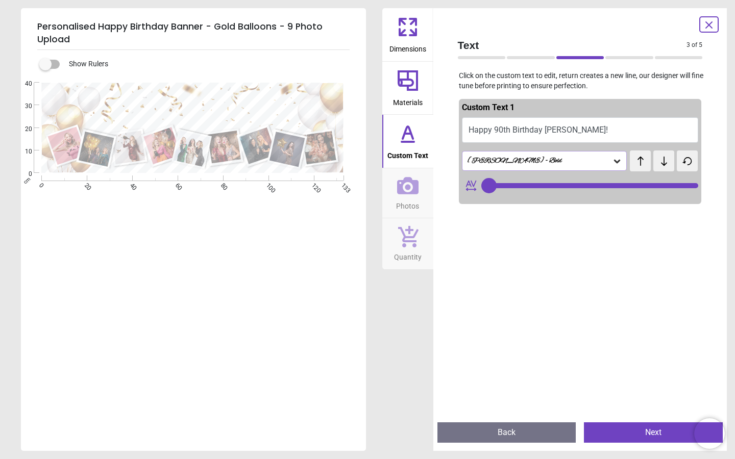
click at [553, 307] on div at bounding box center [580, 437] width 243 height 459
click at [662, 436] on button "Next" at bounding box center [653, 433] width 139 height 20
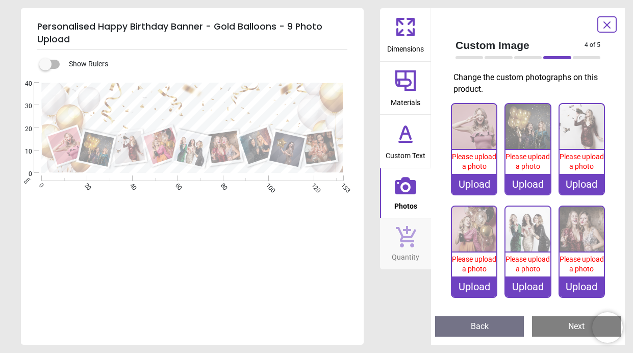
click at [477, 166] on span "Please upload a photo" at bounding box center [474, 162] width 44 height 18
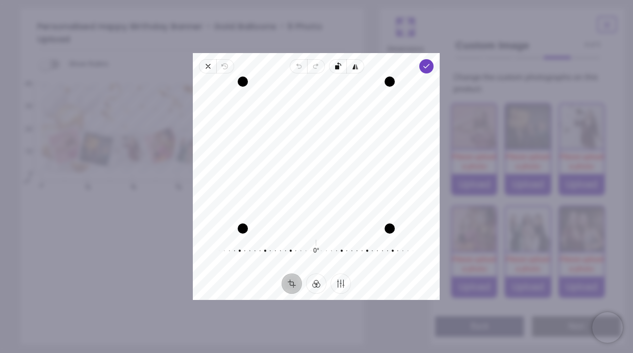
drag, startPoint x: 349, startPoint y: 156, endPoint x: 349, endPoint y: 168, distance: 12.8
click at [349, 168] on div "Recenter" at bounding box center [316, 155] width 231 height 147
click at [428, 65] on icon "button" at bounding box center [427, 66] width 8 height 8
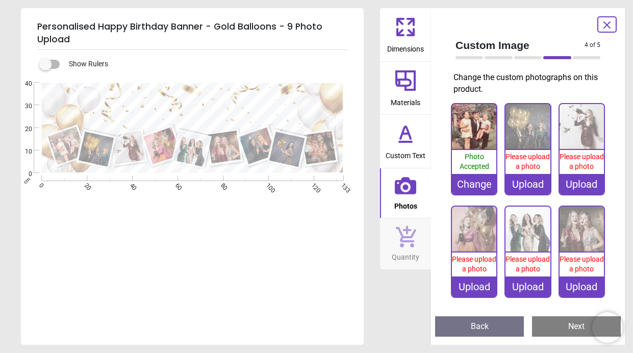
click at [530, 191] on div "Upload" at bounding box center [528, 184] width 45 height 20
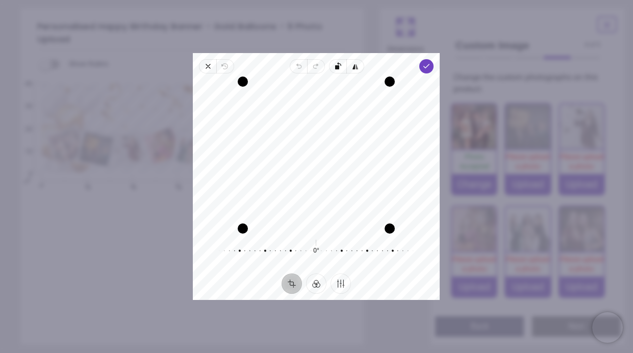
drag, startPoint x: 359, startPoint y: 185, endPoint x: 364, endPoint y: 191, distance: 8.3
click at [364, 191] on div "Recenter" at bounding box center [316, 155] width 231 height 147
click at [360, 191] on div "Recenter" at bounding box center [316, 155] width 231 height 147
click at [334, 148] on div "Recenter" at bounding box center [316, 155] width 231 height 147
click at [424, 62] on icon "button" at bounding box center [427, 66] width 8 height 8
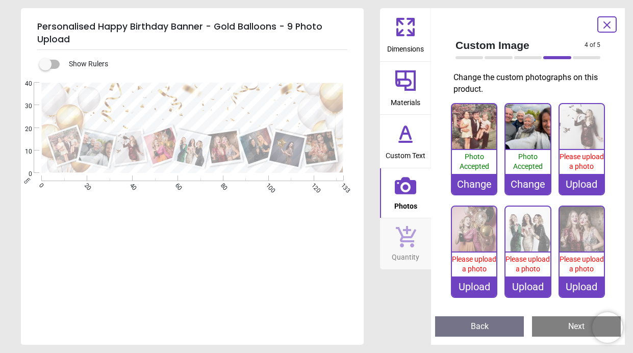
click at [97, 147] on image at bounding box center [97, 149] width 36 height 35
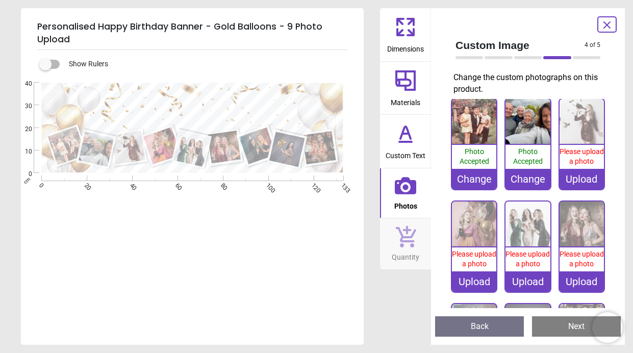
click at [471, 292] on div "Upload" at bounding box center [474, 282] width 45 height 20
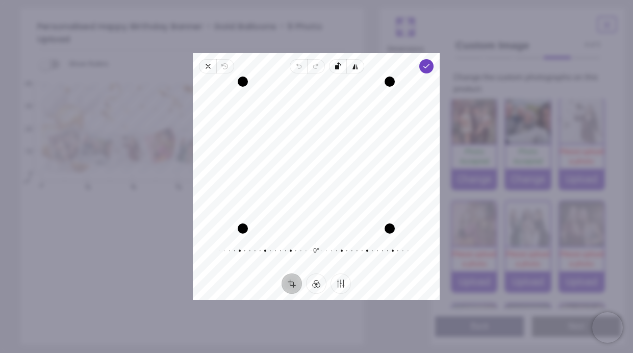
click at [338, 174] on div "Recenter" at bounding box center [316, 155] width 231 height 147
click at [429, 65] on polyline "button" at bounding box center [427, 66] width 6 height 4
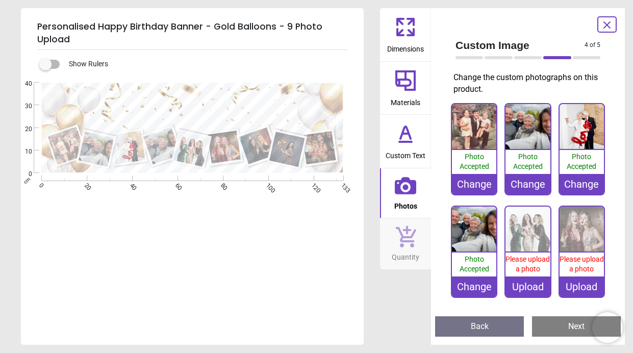
scroll to position [84, 0]
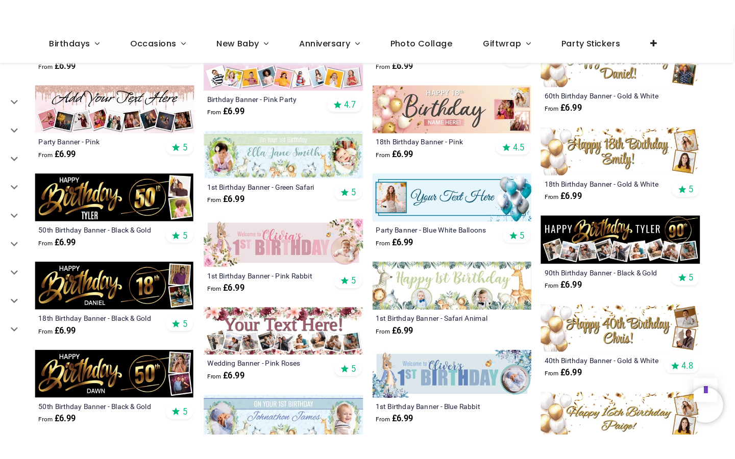
scroll to position [978, 0]
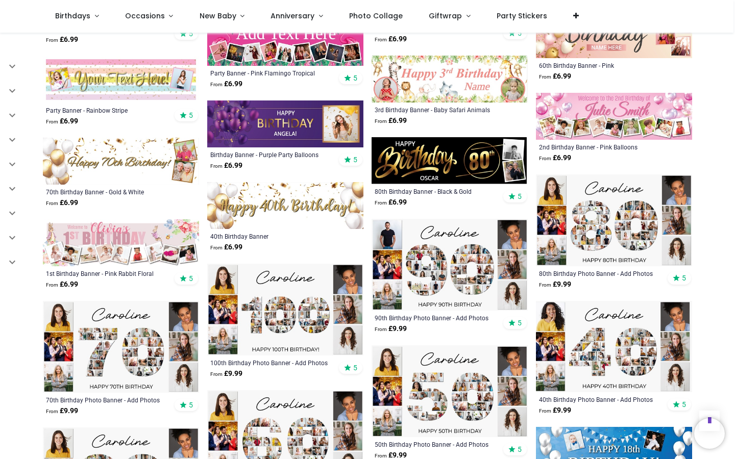
scroll to position [1008, 0]
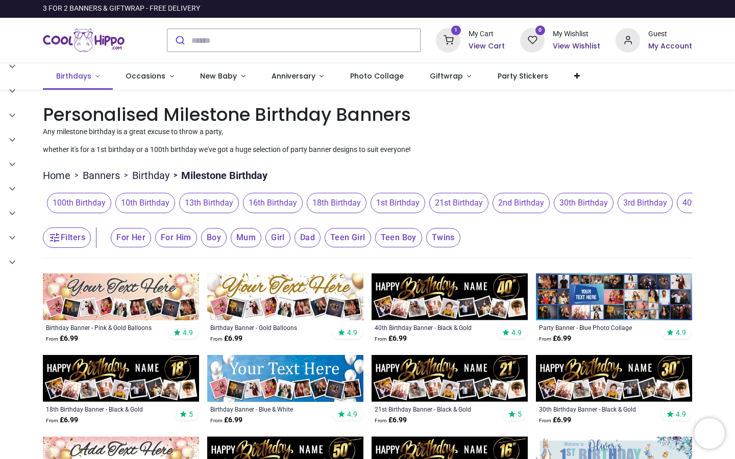
click at [75, 75] on span "Birthdays" at bounding box center [73, 76] width 35 height 10
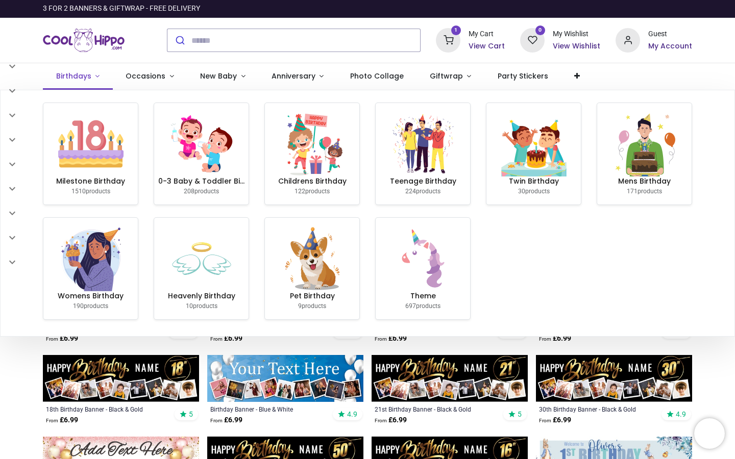
click at [75, 75] on span "Birthdays" at bounding box center [73, 76] width 35 height 10
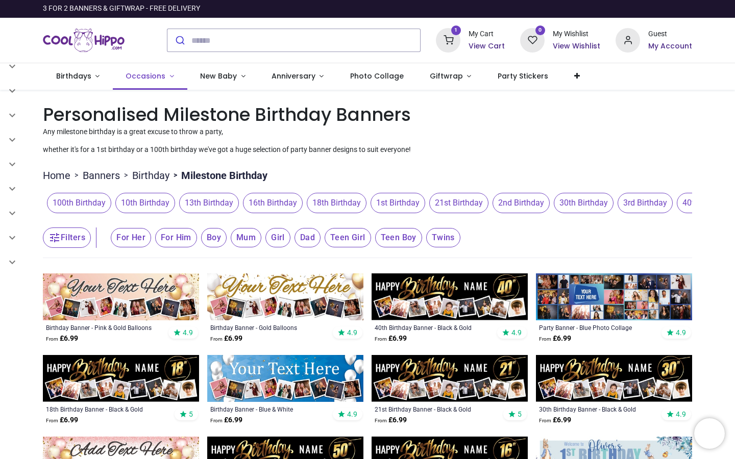
click at [155, 76] on span "Occasions" at bounding box center [146, 76] width 40 height 10
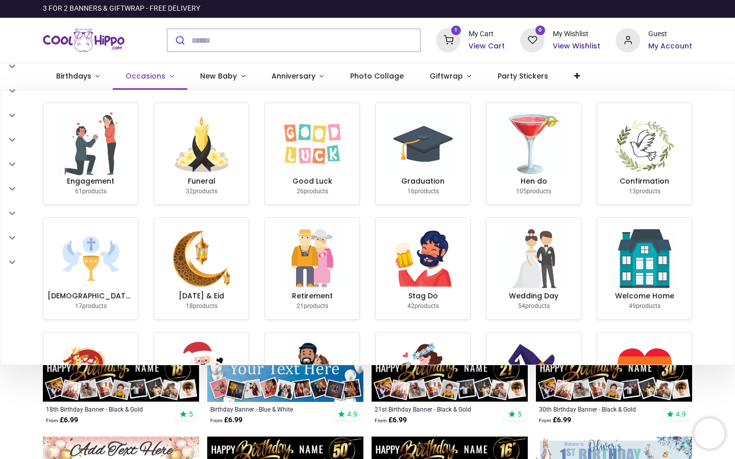
click at [154, 77] on span "Occasions" at bounding box center [146, 76] width 40 height 10
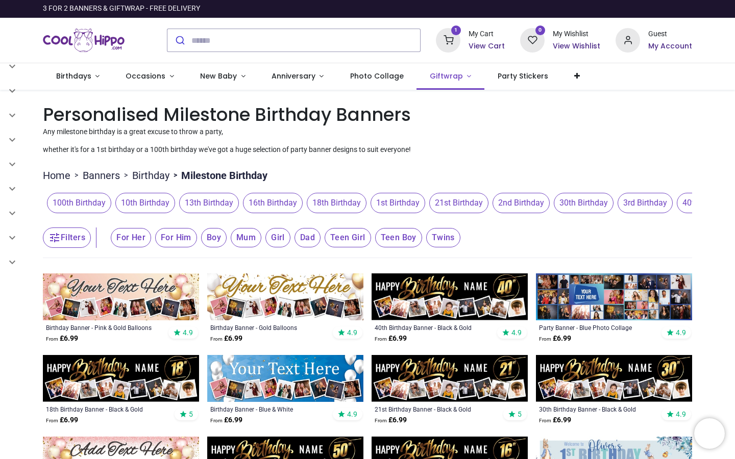
click at [439, 72] on span "Giftwrap" at bounding box center [446, 76] width 33 height 10
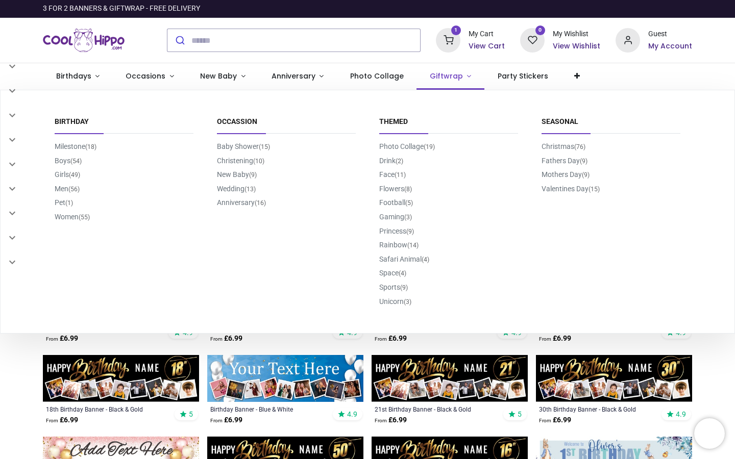
click at [439, 72] on span "Giftwrap" at bounding box center [446, 76] width 33 height 10
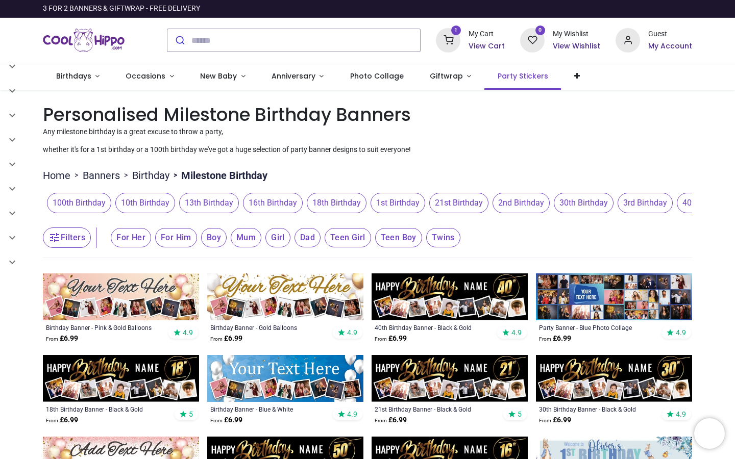
click at [506, 76] on span "Party Stickers" at bounding box center [523, 76] width 51 height 10
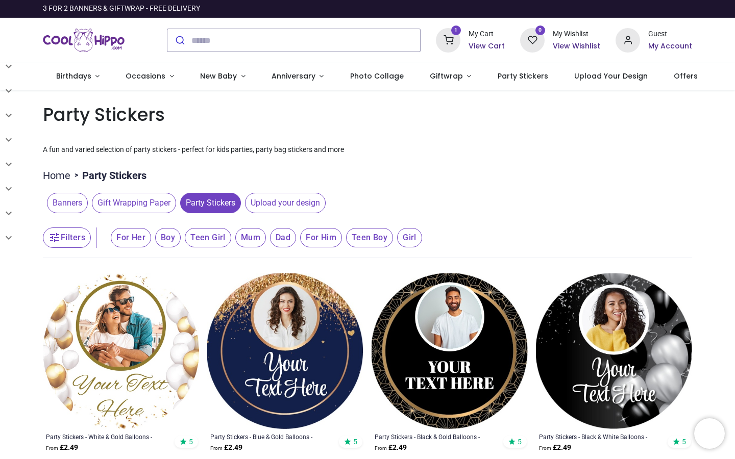
click at [86, 32] on img "Logo of Cool Hippo" at bounding box center [84, 40] width 82 height 29
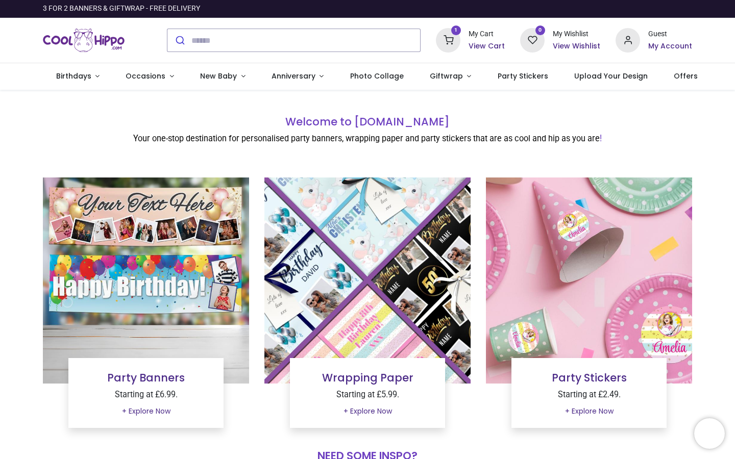
click at [490, 44] on h6 "View Cart" at bounding box center [487, 46] width 36 height 10
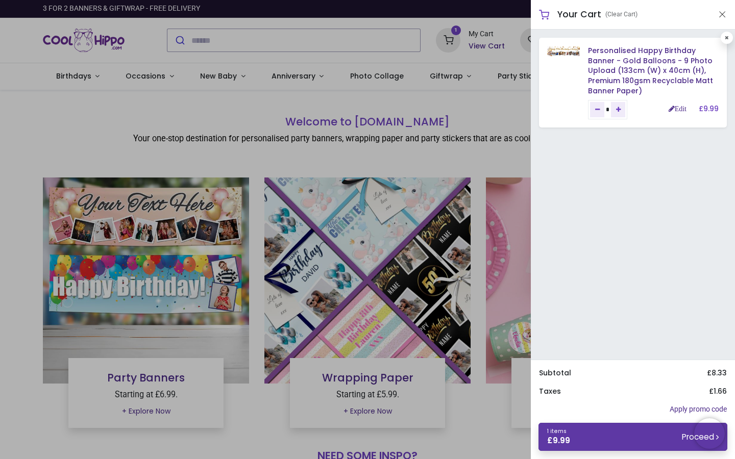
click at [605, 429] on link "1 items £ 9.99 Proceed" at bounding box center [633, 437] width 189 height 28
